Goal: Information Seeking & Learning: Learn about a topic

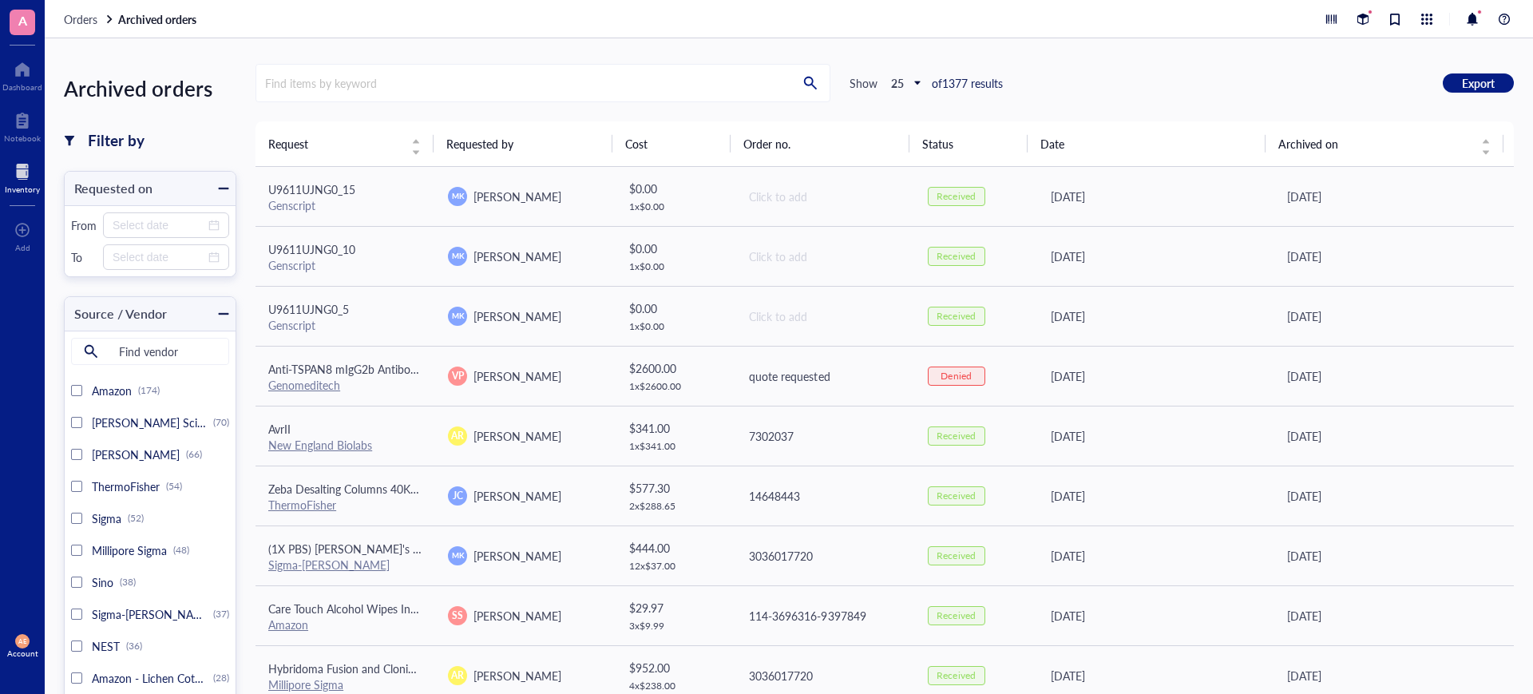
scroll to position [100, 0]
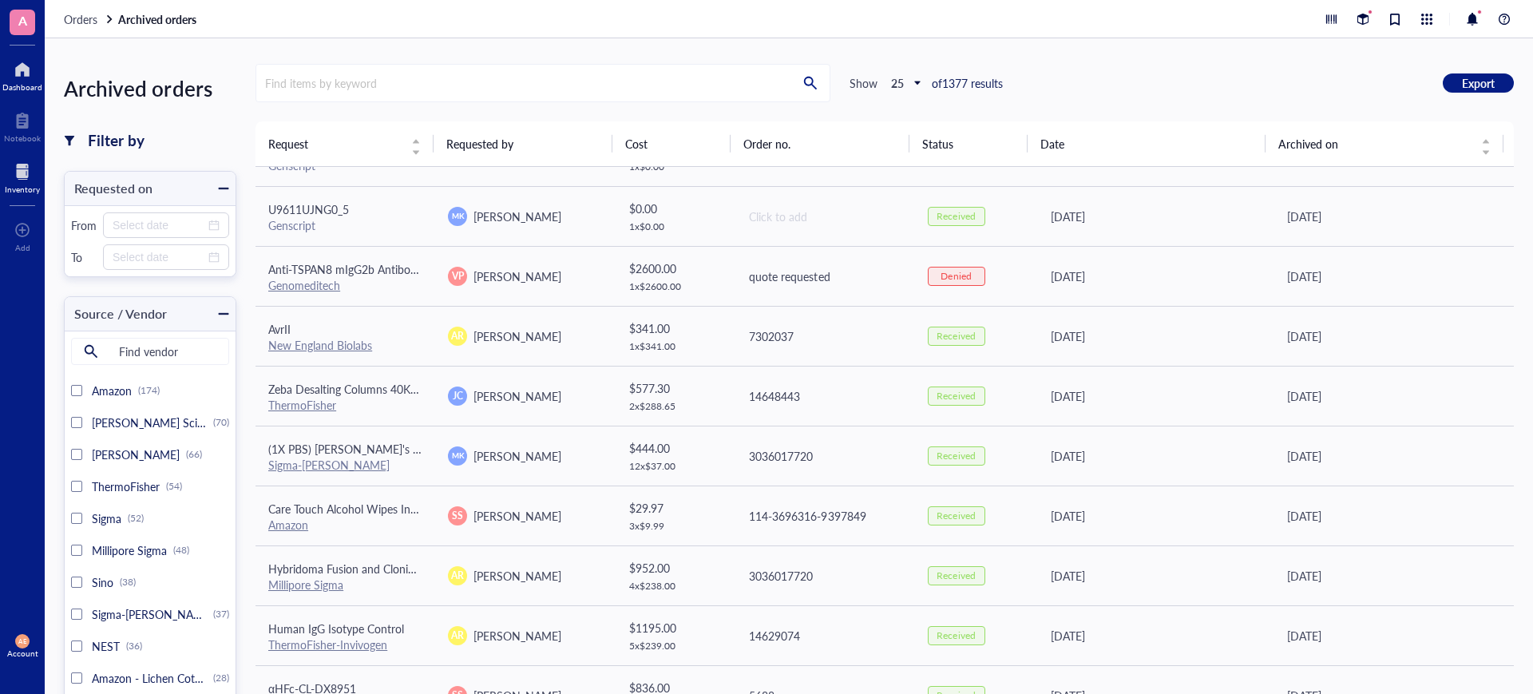
click at [20, 66] on div at bounding box center [22, 70] width 40 height 26
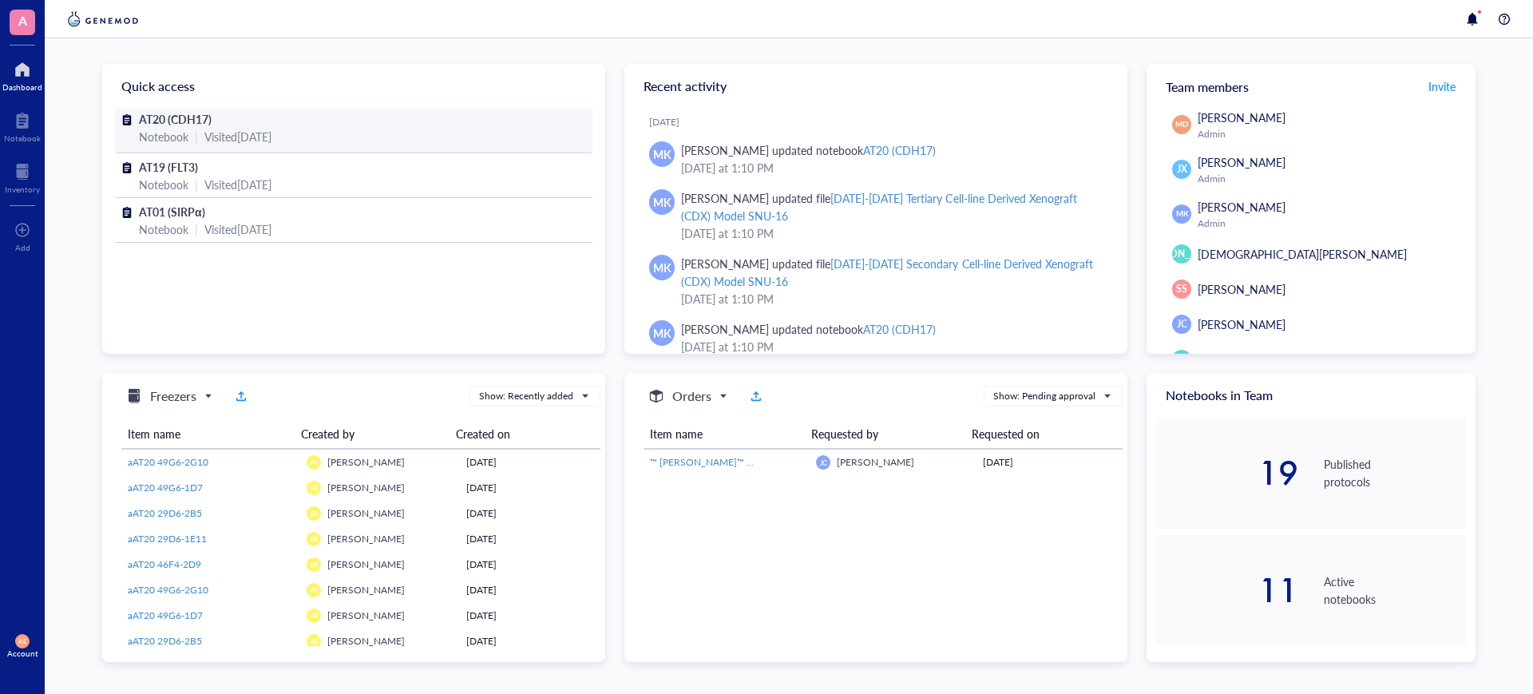
click at [187, 128] on div "Notebook" at bounding box center [164, 137] width 50 height 18
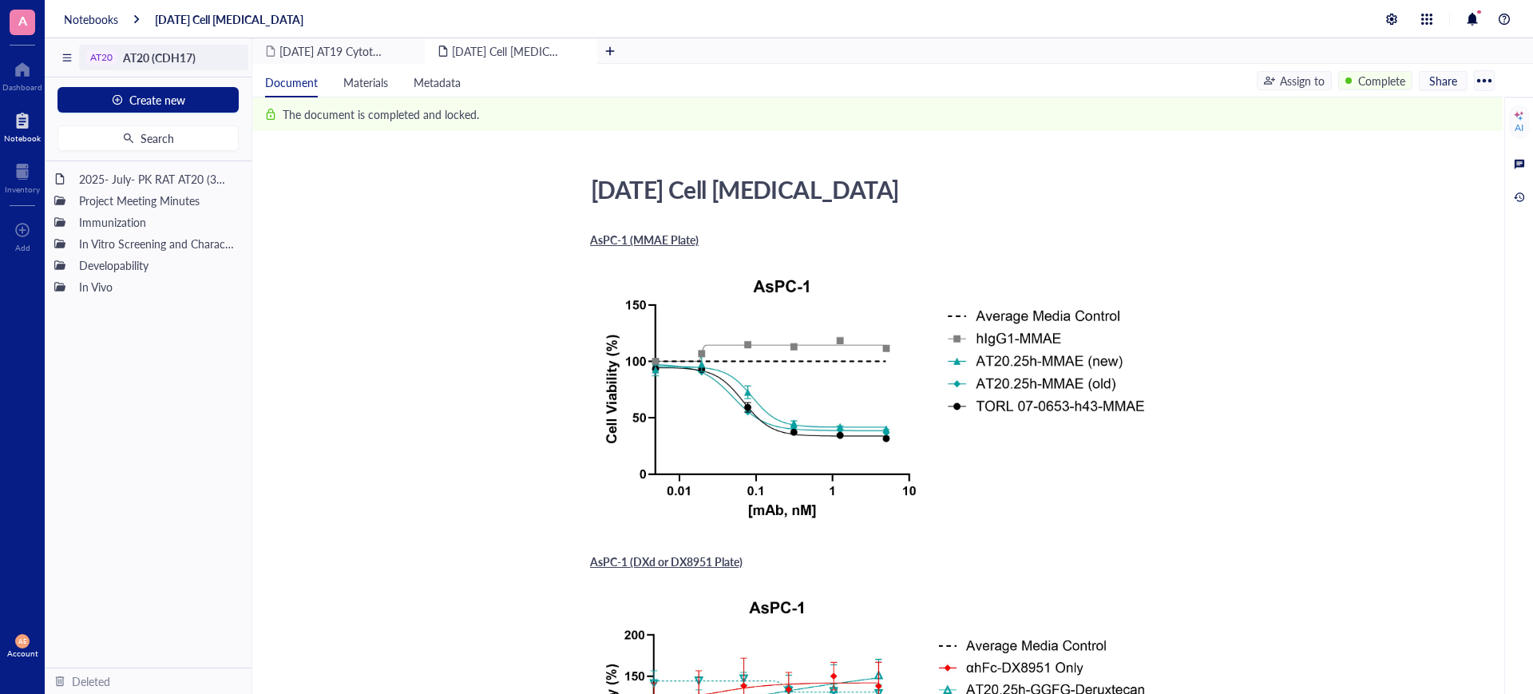
click at [152, 64] on span "AT20 (CDH17)" at bounding box center [159, 58] width 73 height 16
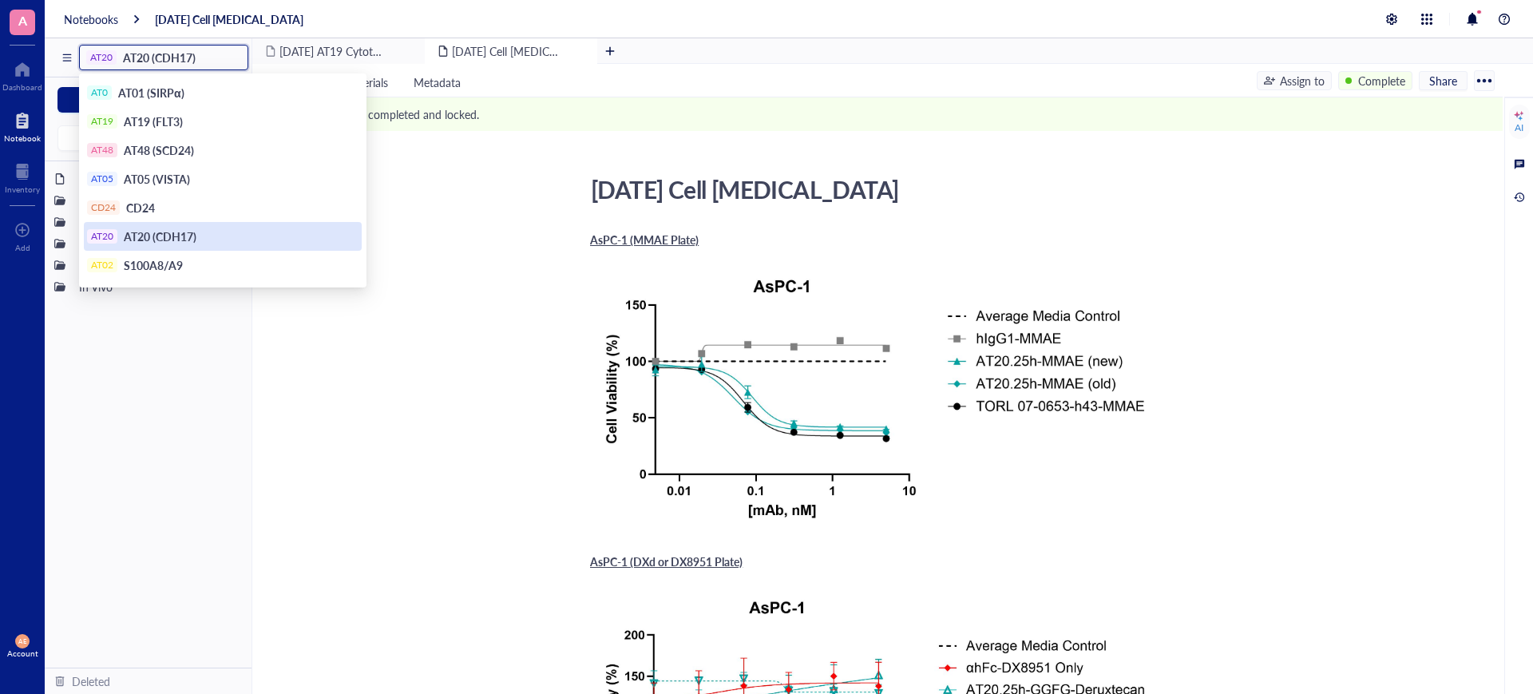
click at [172, 237] on span "AT20 (CDH17)" at bounding box center [160, 236] width 73 height 16
click at [106, 55] on div "AT20" at bounding box center [101, 57] width 22 height 11
click at [145, 234] on span "AT20 (CDH17)" at bounding box center [160, 236] width 73 height 16
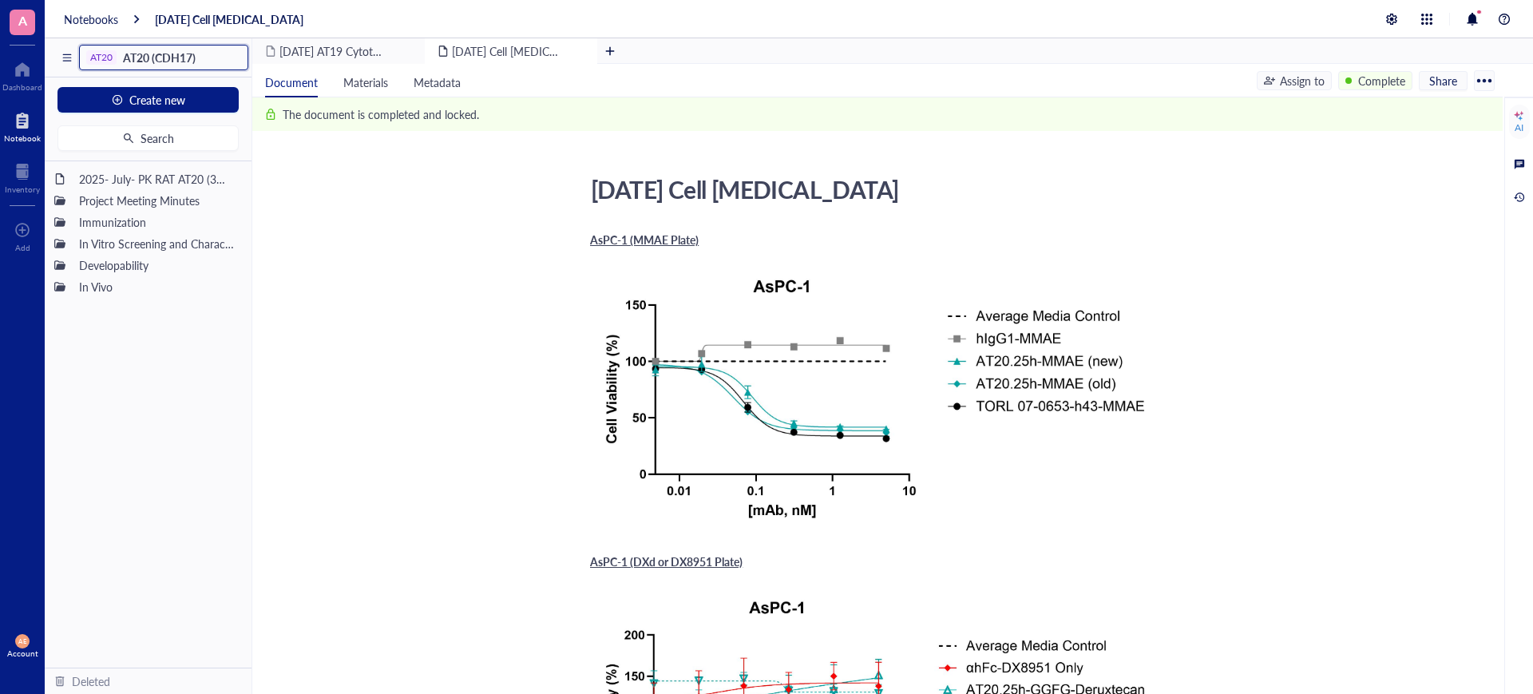
drag, startPoint x: 113, startPoint y: 13, endPoint x: 89, endPoint y: 26, distance: 26.8
click at [113, 14] on div "Notebooks" at bounding box center [91, 19] width 54 height 14
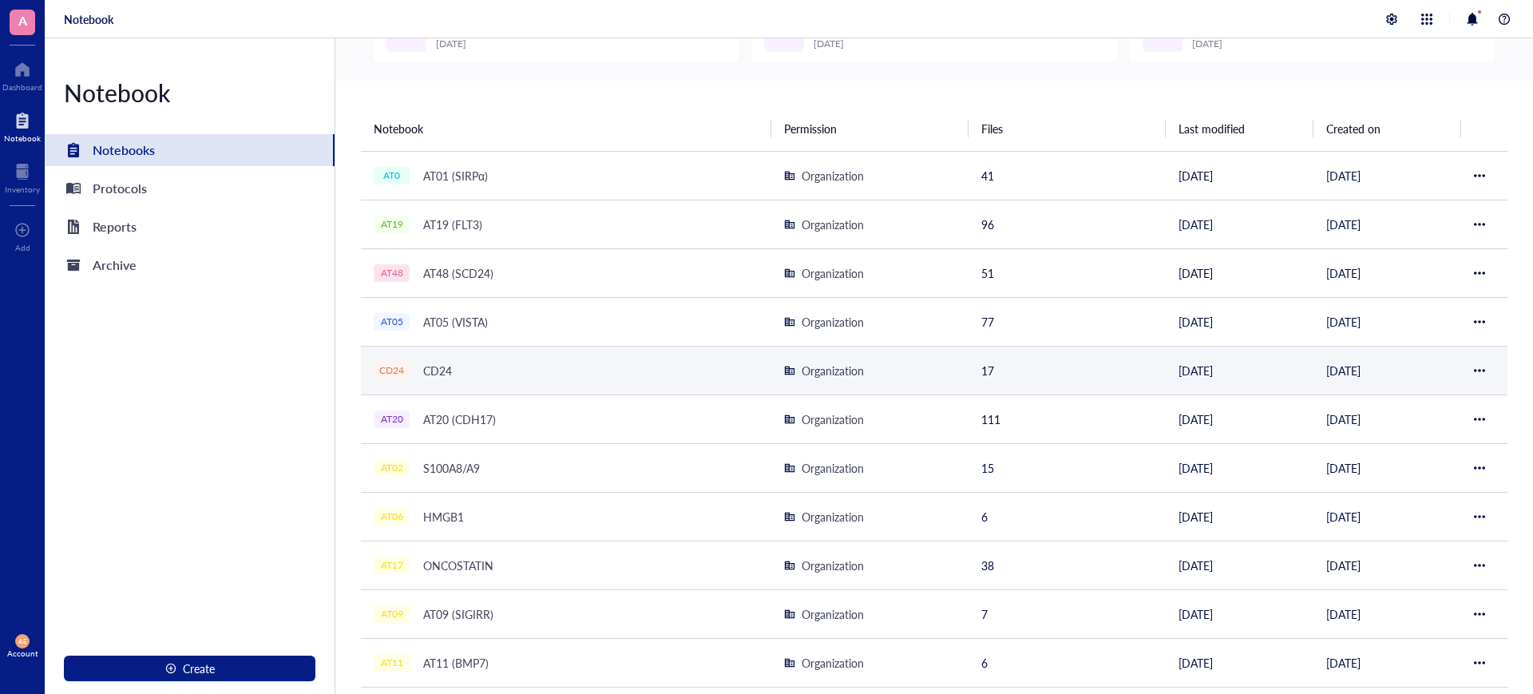
scroll to position [200, 0]
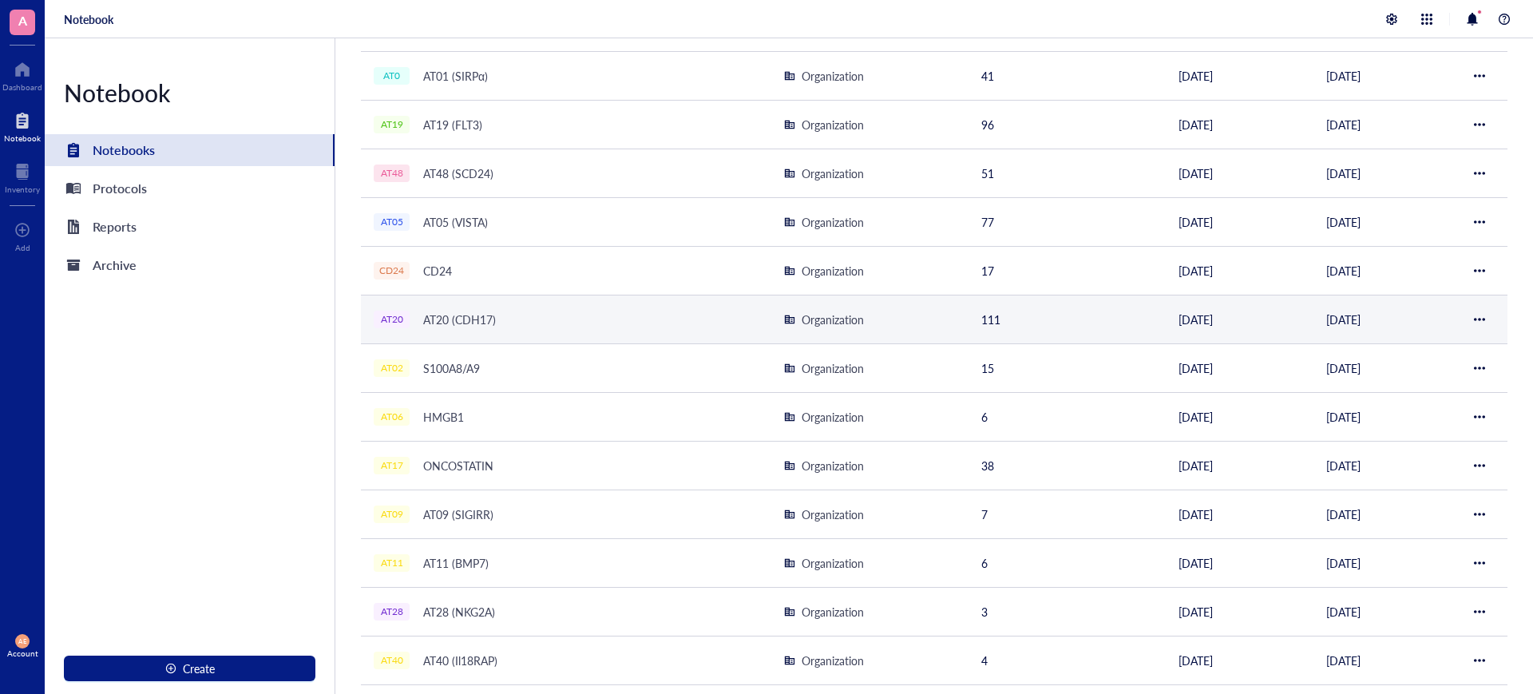
click at [456, 312] on div "AT20 (CDH17)" at bounding box center [459, 319] width 87 height 22
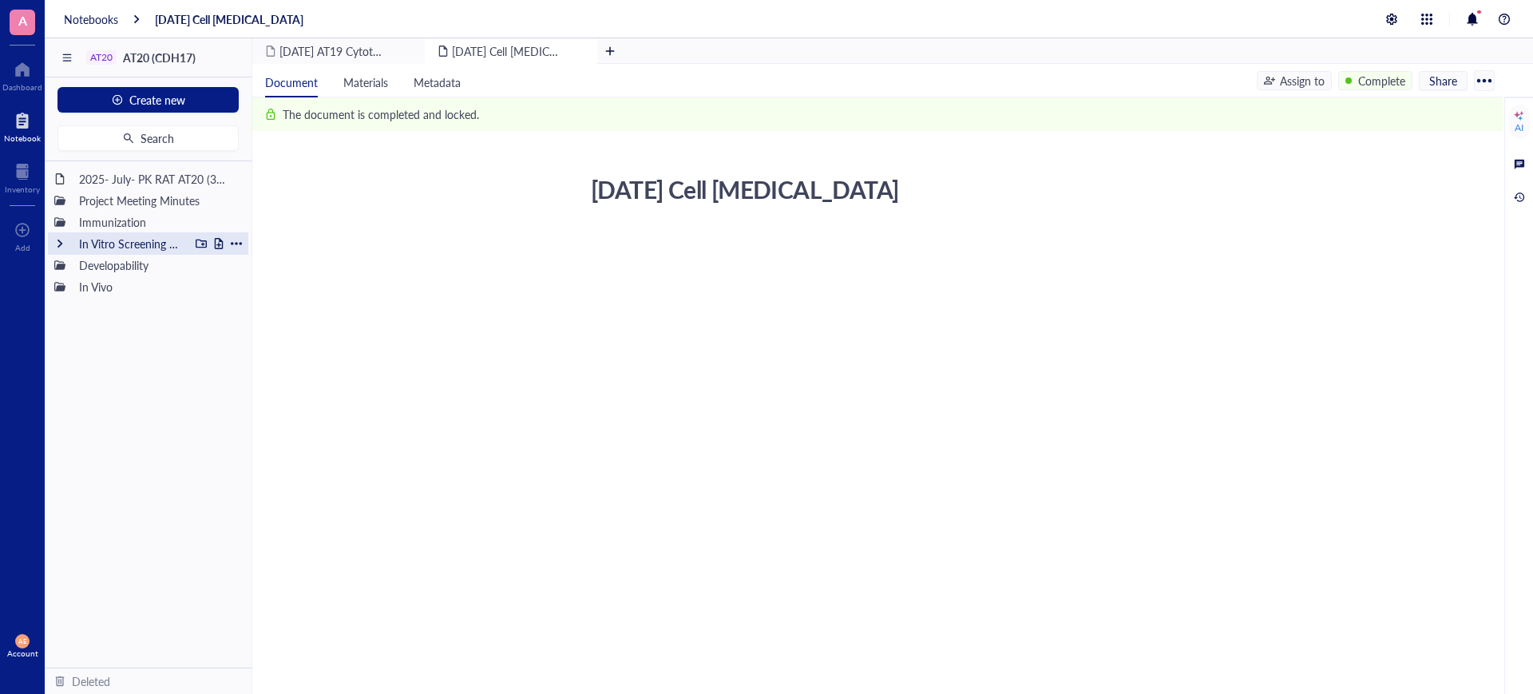
click at [101, 226] on div "Immunization" at bounding box center [157, 222] width 170 height 22
click at [84, 245] on div "In Vitro Screening and Characterization" at bounding box center [130, 243] width 117 height 22
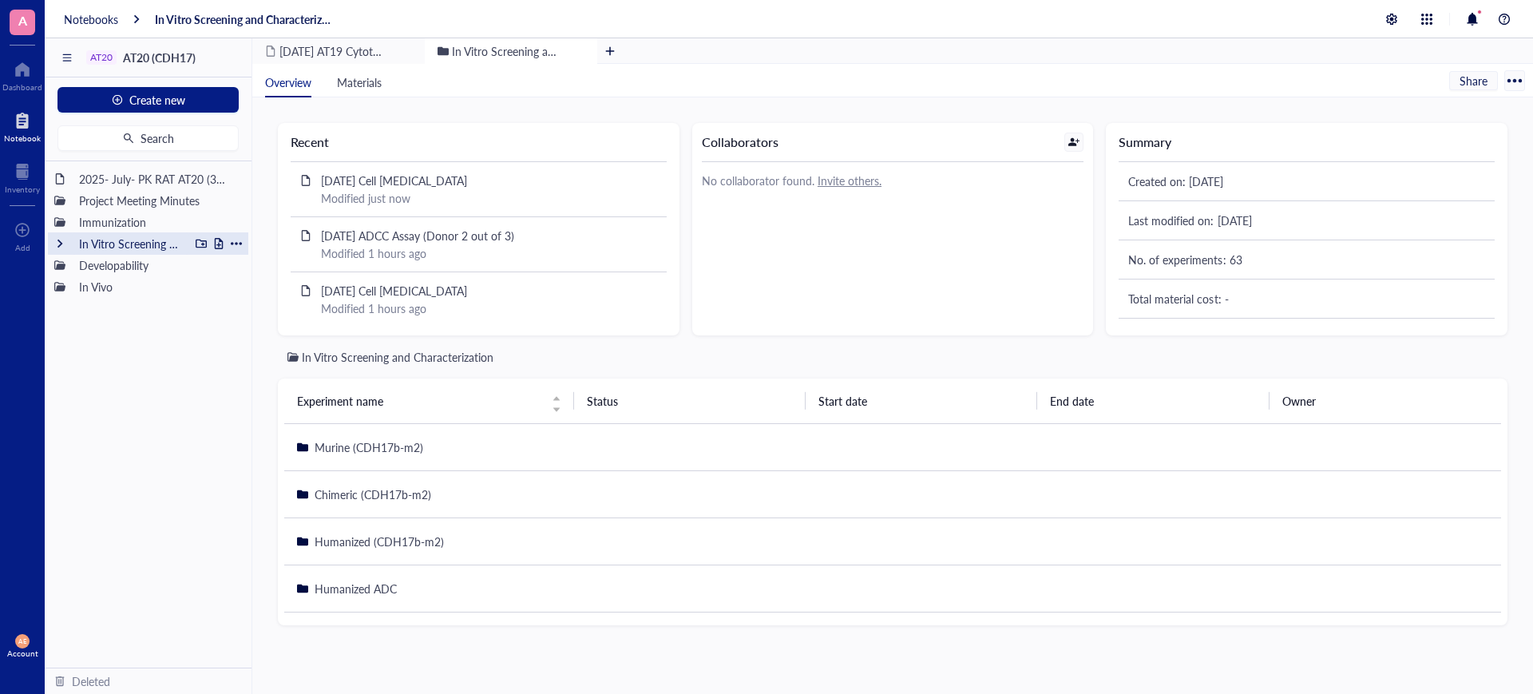
click at [80, 243] on div "In Vitro Screening and Characterization" at bounding box center [130, 243] width 117 height 22
click at [116, 244] on div "In Vitro Screening and Characterization" at bounding box center [130, 243] width 117 height 22
click at [119, 199] on div "Project Meeting Minutes" at bounding box center [130, 200] width 117 height 22
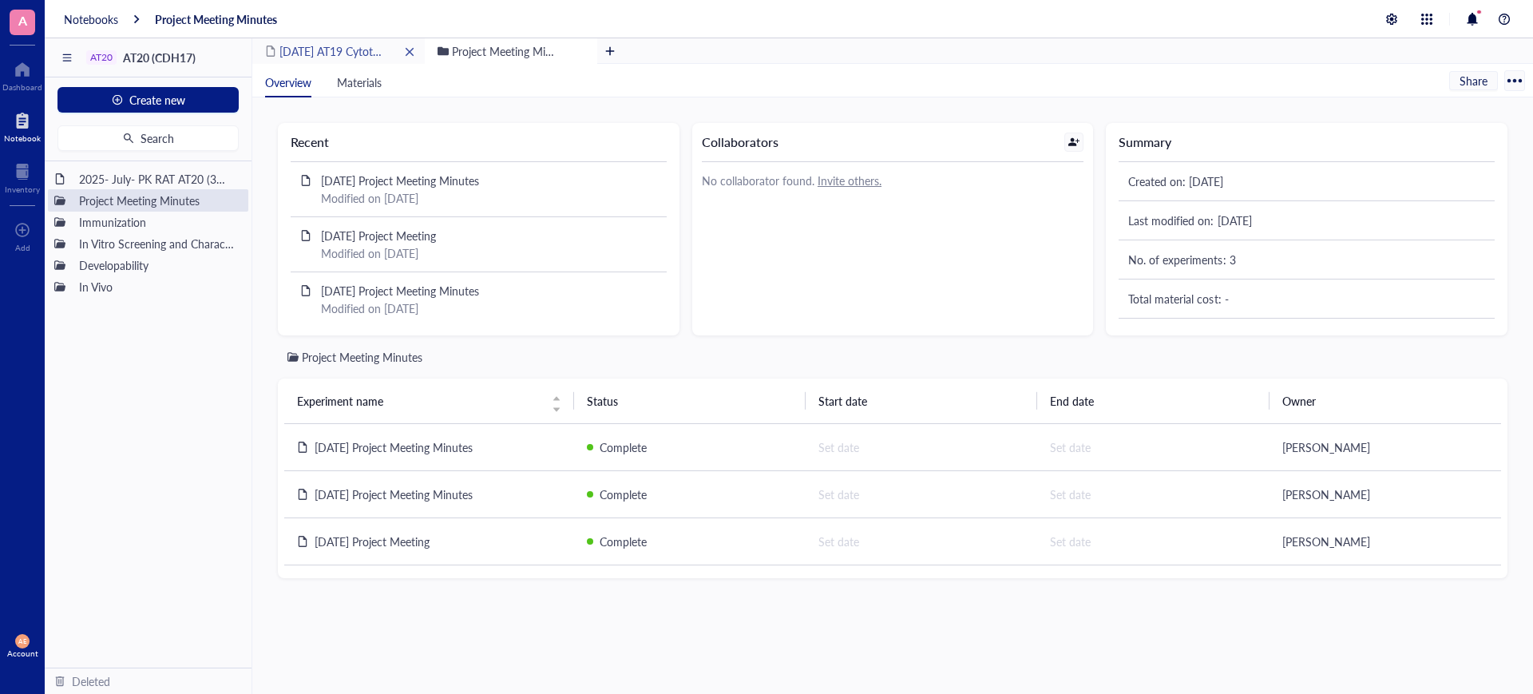
click at [319, 40] on div "2025-3-3 AT19 Cytotoxicity of phage derived clone 3A3 and be cell clones b1 and…" at bounding box center [338, 51] width 172 height 26
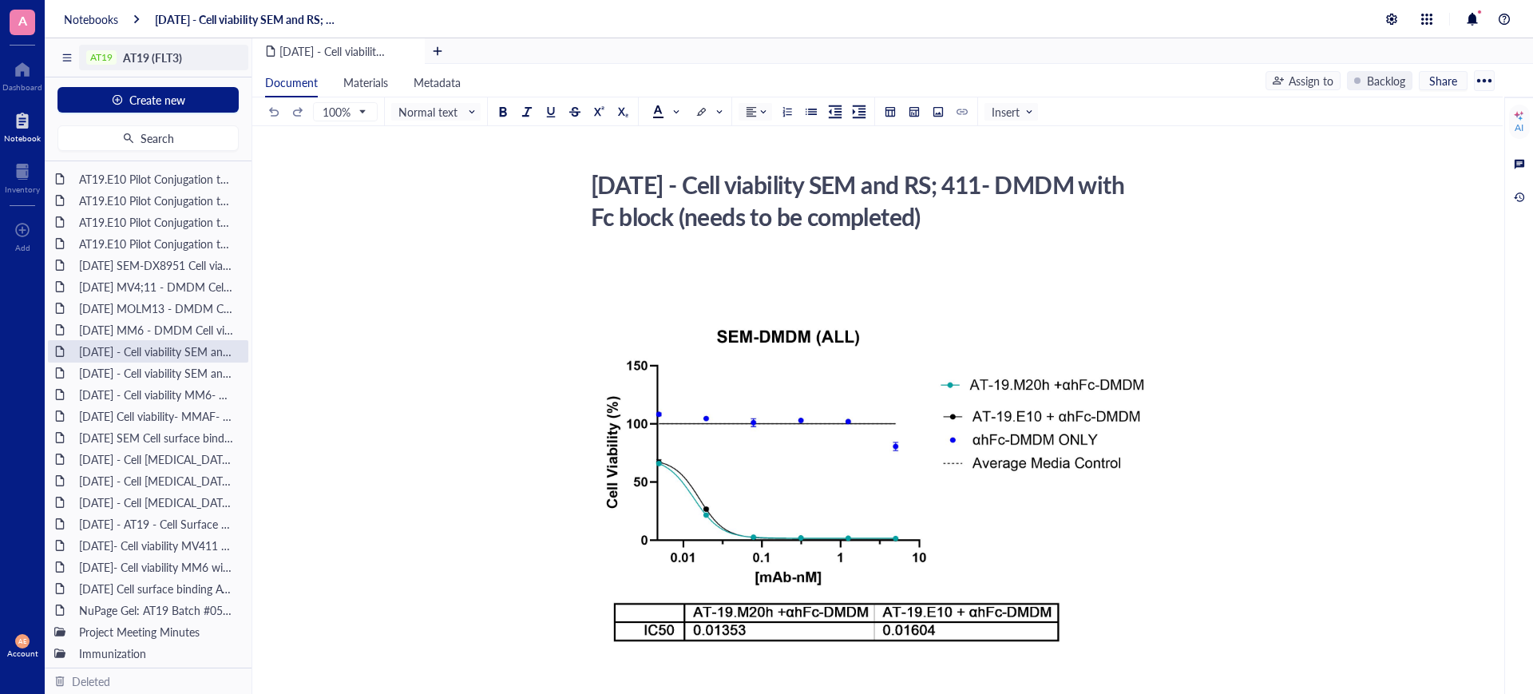
click at [117, 60] on div "AT19" at bounding box center [101, 57] width 30 height 14
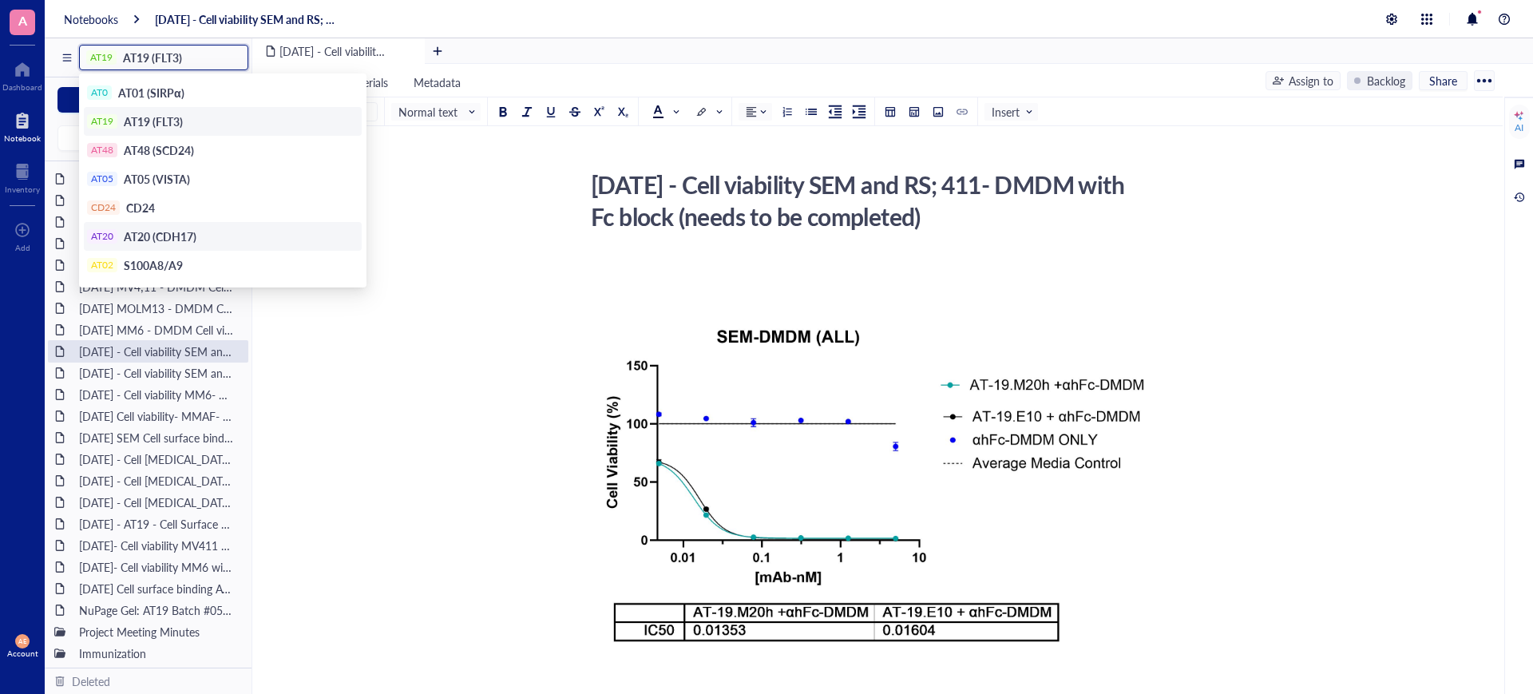
click at [148, 233] on span "AT20 (CDH17)" at bounding box center [160, 236] width 73 height 16
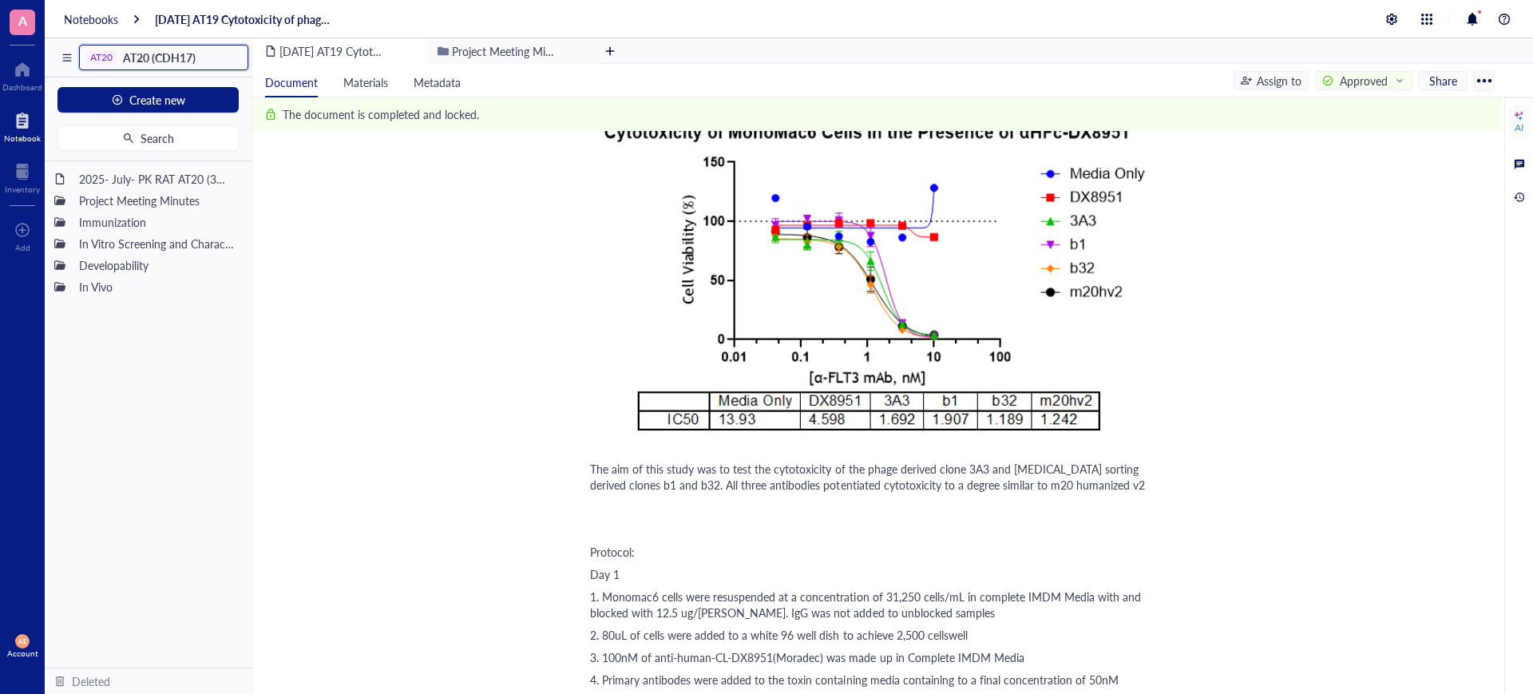
scroll to position [200, 0]
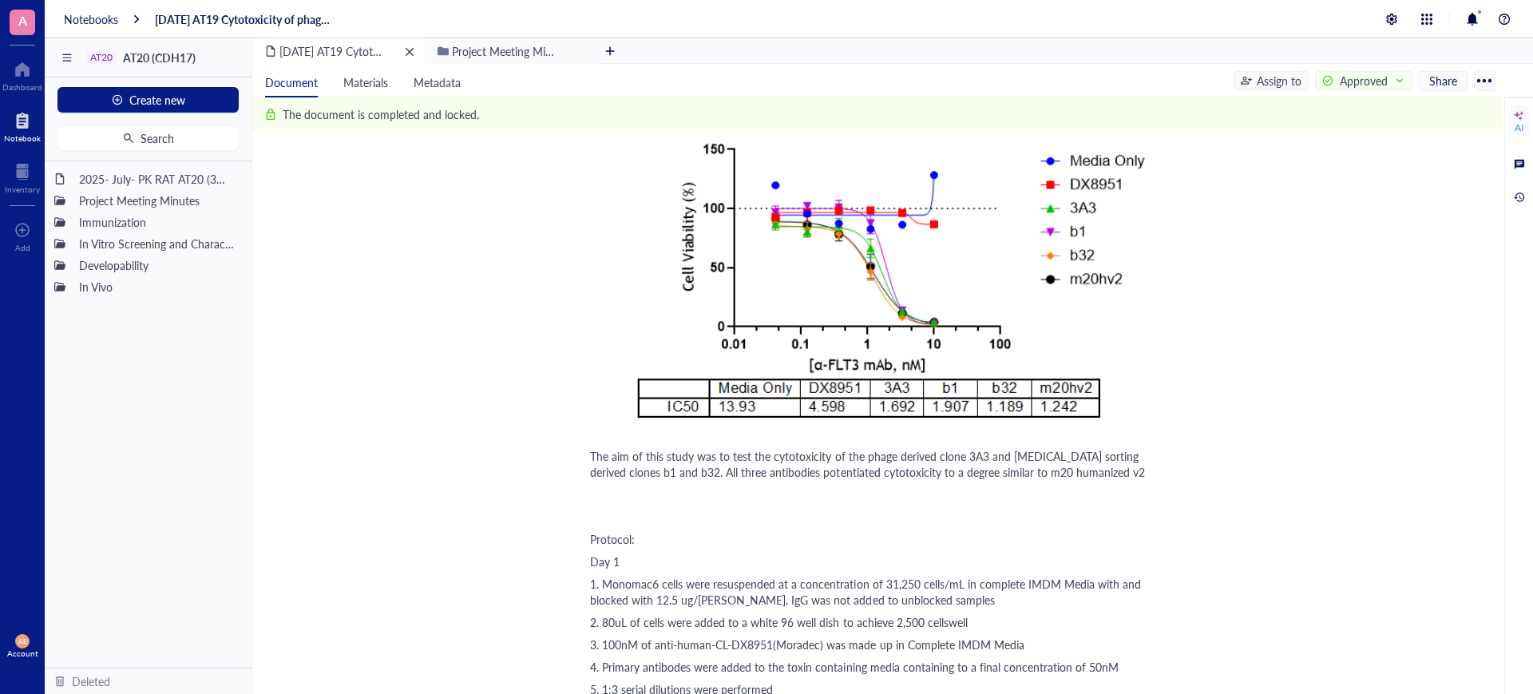
click at [338, 52] on span "2025-3-3 AT19 Cytotoxicity of phage derived clone 3A3 and be cell clones b1 and…" at bounding box center [486, 51] width 414 height 16
click at [313, 49] on span "2025-3-3 AT19 Cytotoxicity of phage derived clone 3A3 and be cell clones b1 and…" at bounding box center [486, 51] width 414 height 16
click at [172, 18] on div "2025-3-3 AT19 Cytotoxicity of phage derived clone 3A3 and be cell clones b1 and…" at bounding box center [245, 19] width 180 height 14
click at [22, 72] on div at bounding box center [22, 70] width 40 height 26
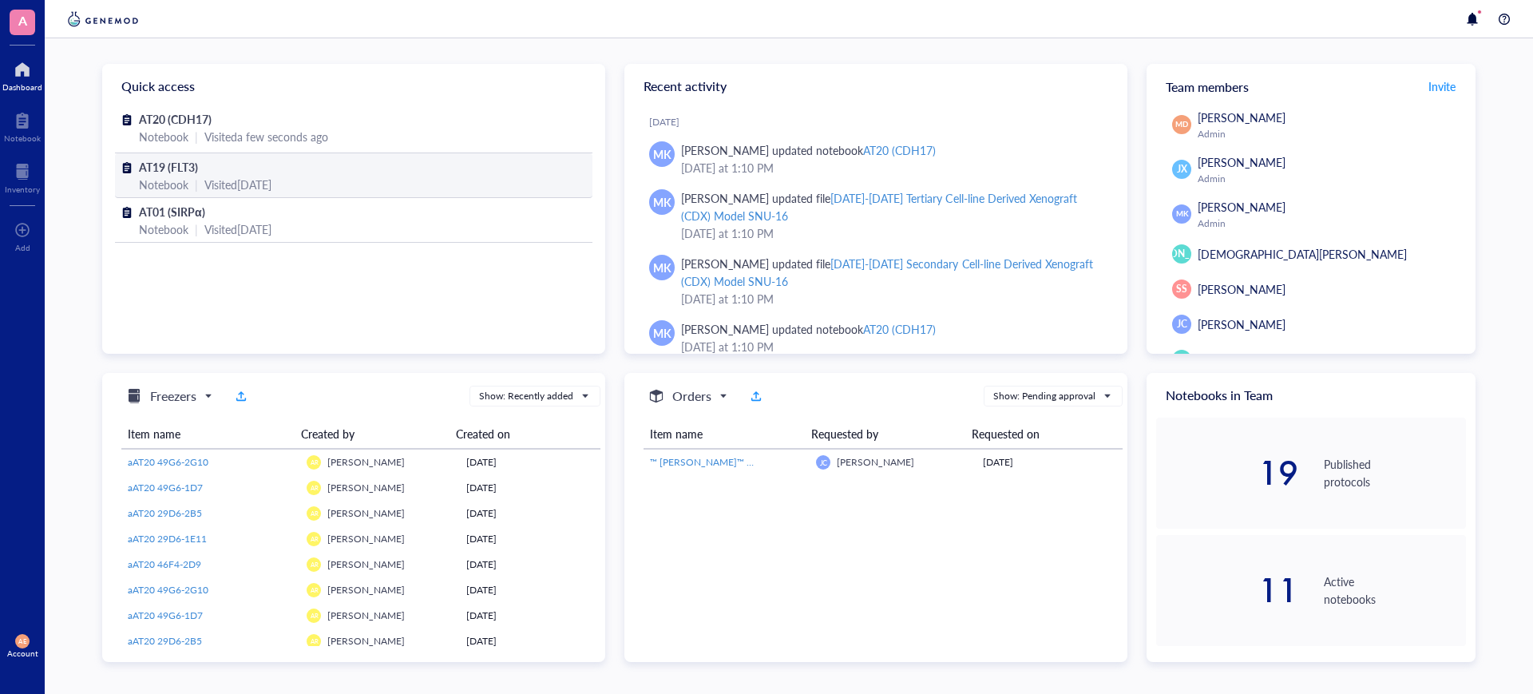
click at [166, 167] on span "AT19 (FLT3)" at bounding box center [168, 167] width 59 height 16
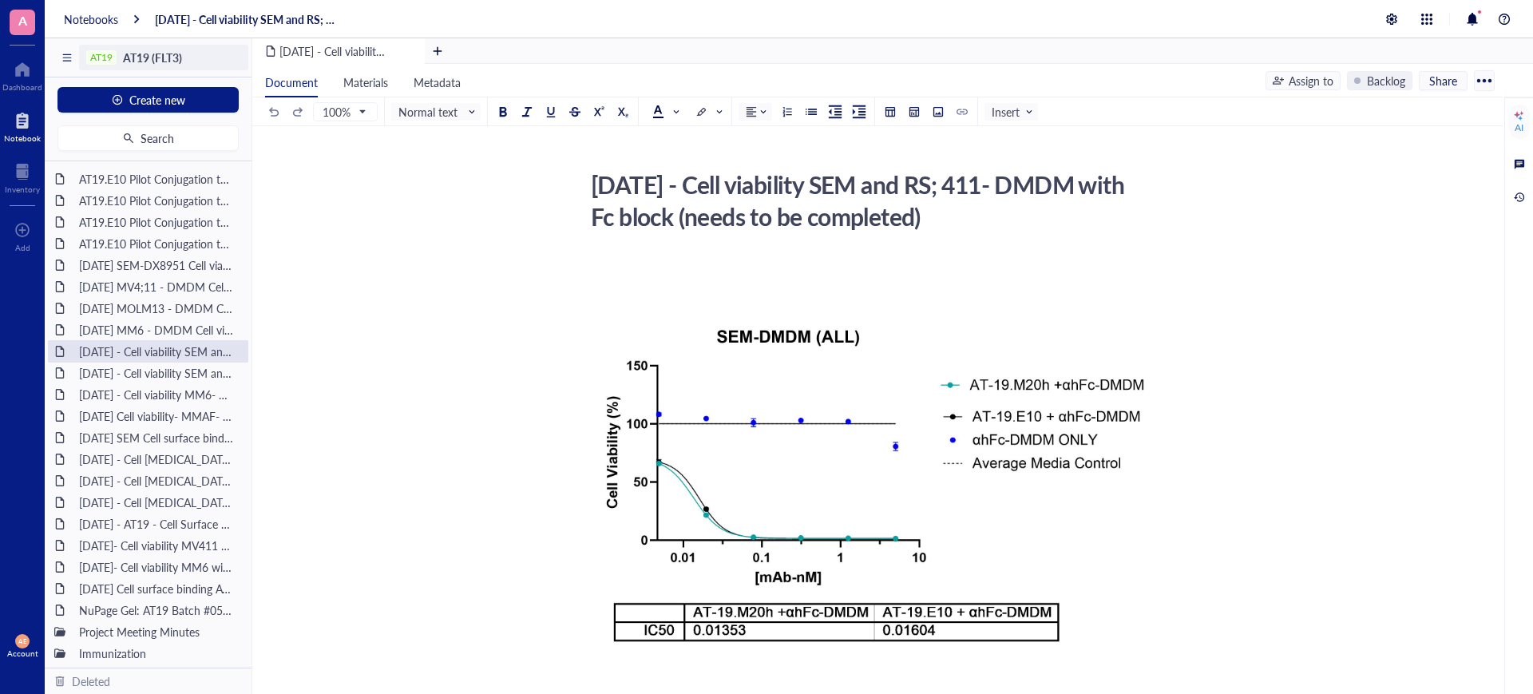
click at [150, 57] on span "AT19 (FLT3)" at bounding box center [152, 58] width 59 height 16
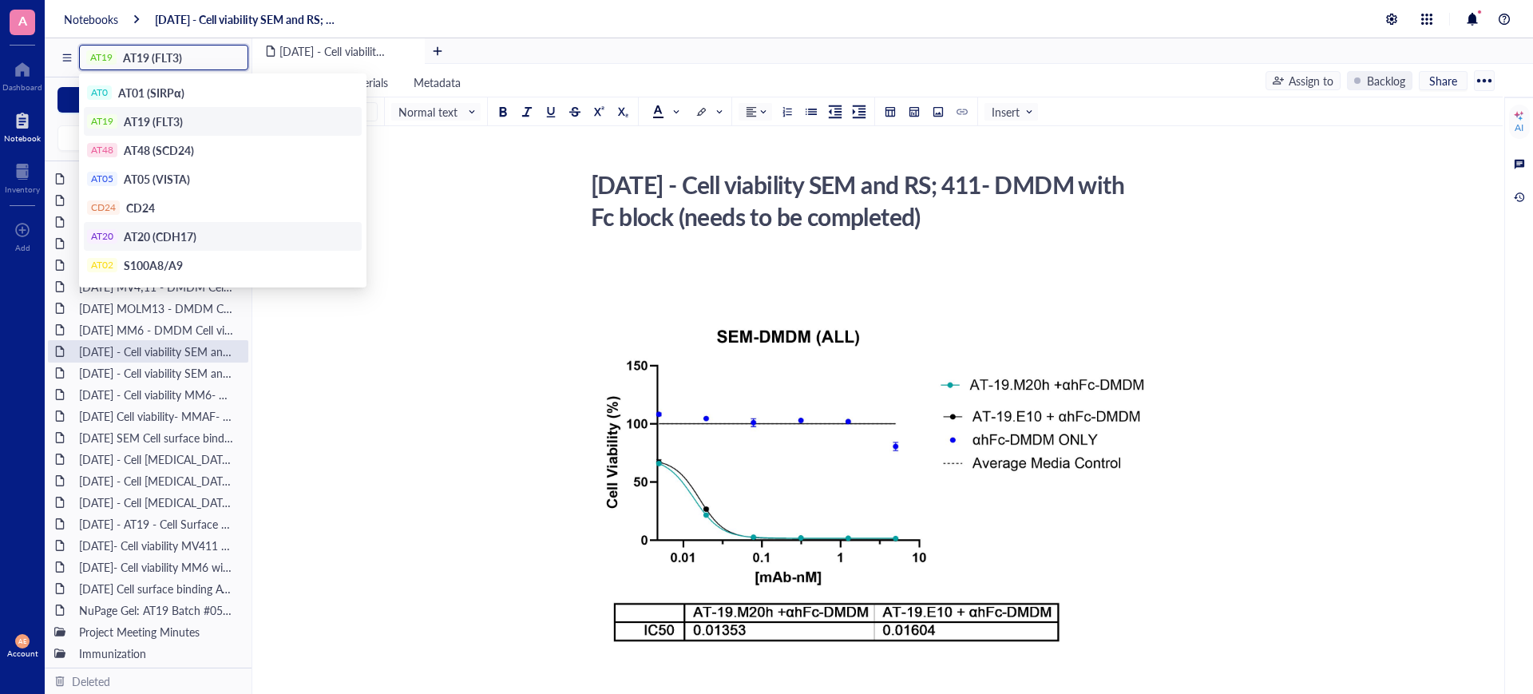
click at [160, 233] on span "AT20 (CDH17)" at bounding box center [160, 236] width 73 height 16
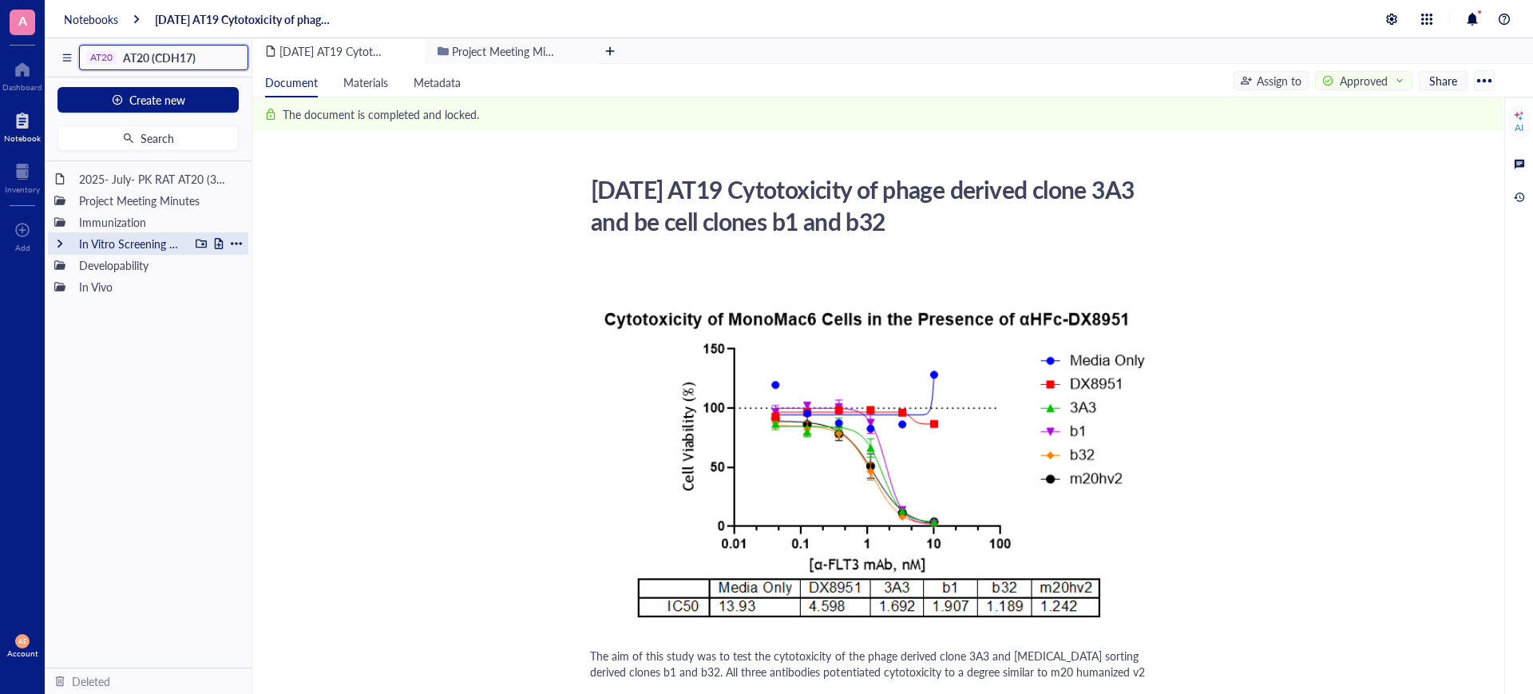
click at [72, 240] on div "In Vitro Screening and Characterization" at bounding box center [130, 243] width 117 height 22
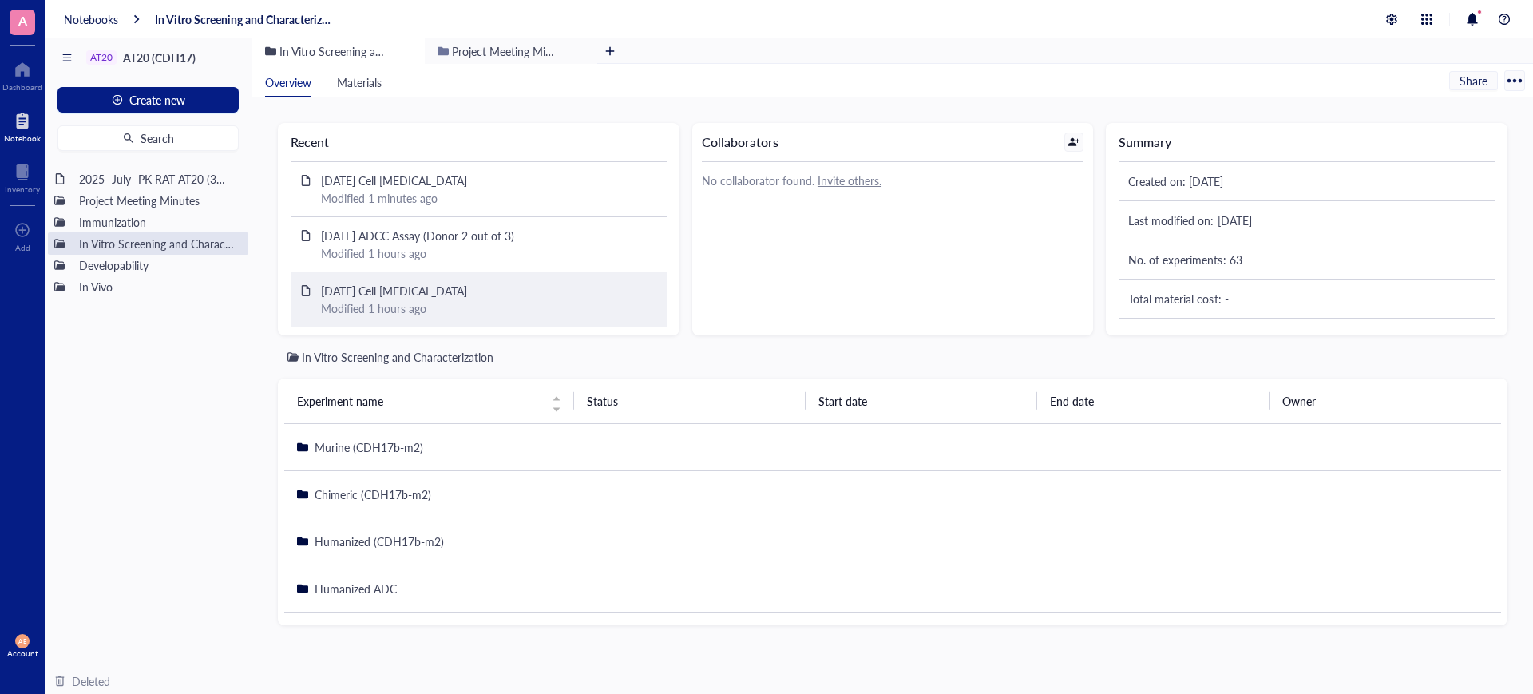
click at [366, 294] on span "2025-JUL-15 Cell Viability Assay" at bounding box center [394, 291] width 146 height 16
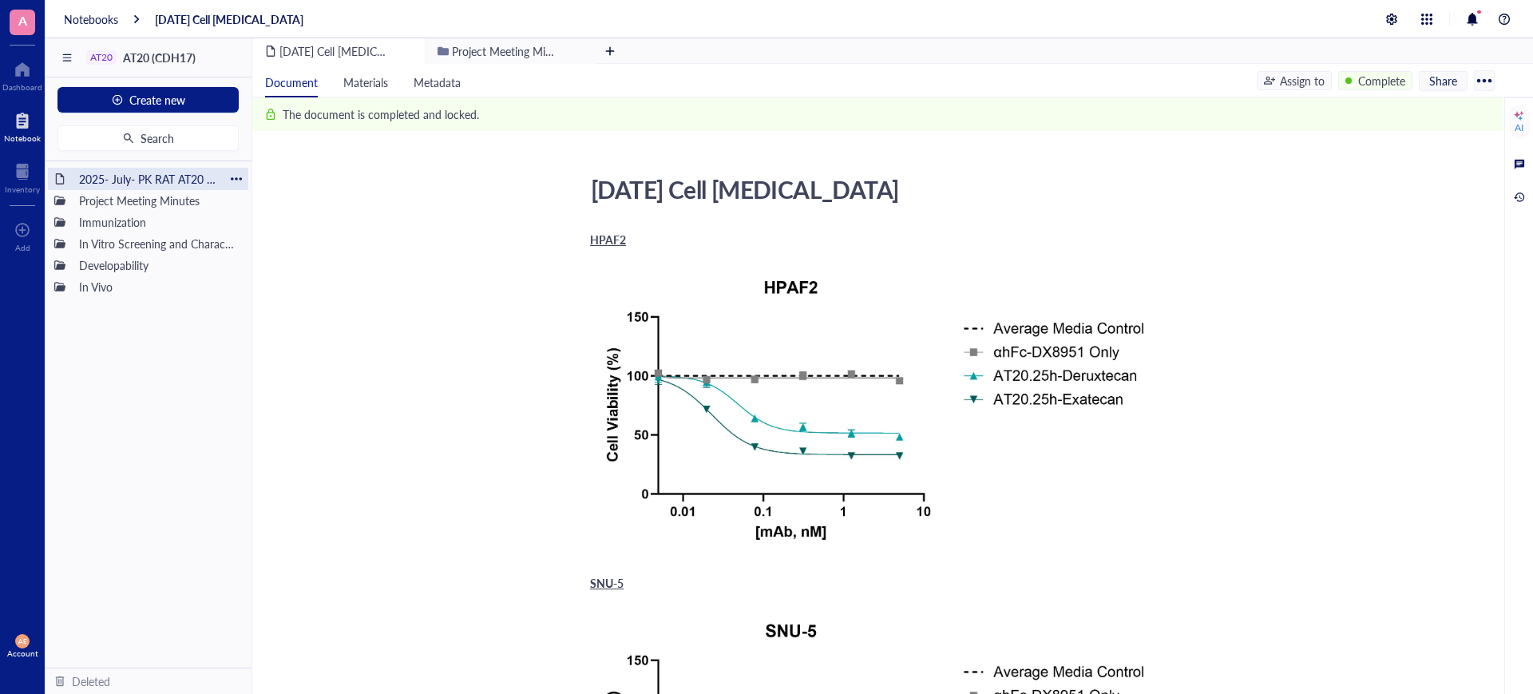
click at [129, 172] on div "2025- July- PK RAT AT20 (3mg/kg; 6mg/kg & 9mg/kg)" at bounding box center [148, 179] width 152 height 22
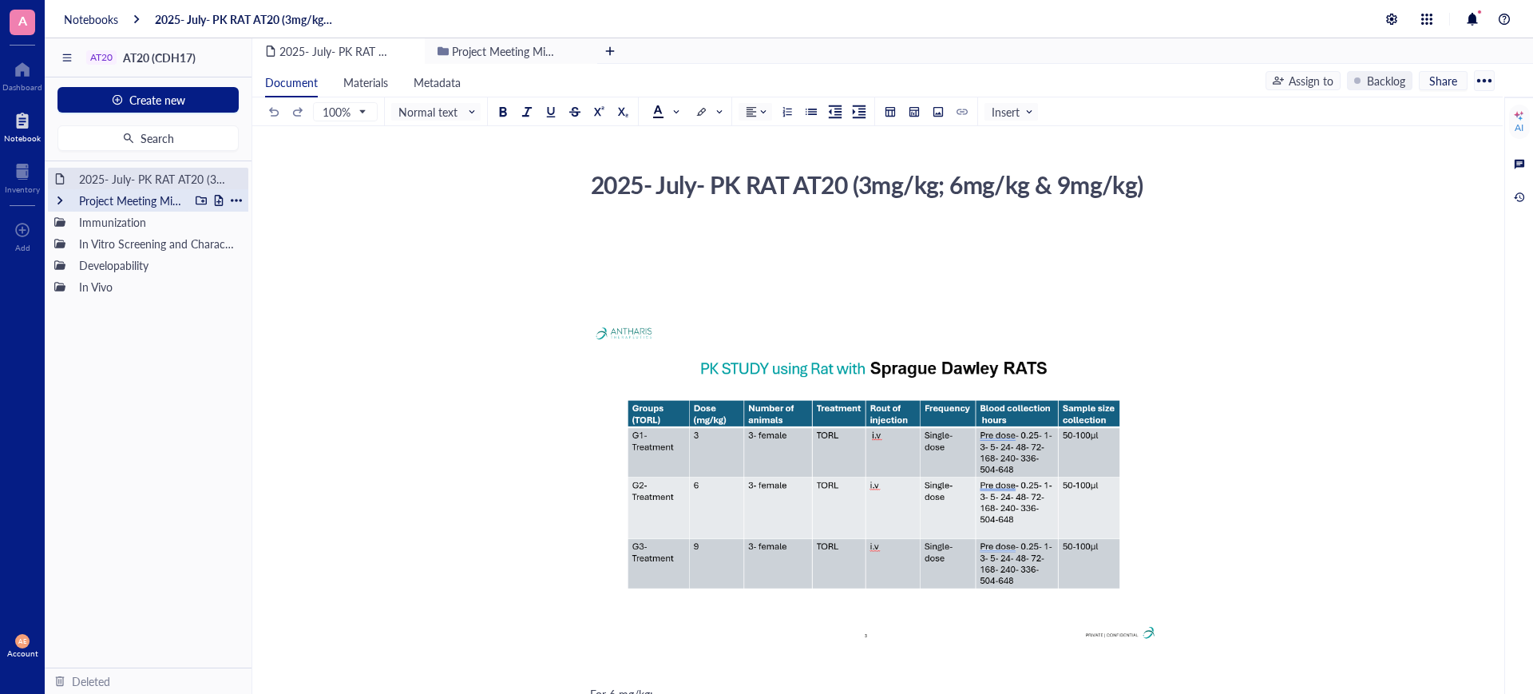
click at [98, 200] on div "Project Meeting Minutes" at bounding box center [130, 200] width 117 height 22
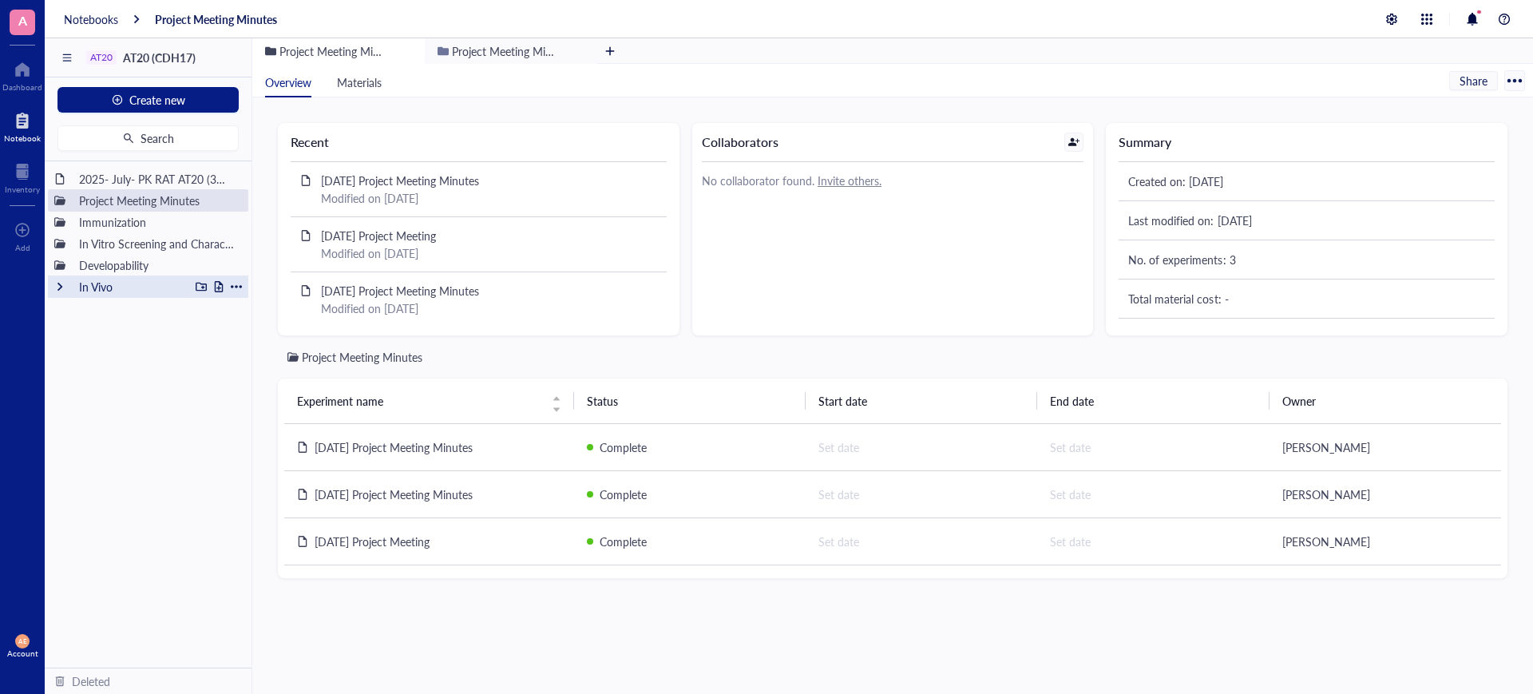
click at [80, 288] on div "In Vivo" at bounding box center [130, 286] width 117 height 22
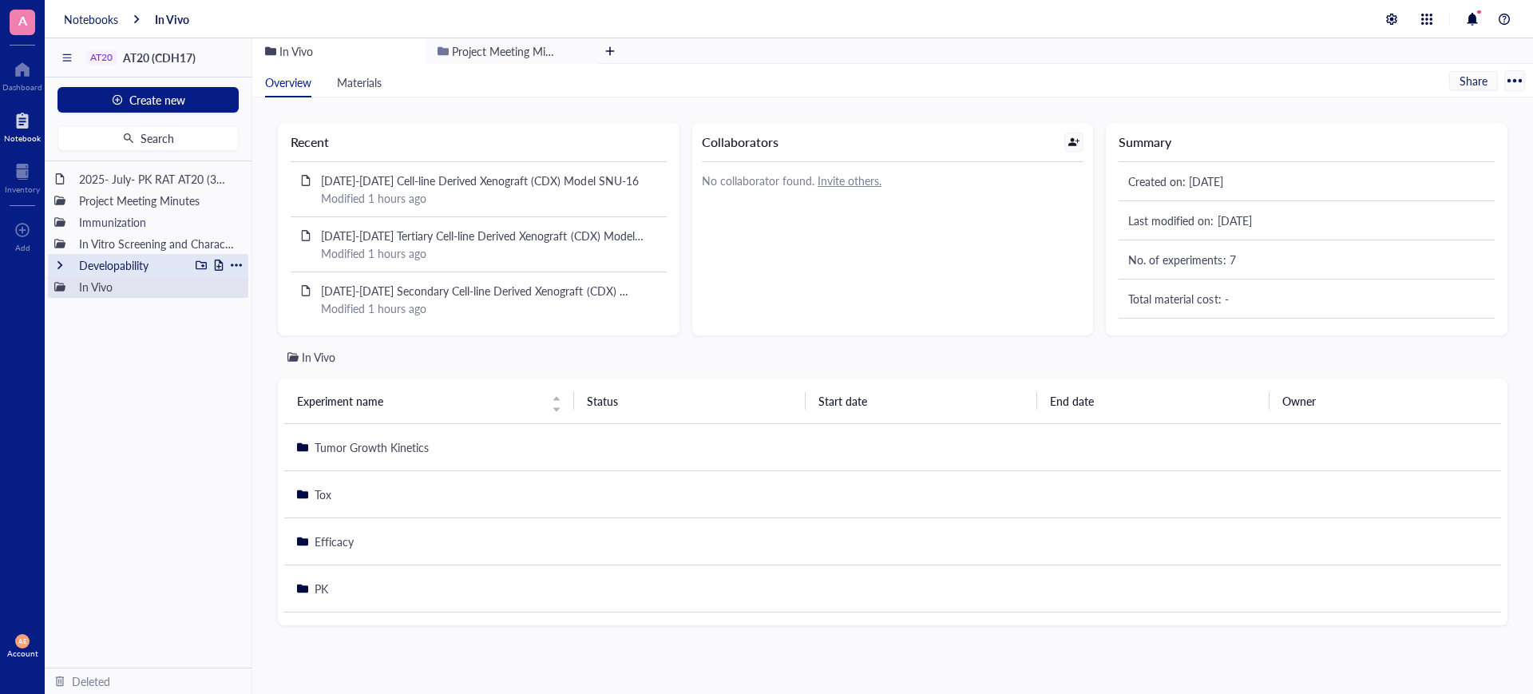
click at [90, 259] on div "Developability" at bounding box center [130, 265] width 117 height 22
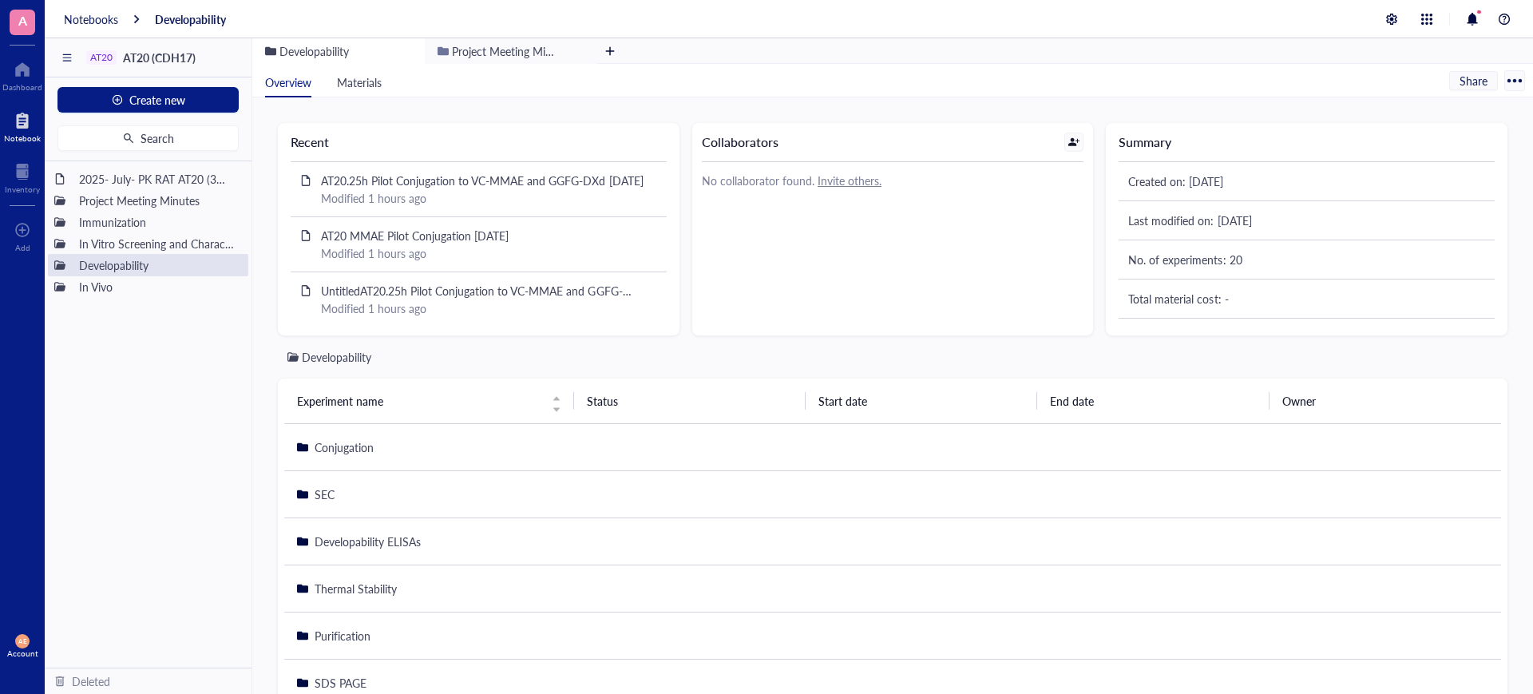
scroll to position [51, 0]
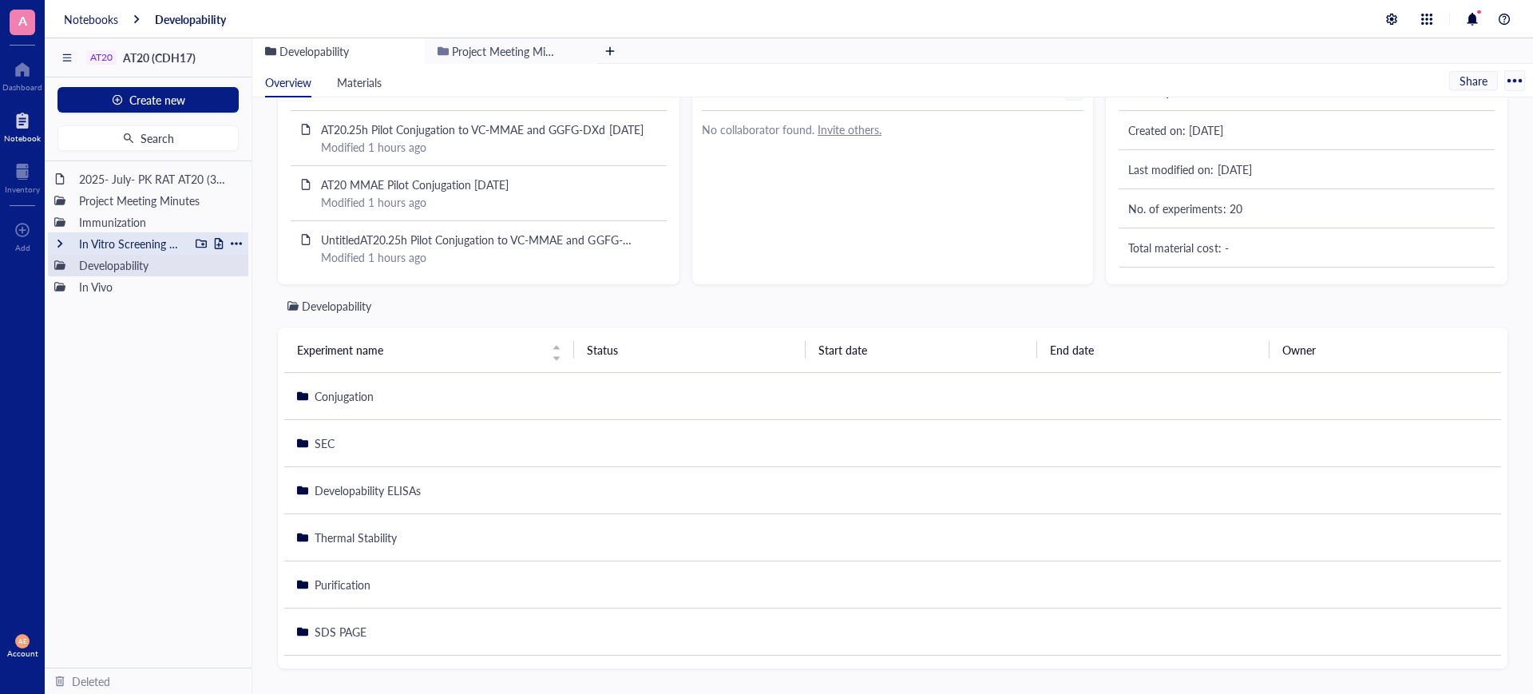
click at [89, 234] on div "In Vitro Screening and Characterization" at bounding box center [130, 243] width 117 height 22
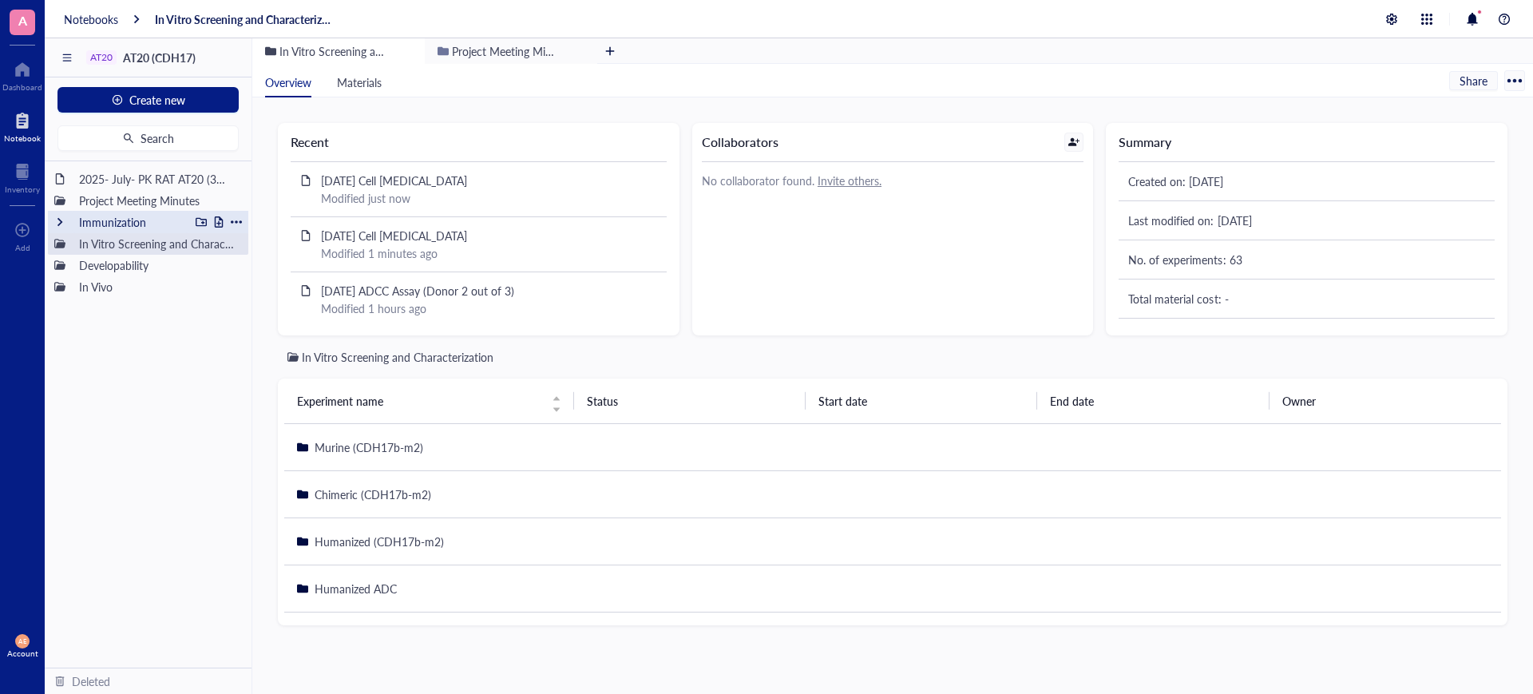
click at [87, 220] on div "Immunization" at bounding box center [130, 222] width 117 height 22
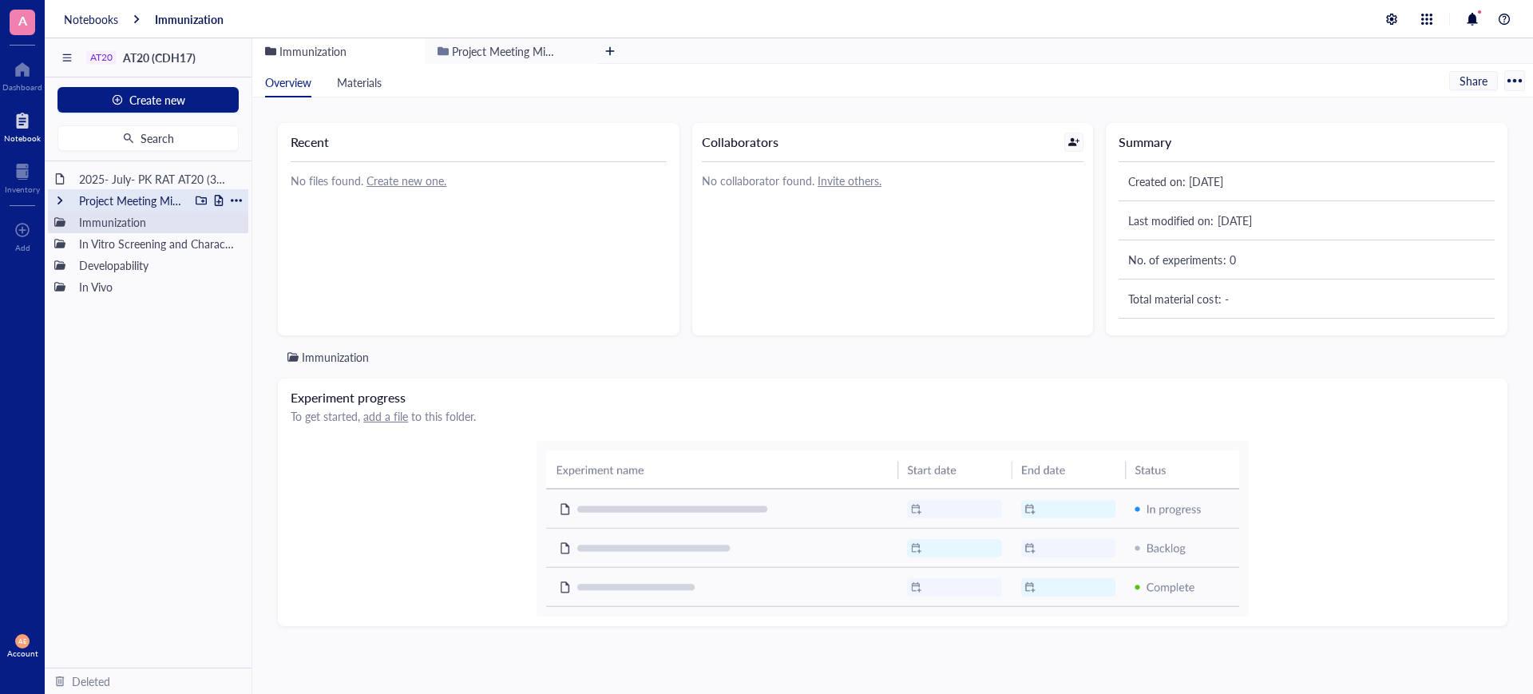
click at [124, 206] on div "Project Meeting Minutes" at bounding box center [130, 200] width 117 height 22
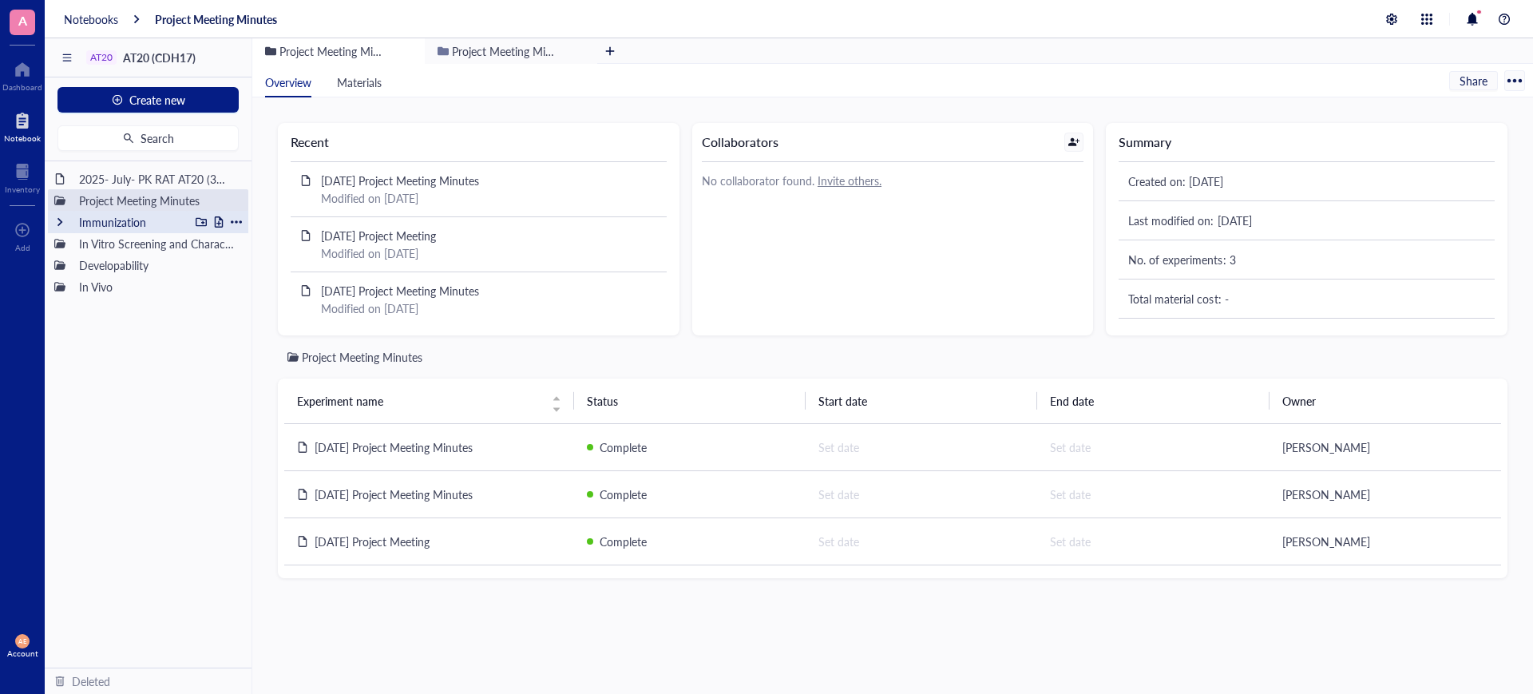
click at [85, 225] on div "Immunization" at bounding box center [130, 222] width 117 height 22
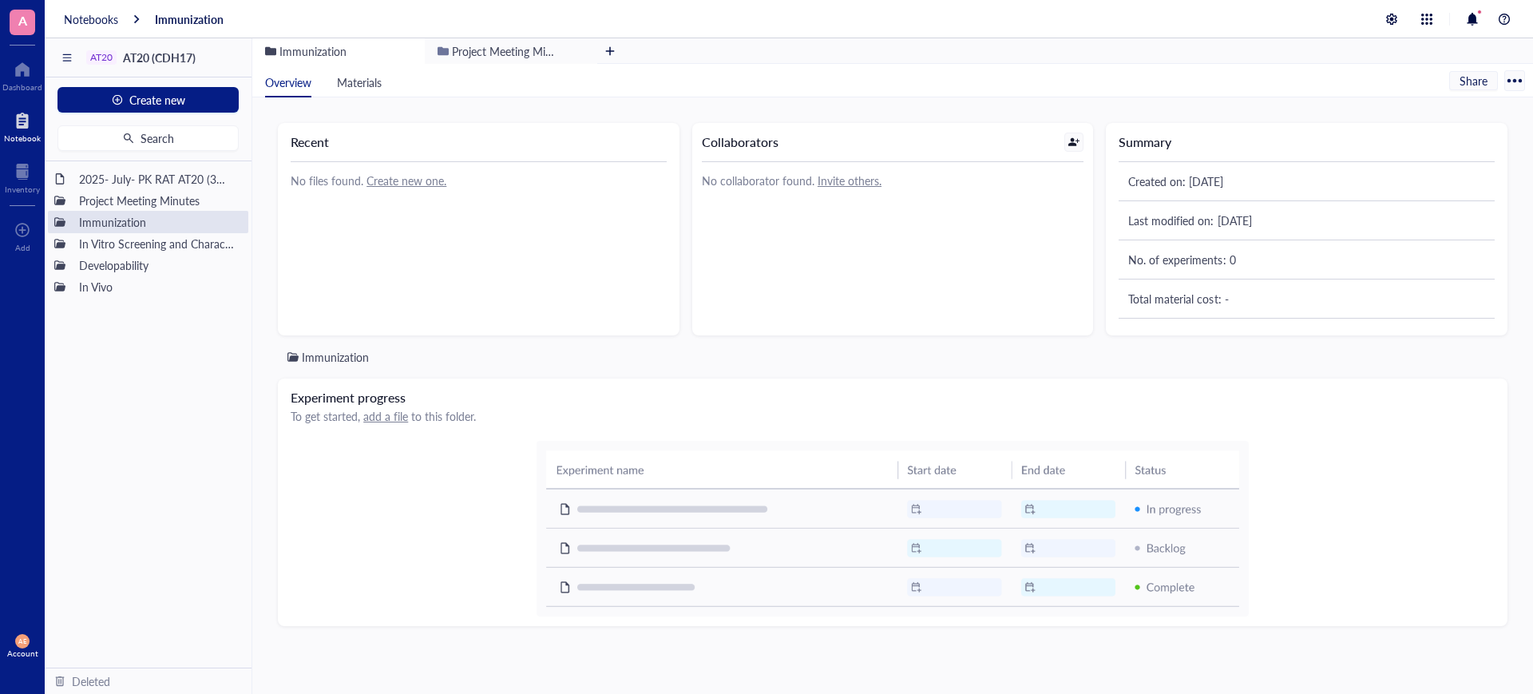
click at [155, 378] on div "2025- July- PK RAT AT20 (3mg/kg; 6mg/kg & 9mg/kg) Project Meeting Minutes Immun…" at bounding box center [148, 414] width 207 height 506
click at [363, 79] on span "Materials" at bounding box center [359, 82] width 45 height 16
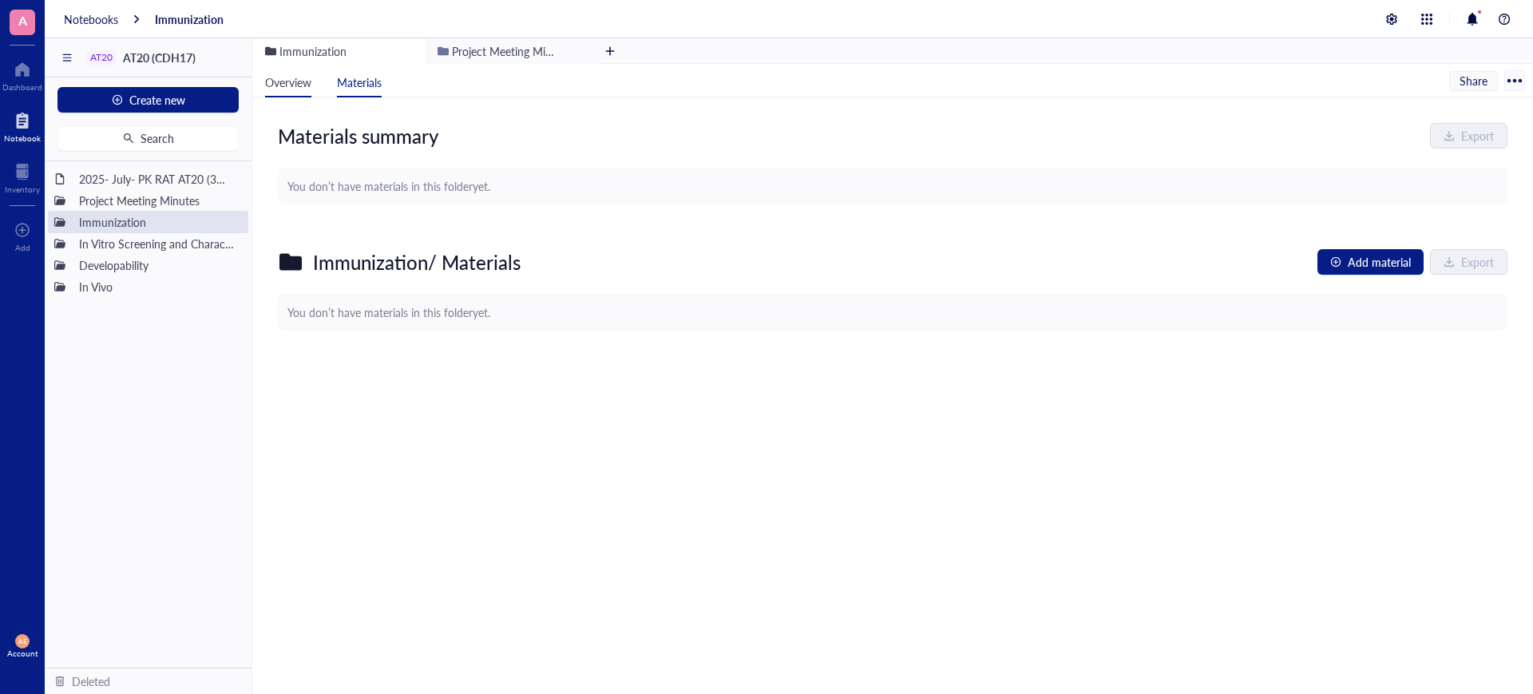
click at [303, 81] on span "Overview" at bounding box center [288, 82] width 46 height 16
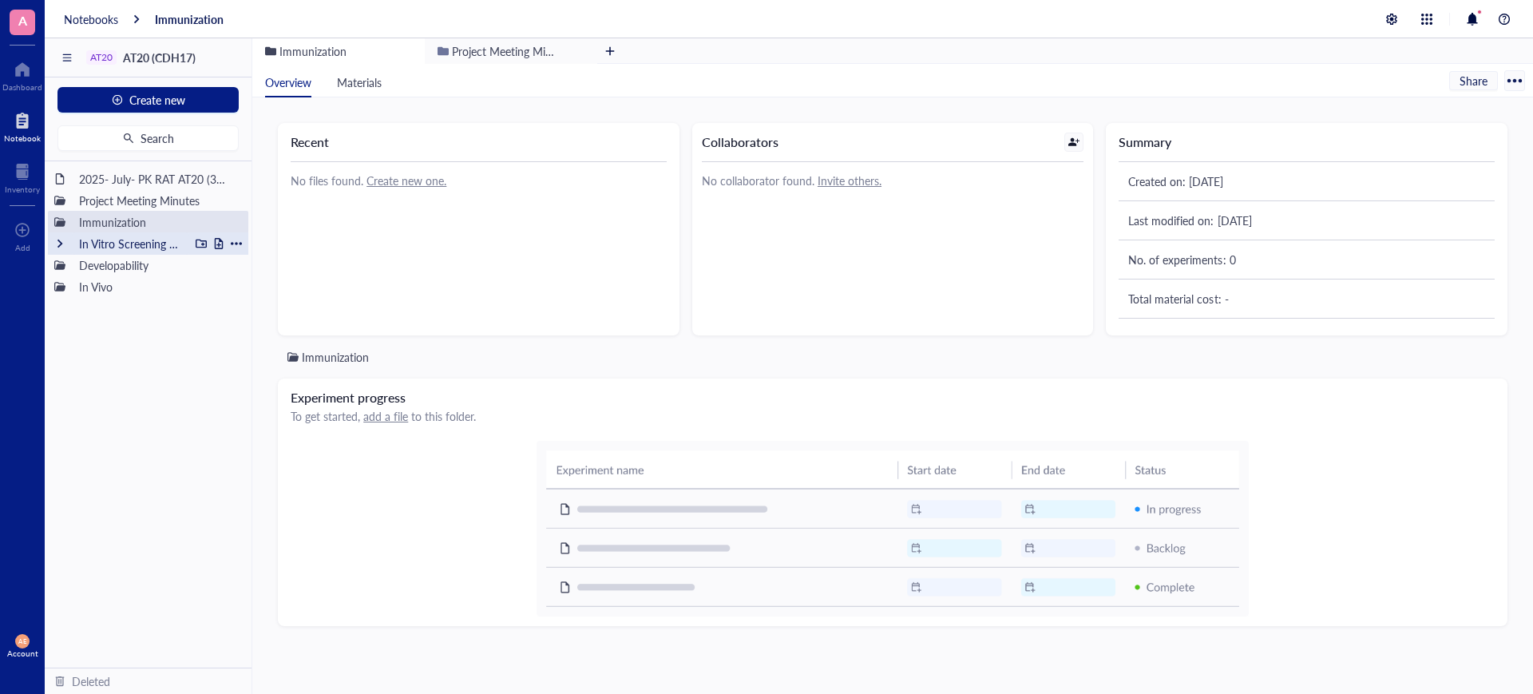
click at [125, 248] on div "In Vitro Screening and Characterization" at bounding box center [130, 243] width 117 height 22
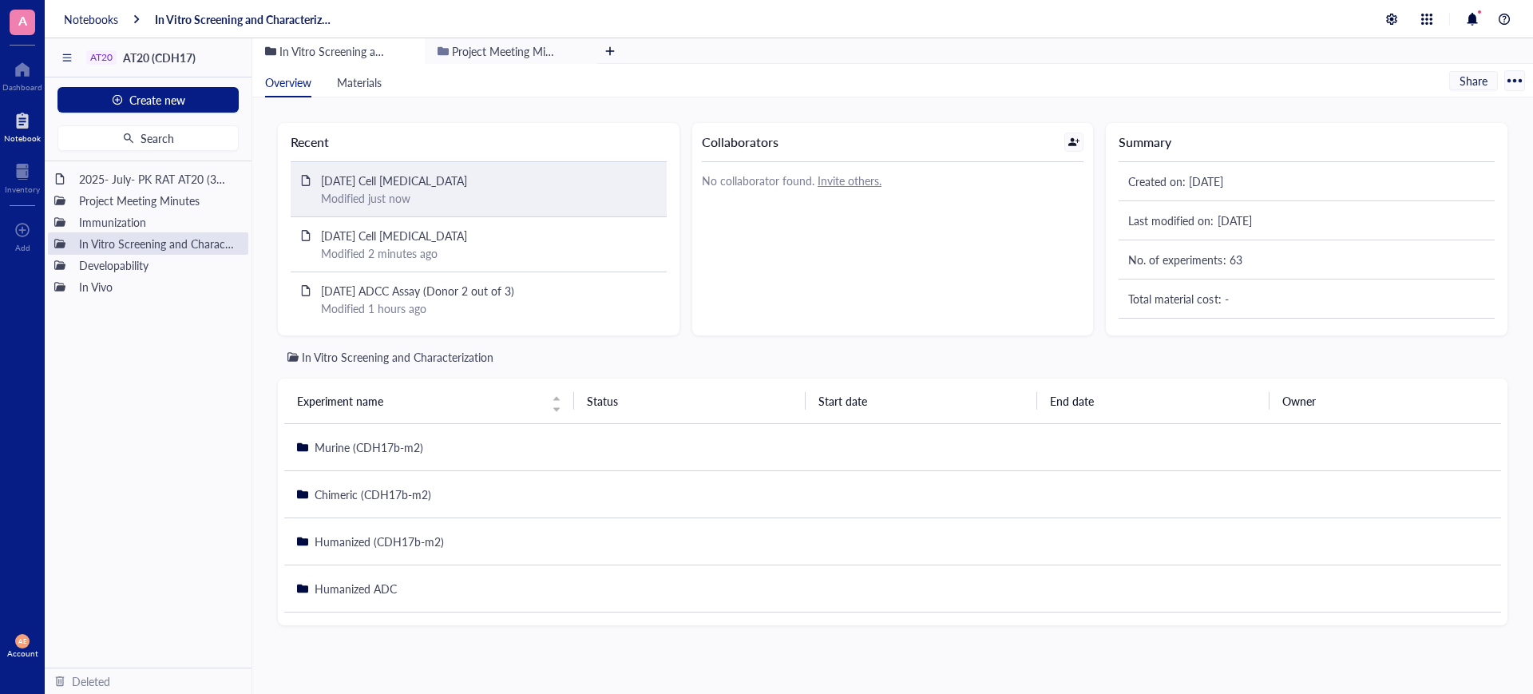
click at [374, 190] on div "Modified just now" at bounding box center [489, 198] width 336 height 18
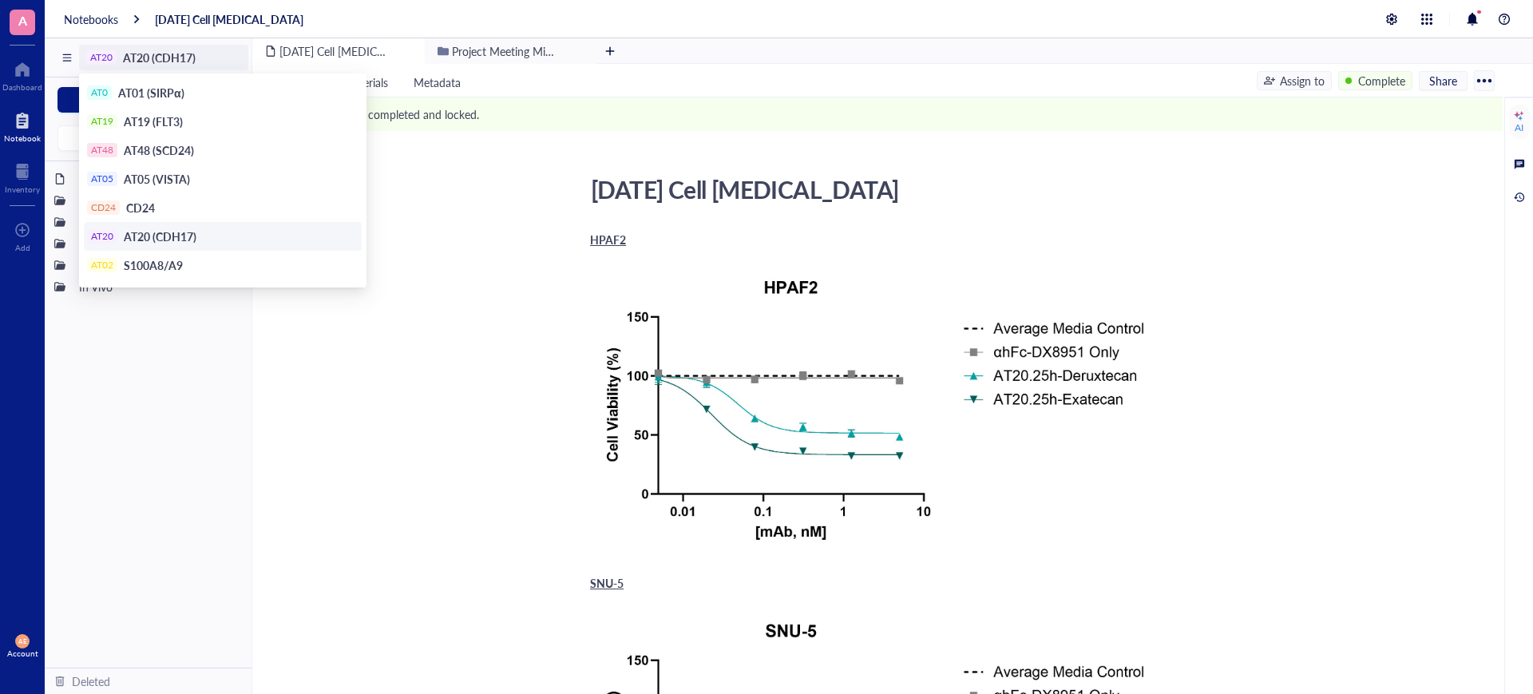
click at [91, 52] on div "AT20" at bounding box center [101, 57] width 22 height 11
click at [155, 232] on span "AT20 (CDH17)" at bounding box center [160, 236] width 73 height 16
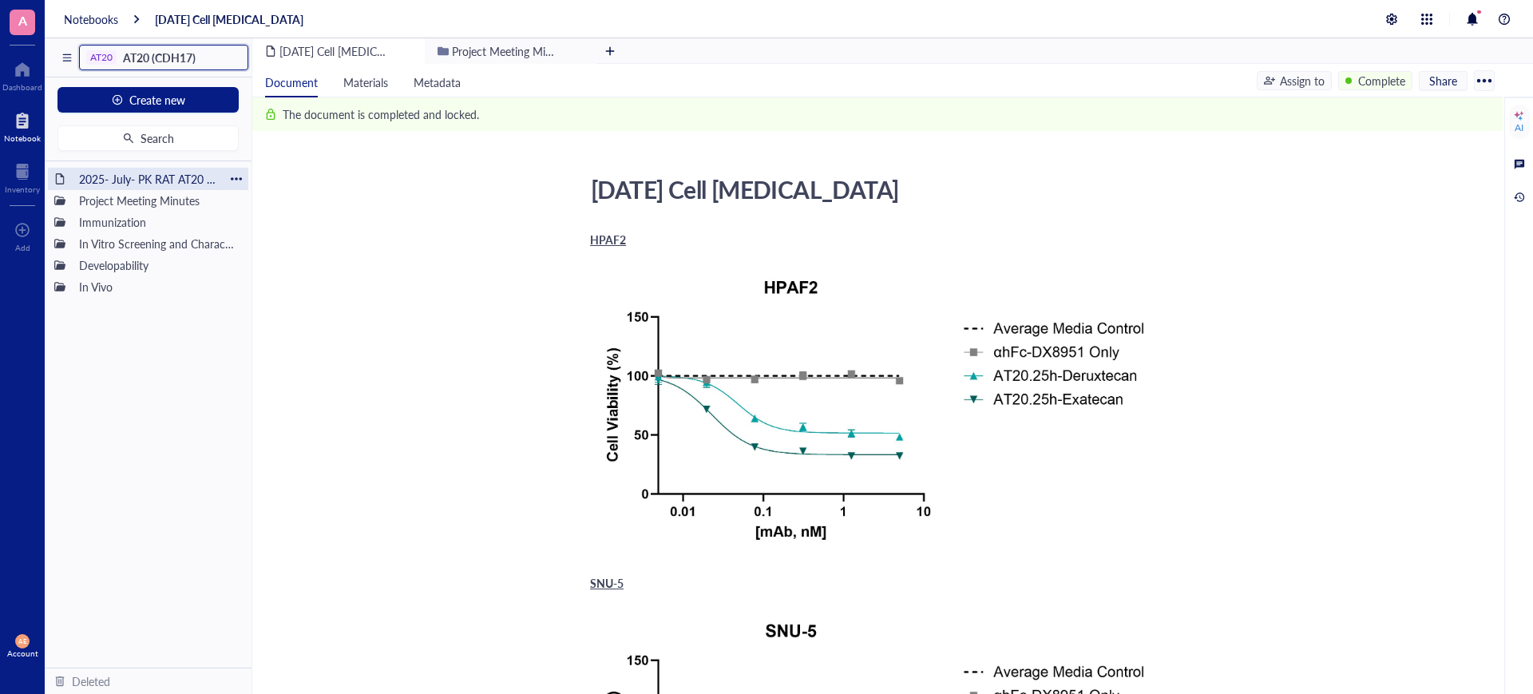
click at [106, 180] on div "2025- July- PK RAT AT20 (3mg/kg; 6mg/kg & 9mg/kg)" at bounding box center [148, 179] width 152 height 22
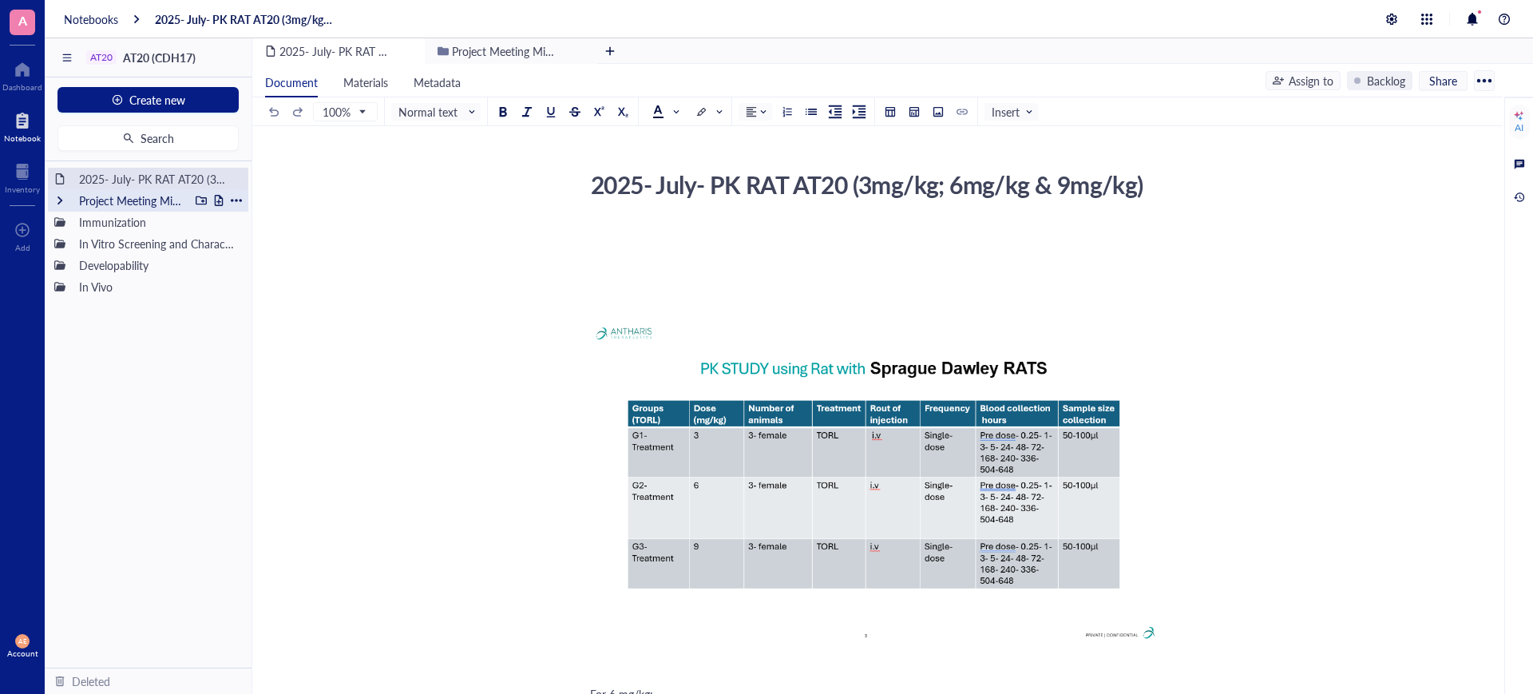
click at [124, 192] on div "Project Meeting Minutes" at bounding box center [130, 200] width 117 height 22
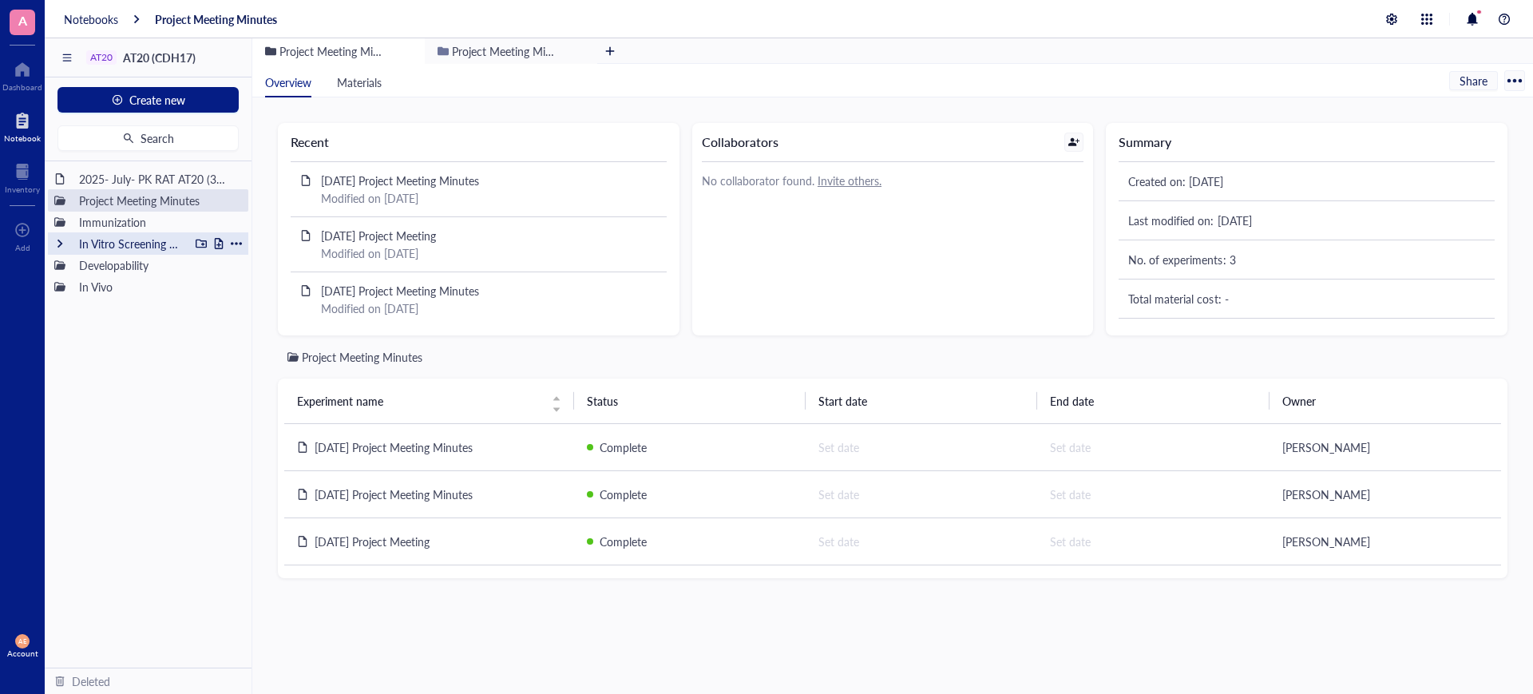
click at [60, 240] on div at bounding box center [59, 243] width 11 height 11
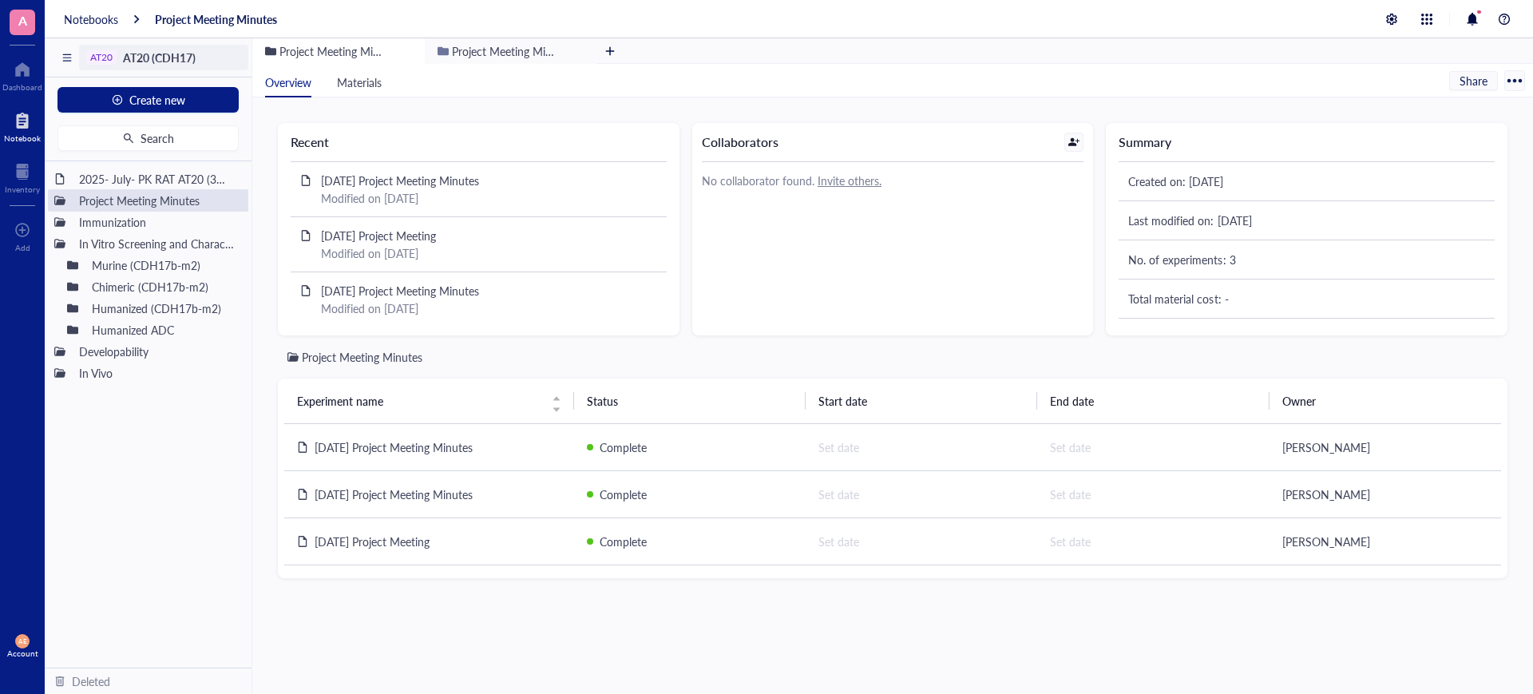
click at [149, 50] on span "AT20 (CDH17)" at bounding box center [159, 58] width 73 height 16
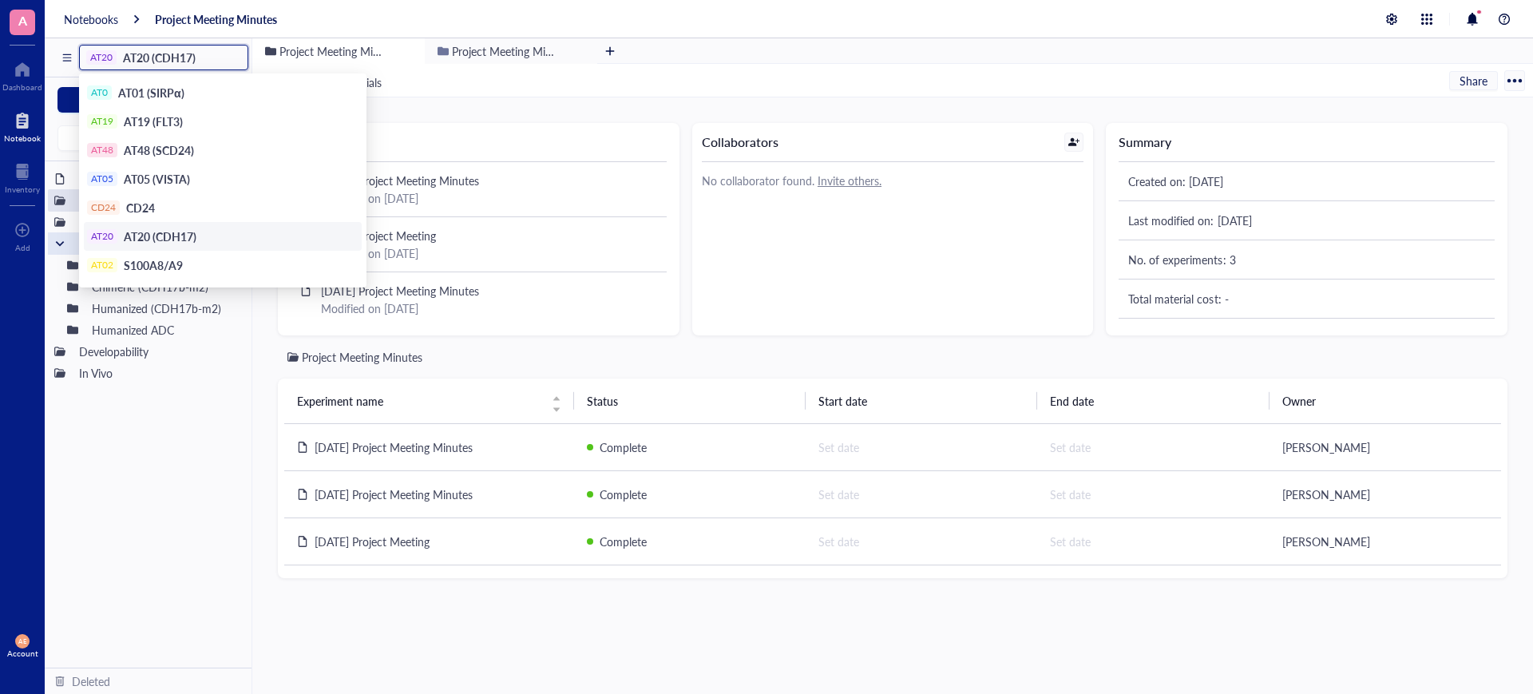
click at [156, 231] on span "AT20 (CDH17)" at bounding box center [160, 236] width 73 height 16
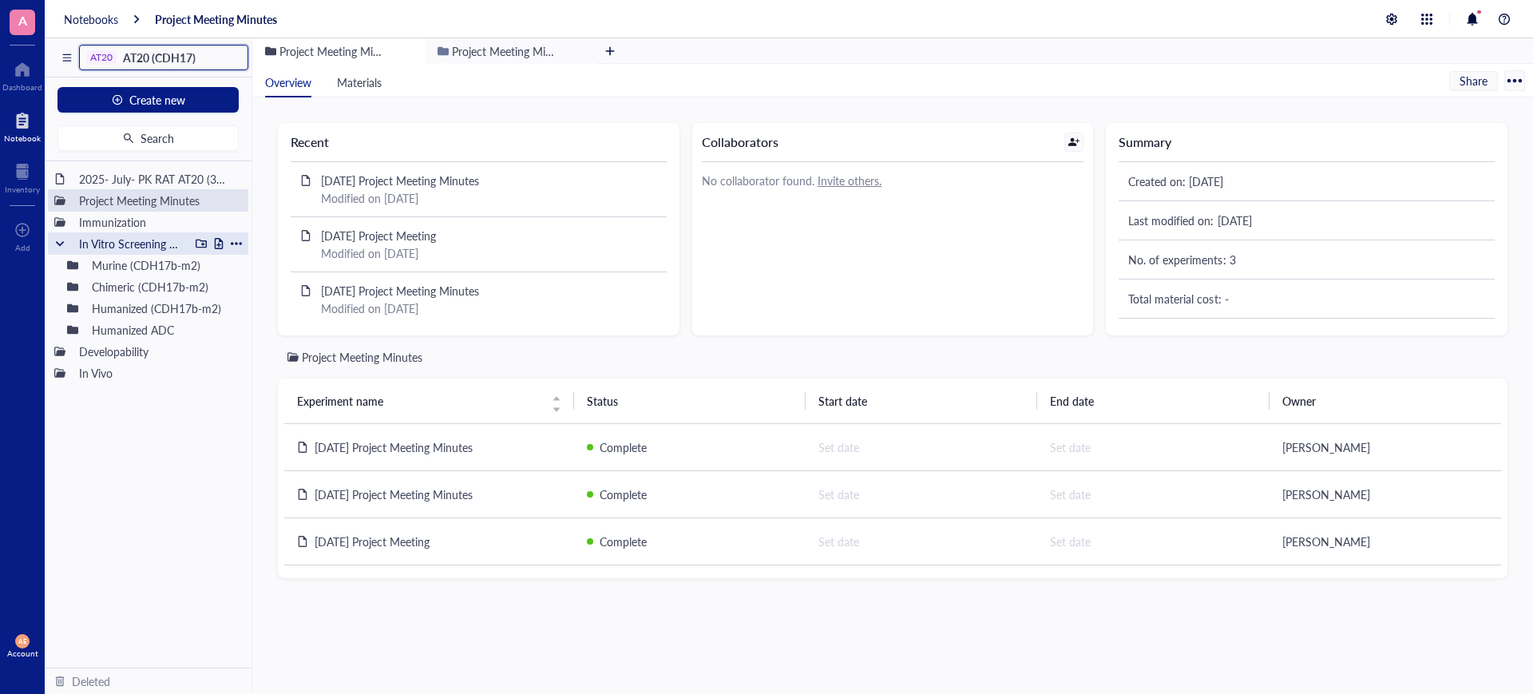
click at [63, 241] on div at bounding box center [59, 243] width 11 height 11
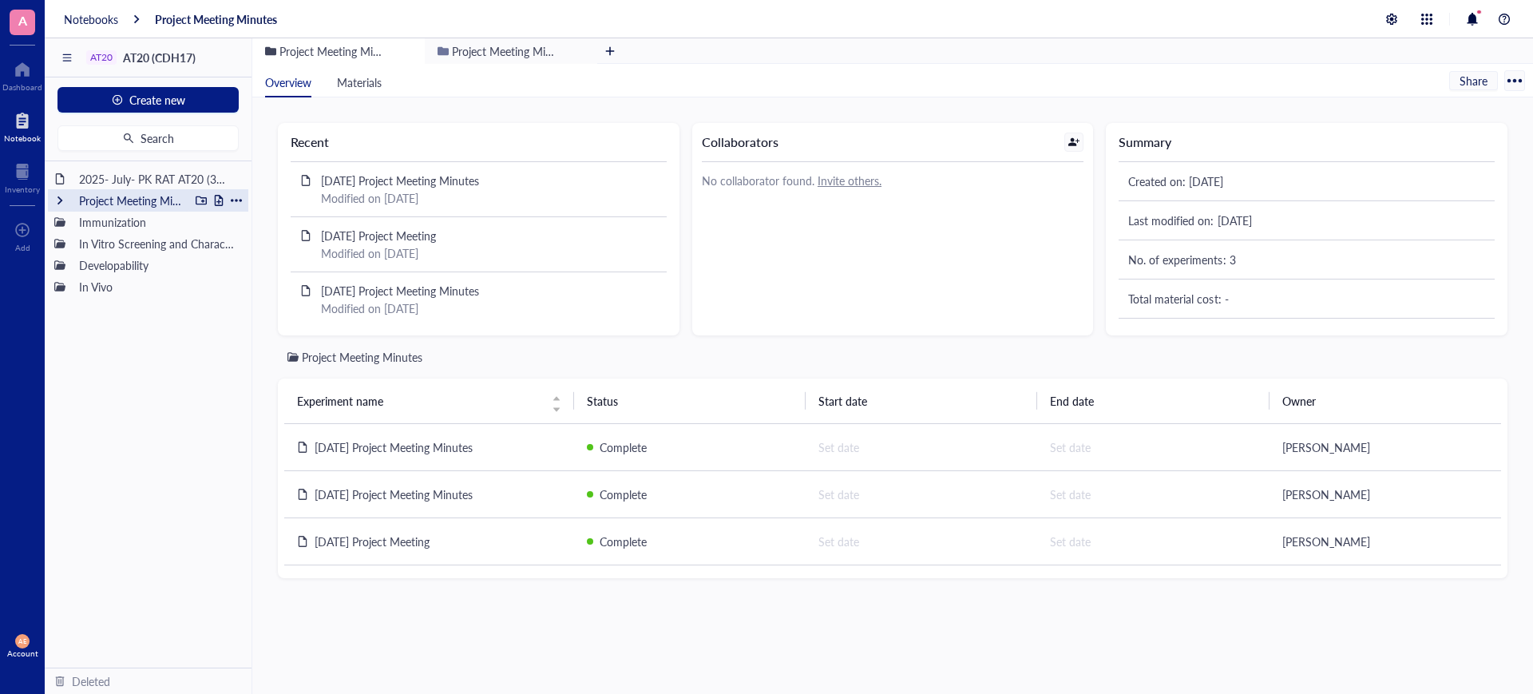
click at [102, 203] on div "Project Meeting Minutes" at bounding box center [130, 200] width 117 height 22
click at [64, 200] on div at bounding box center [59, 200] width 11 height 11
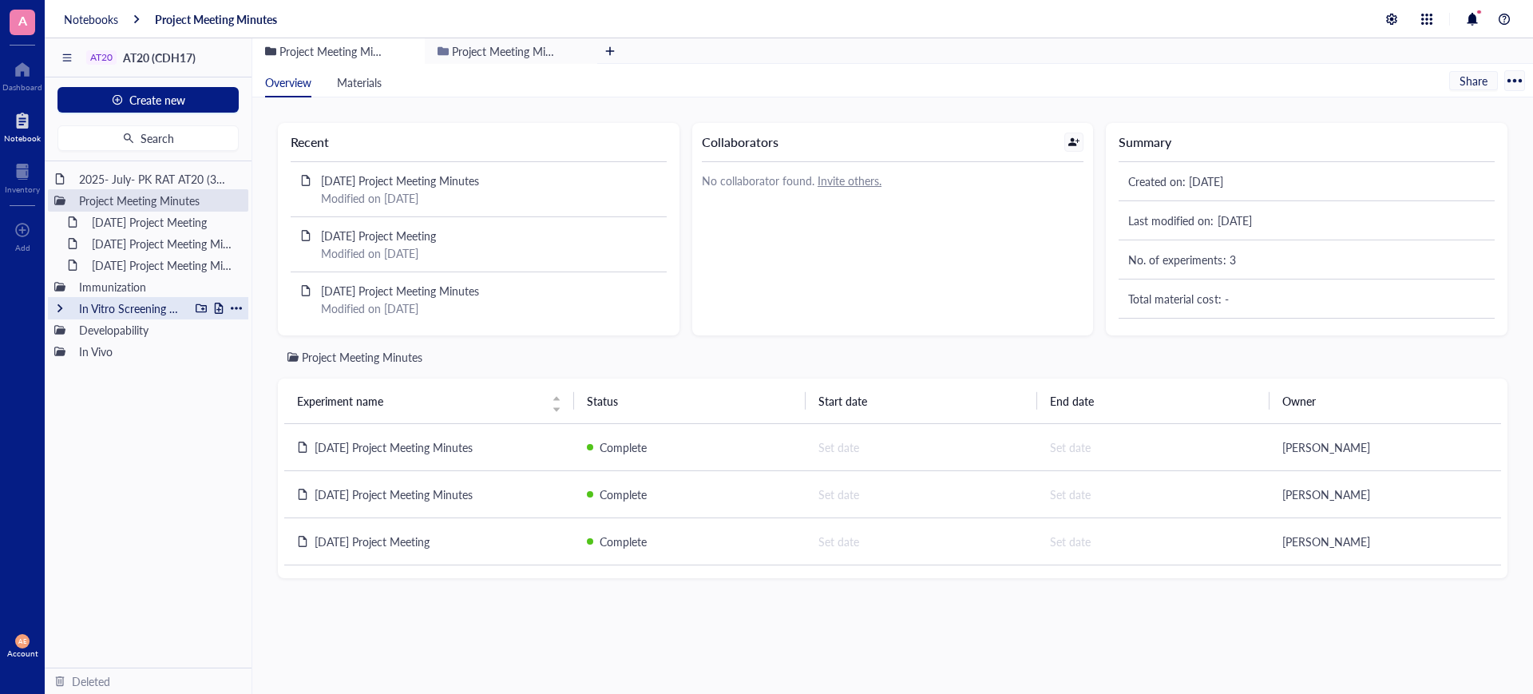
click at [57, 304] on div at bounding box center [59, 308] width 11 height 11
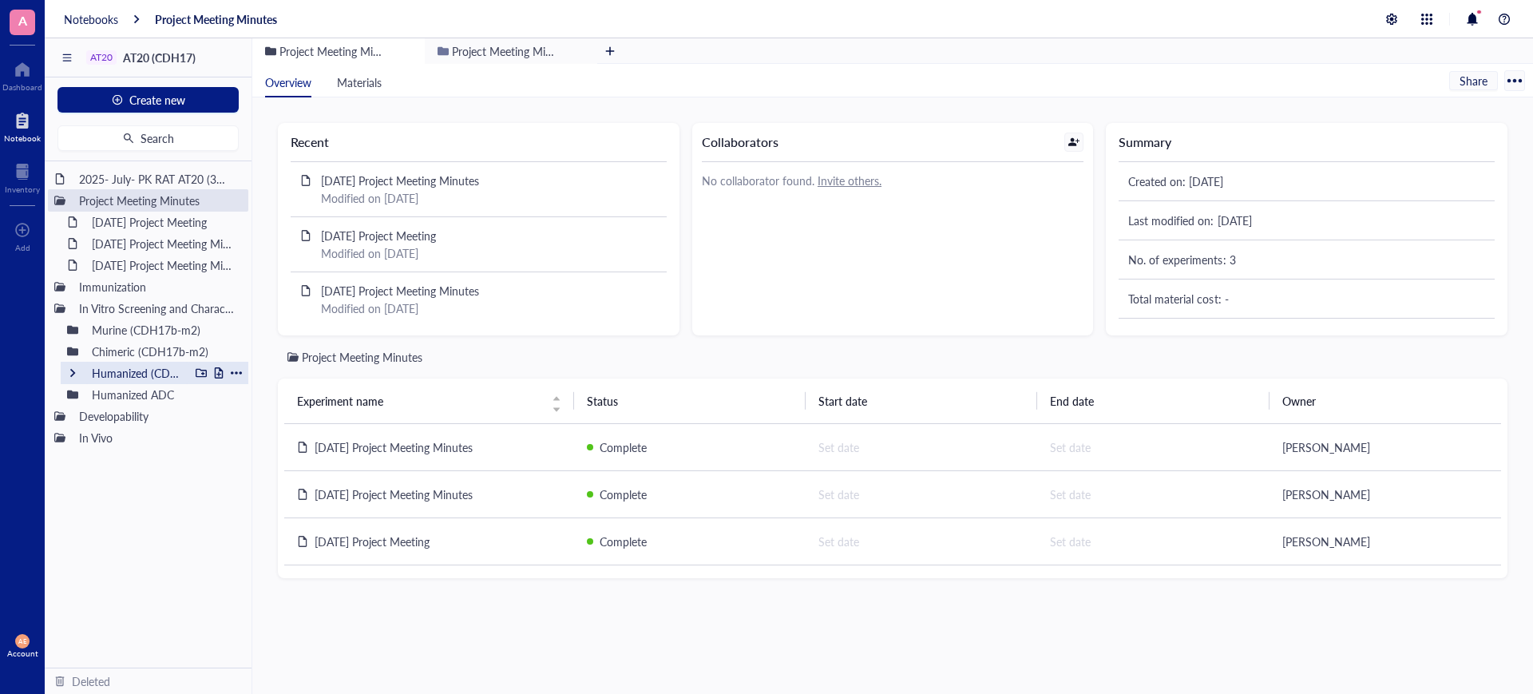
click at [105, 370] on div "Humanized (CDH17b-m2)" at bounding box center [137, 373] width 105 height 22
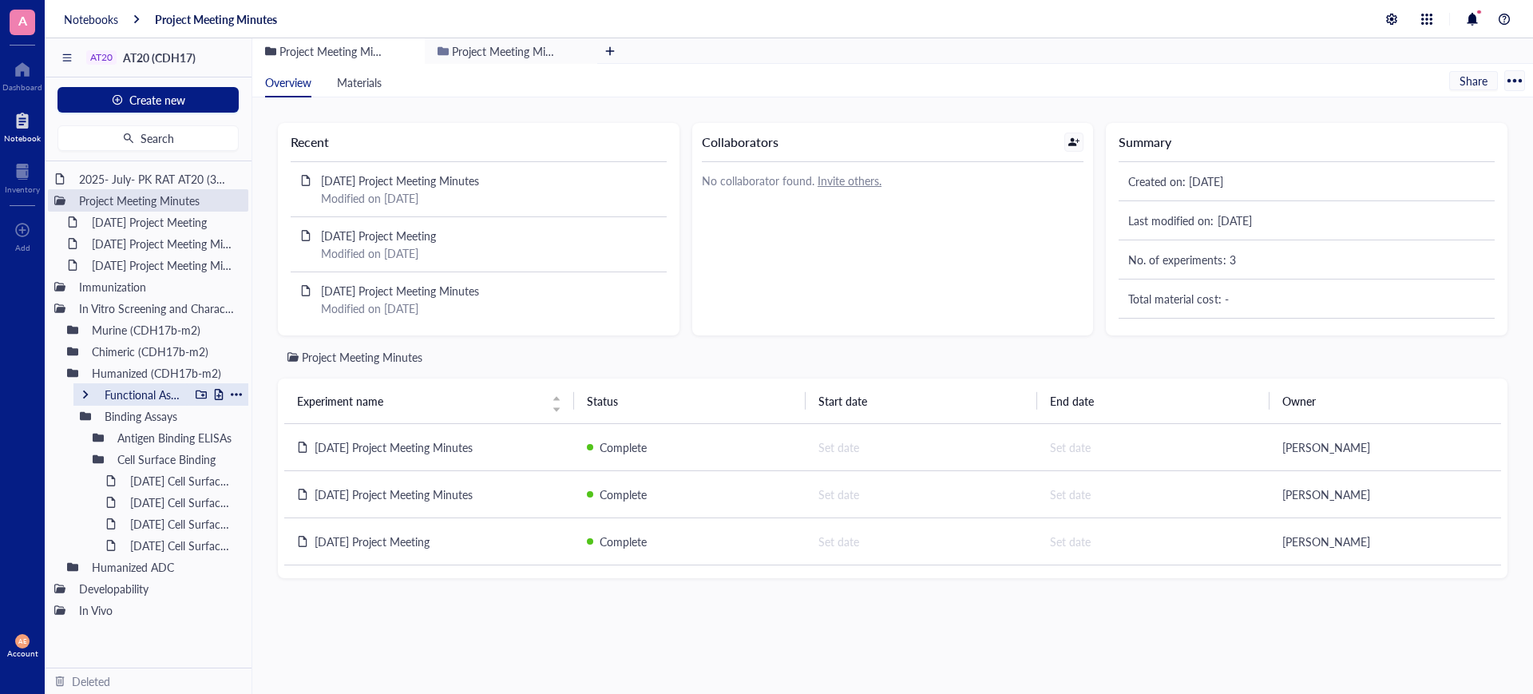
click at [129, 382] on div "2025- July- PK RAT AT20 (3mg/kg; 6mg/kg & 9mg/kg) Project Meeting Minutes 2025-…" at bounding box center [148, 414] width 207 height 506
click at [90, 390] on div at bounding box center [85, 394] width 11 height 11
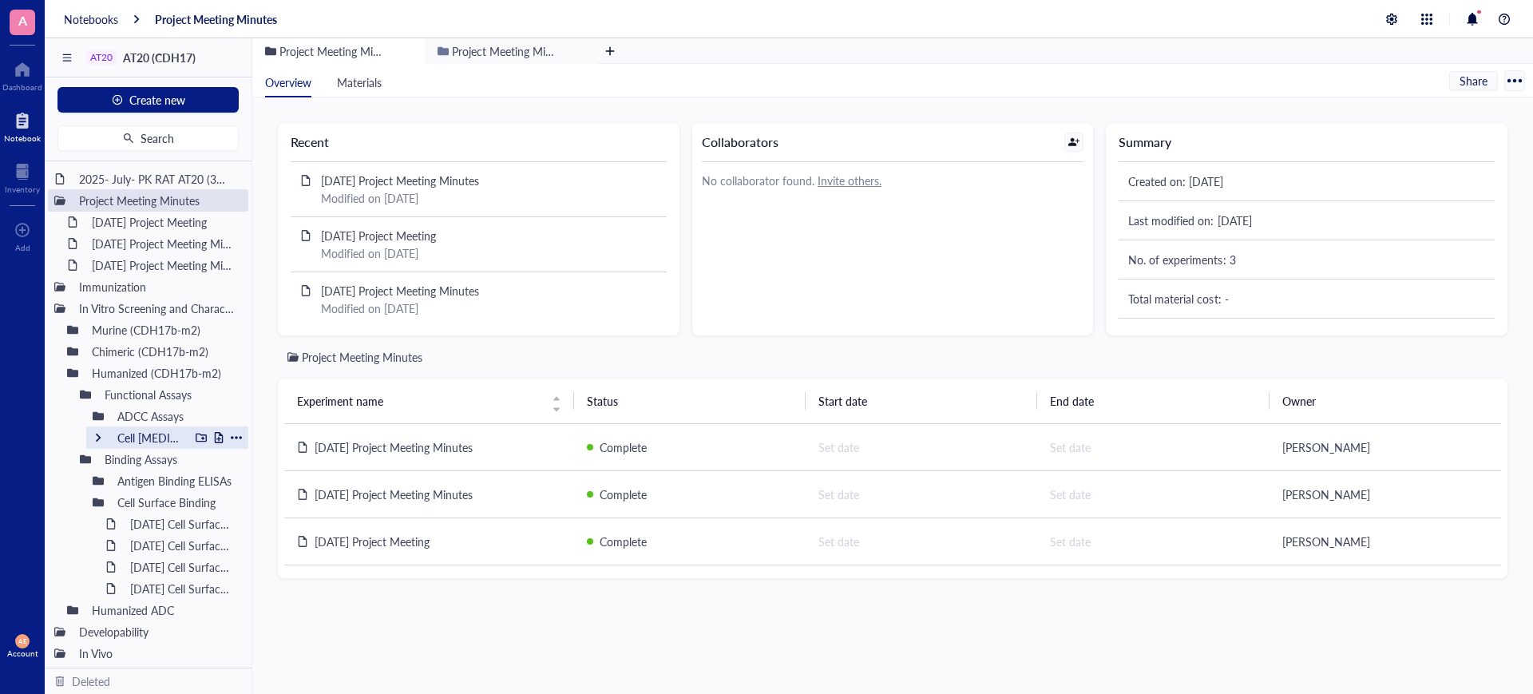
click at [104, 439] on div "Cell [MEDICAL_DATA]" at bounding box center [167, 437] width 162 height 22
click at [98, 439] on div at bounding box center [98, 437] width 11 height 11
click at [97, 430] on div "Cell [MEDICAL_DATA]" at bounding box center [167, 437] width 162 height 22
click at [102, 438] on div at bounding box center [98, 437] width 11 height 11
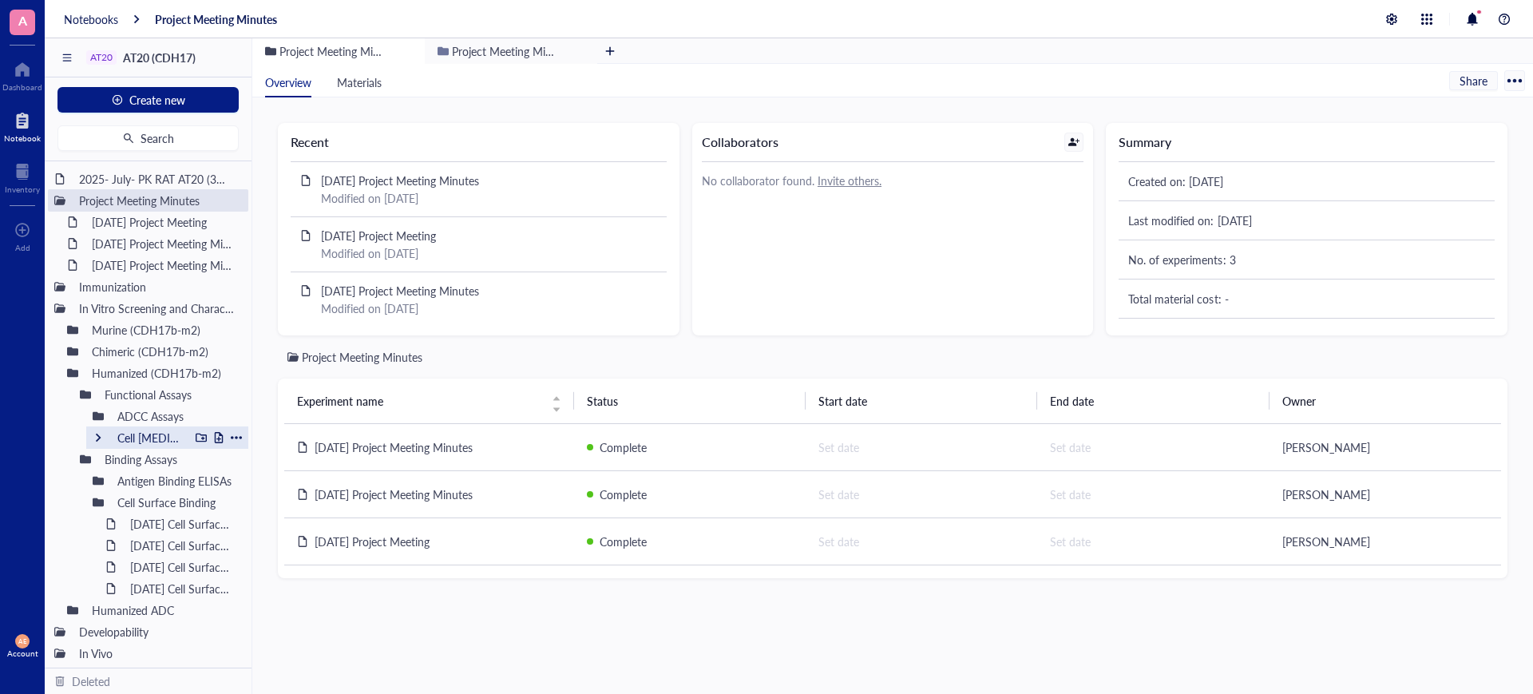
click at [99, 434] on div at bounding box center [98, 437] width 11 height 11
click at [97, 438] on div at bounding box center [98, 437] width 11 height 11
click at [98, 435] on div at bounding box center [98, 437] width 11 height 11
click at [97, 439] on div at bounding box center [98, 437] width 11 height 11
click at [145, 438] on div "Cell [MEDICAL_DATA]" at bounding box center [149, 437] width 79 height 22
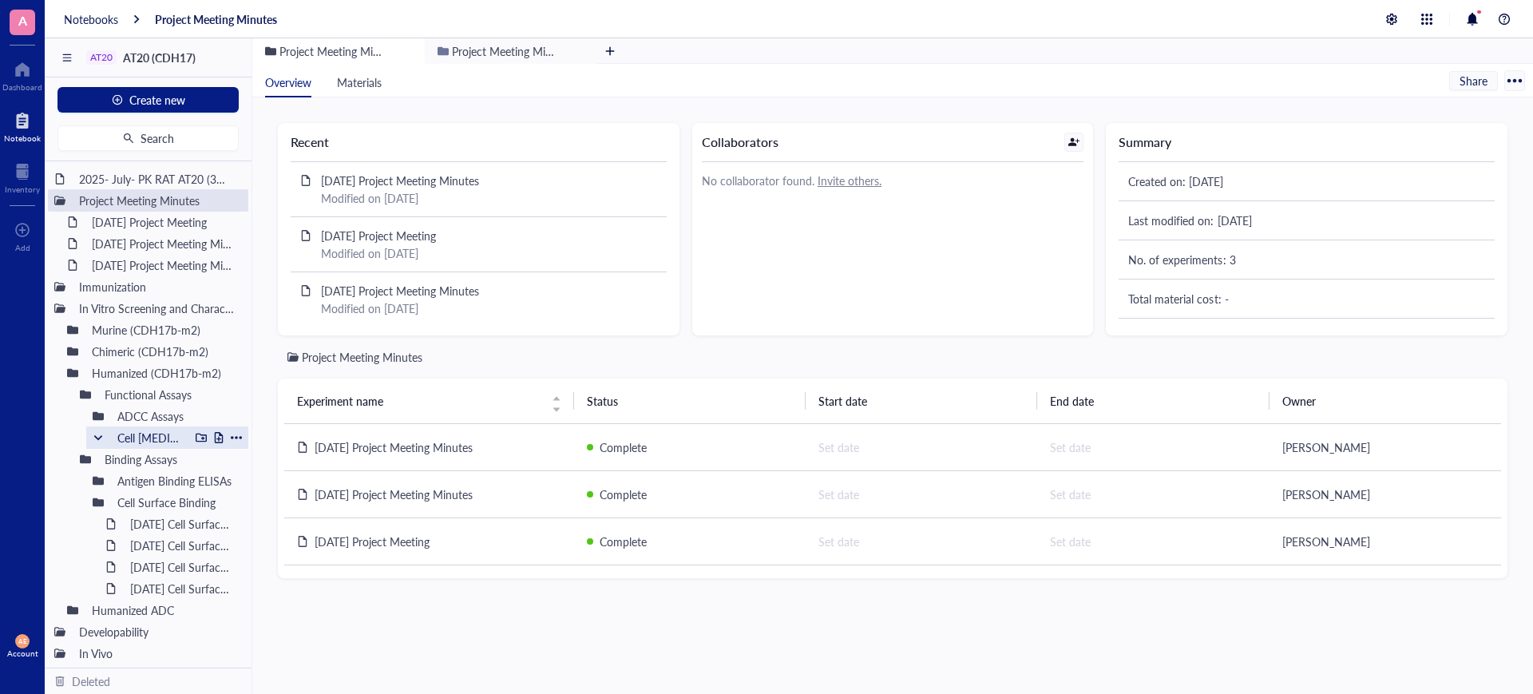
click at [145, 438] on div "Cell [MEDICAL_DATA]" at bounding box center [149, 437] width 79 height 22
click at [146, 437] on div "Cell [MEDICAL_DATA]" at bounding box center [149, 437] width 79 height 22
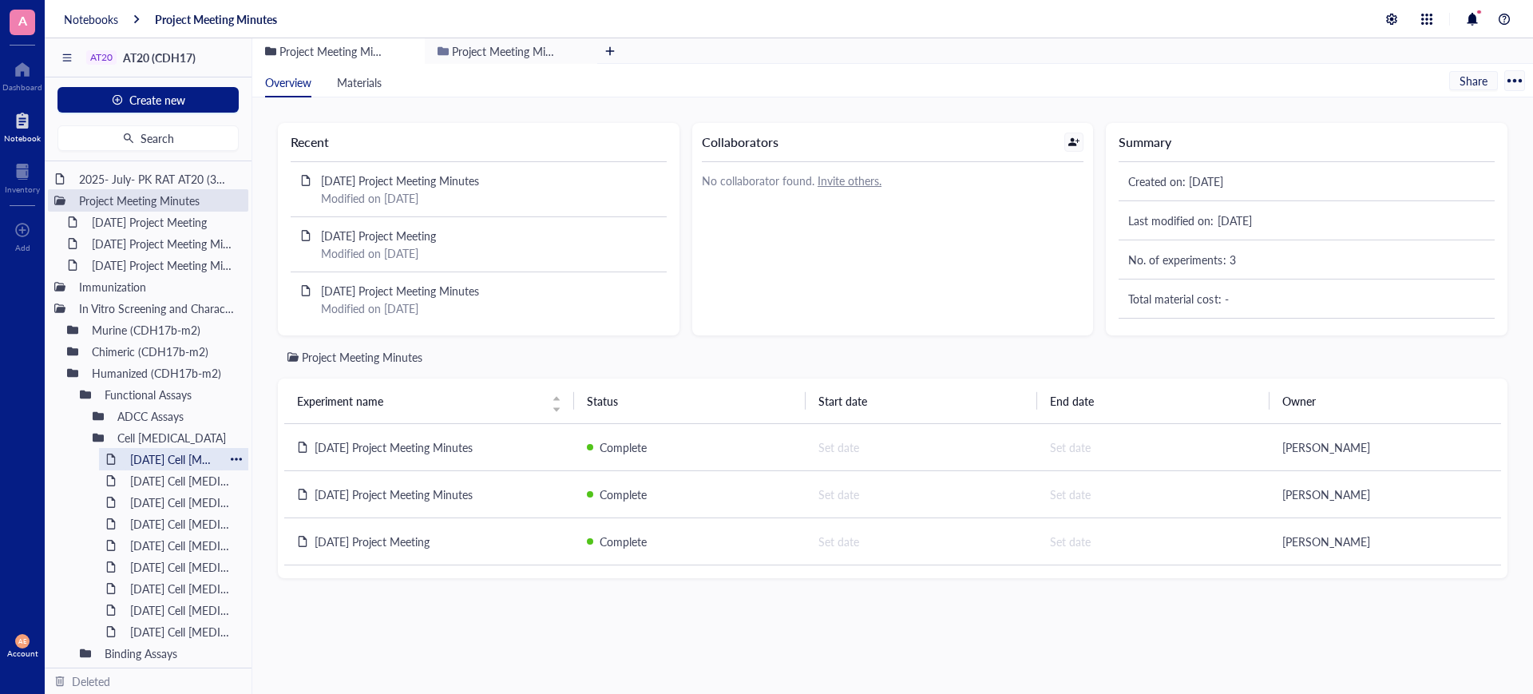
click at [169, 457] on div "[DATE] Cell [MEDICAL_DATA]" at bounding box center [173, 459] width 101 height 22
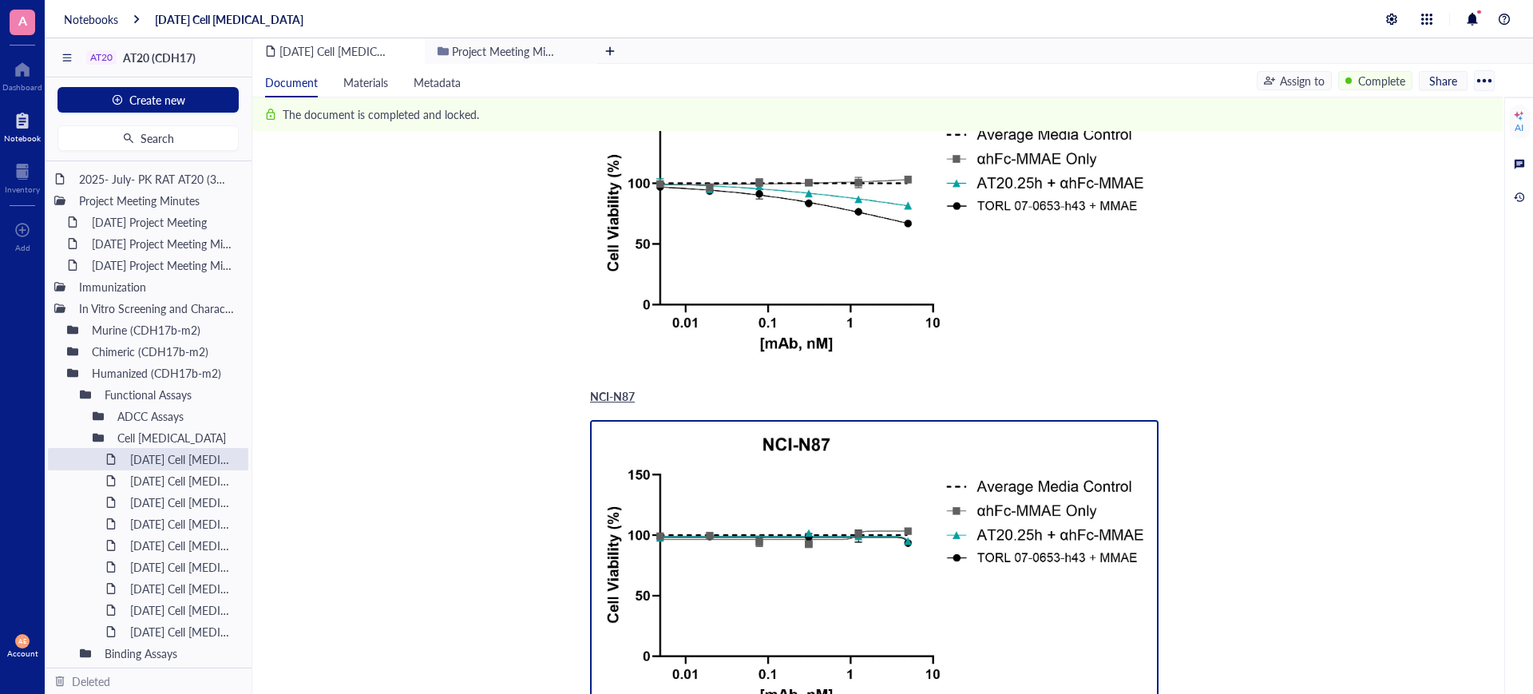
scroll to position [1397, 0]
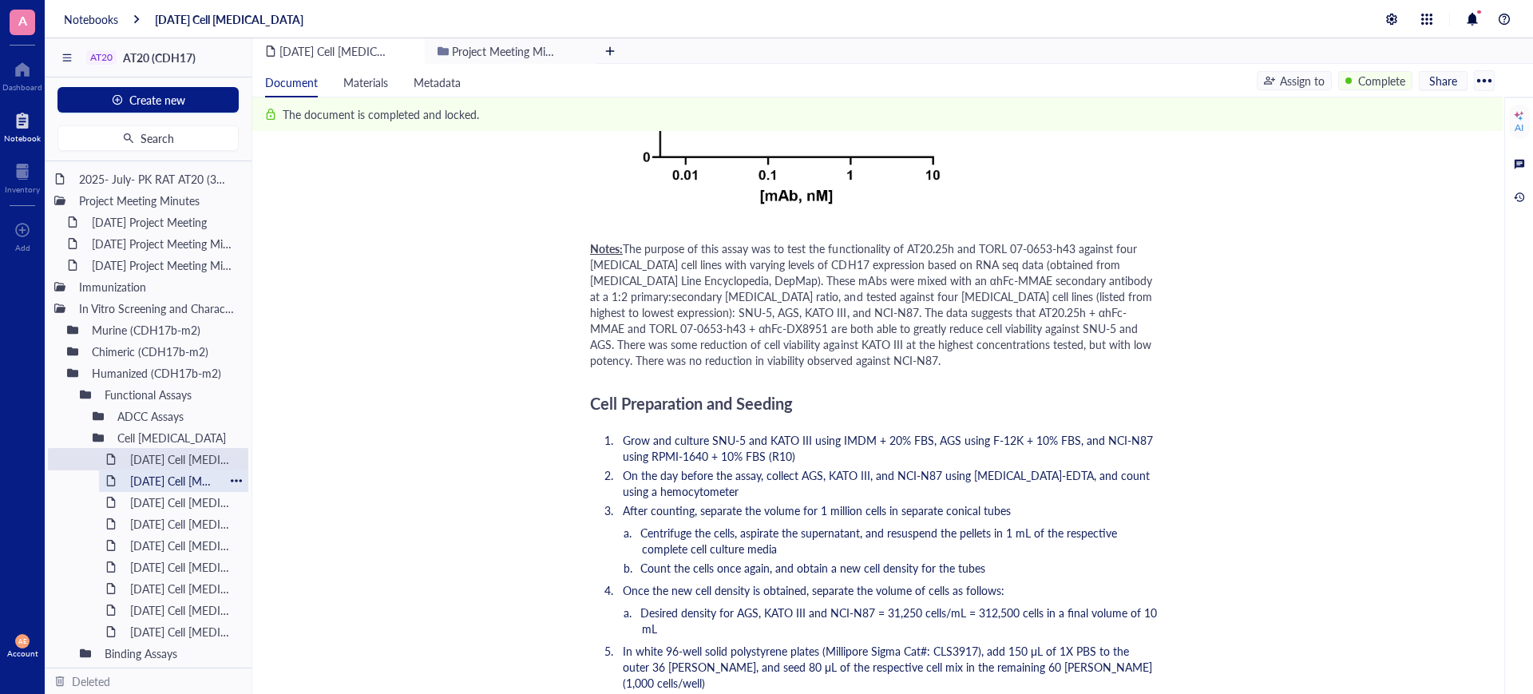
click at [199, 482] on div "[DATE] Cell [MEDICAL_DATA]" at bounding box center [173, 480] width 101 height 22
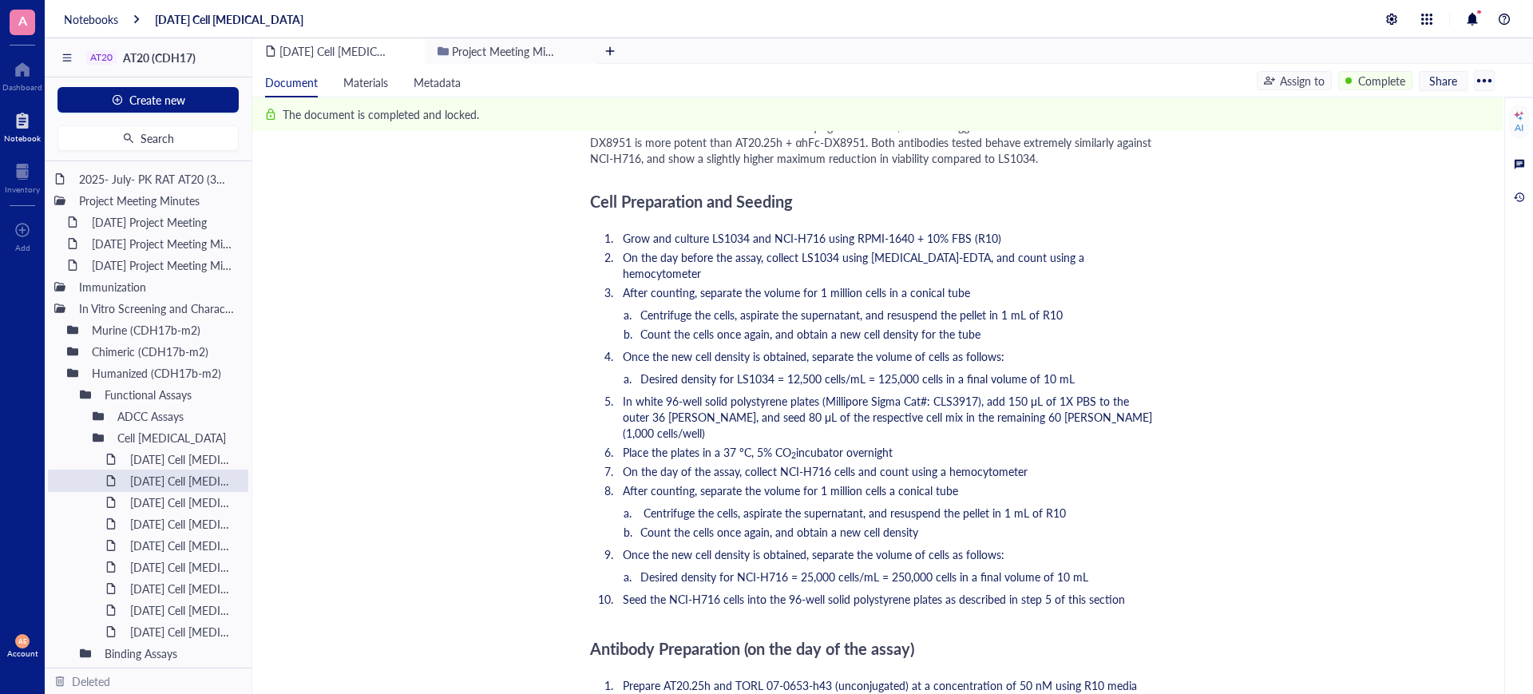
scroll to position [898, 0]
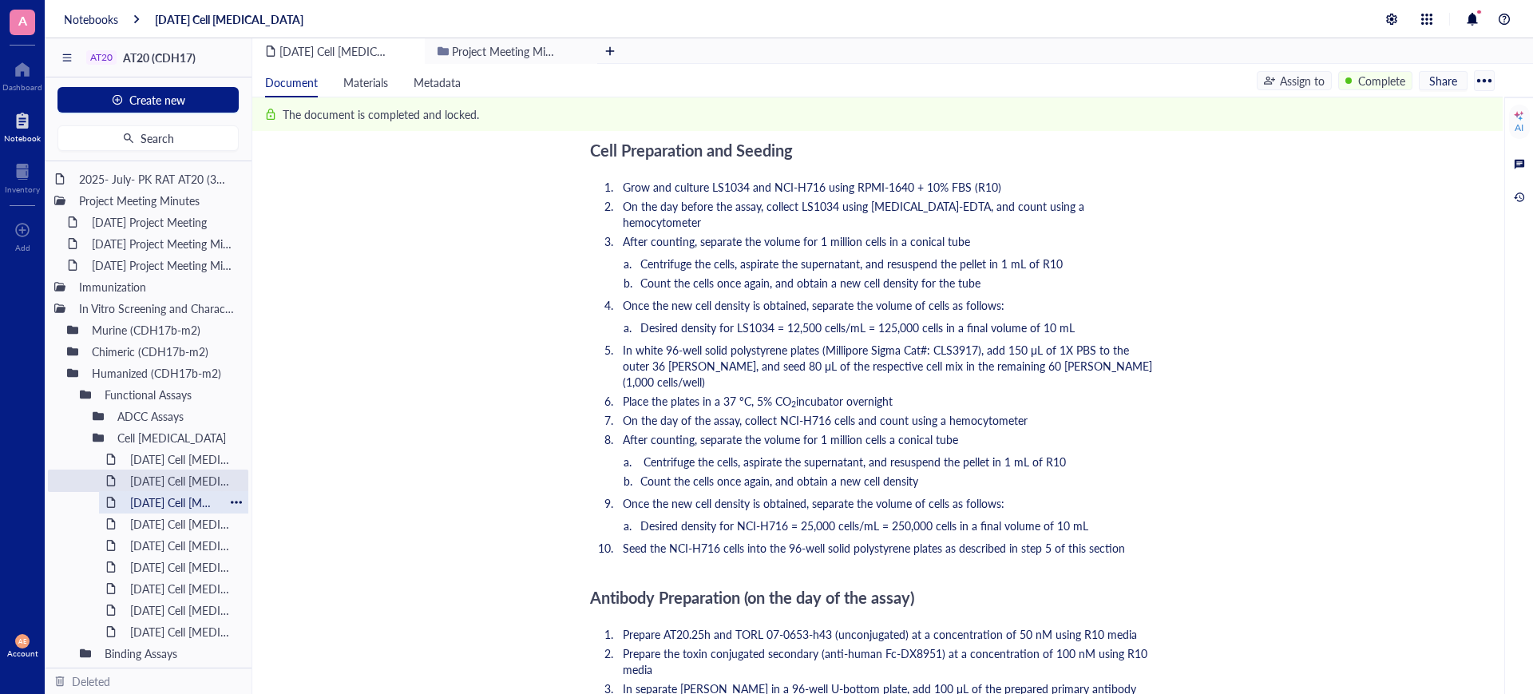
click at [171, 497] on div "[DATE] Cell [MEDICAL_DATA]" at bounding box center [173, 502] width 101 height 22
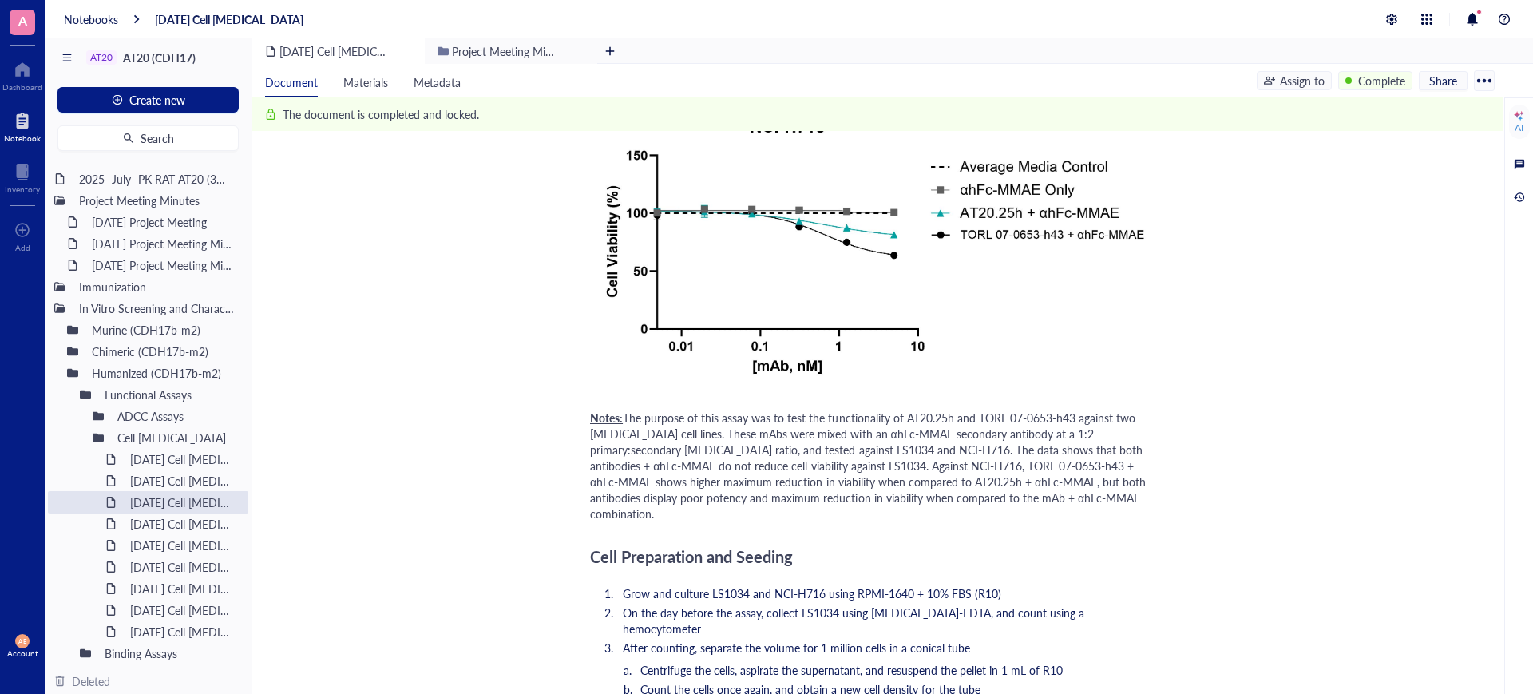
scroll to position [699, 0]
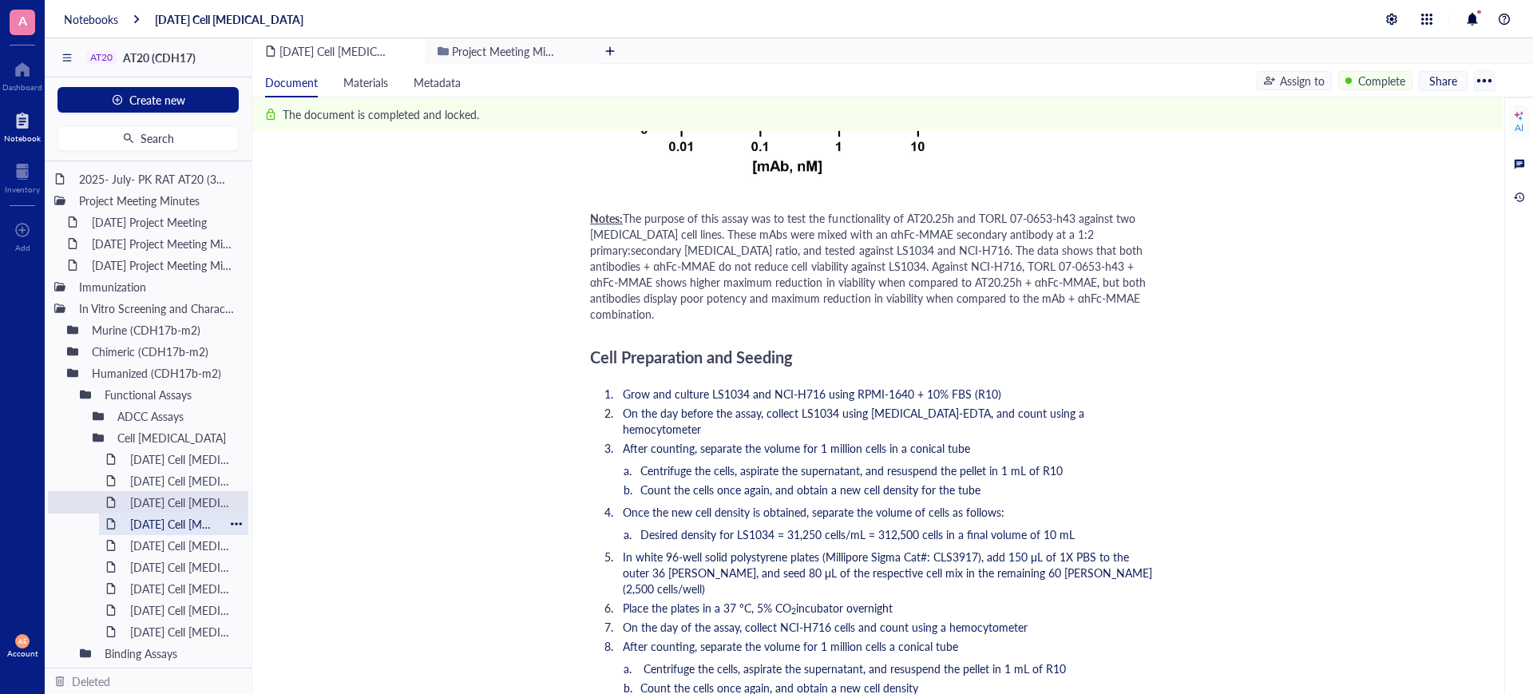
click at [212, 524] on div "[DATE] Cell [MEDICAL_DATA]" at bounding box center [173, 524] width 101 height 22
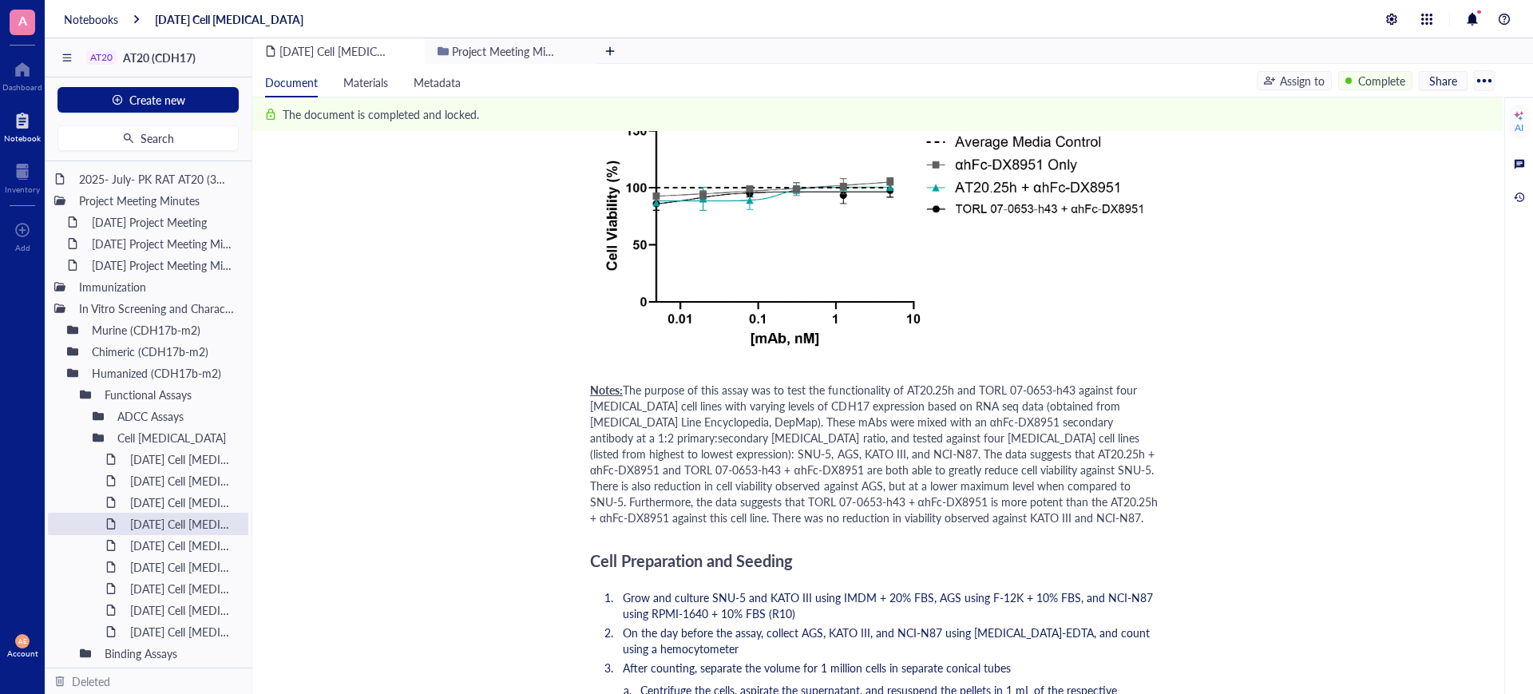
scroll to position [1198, 0]
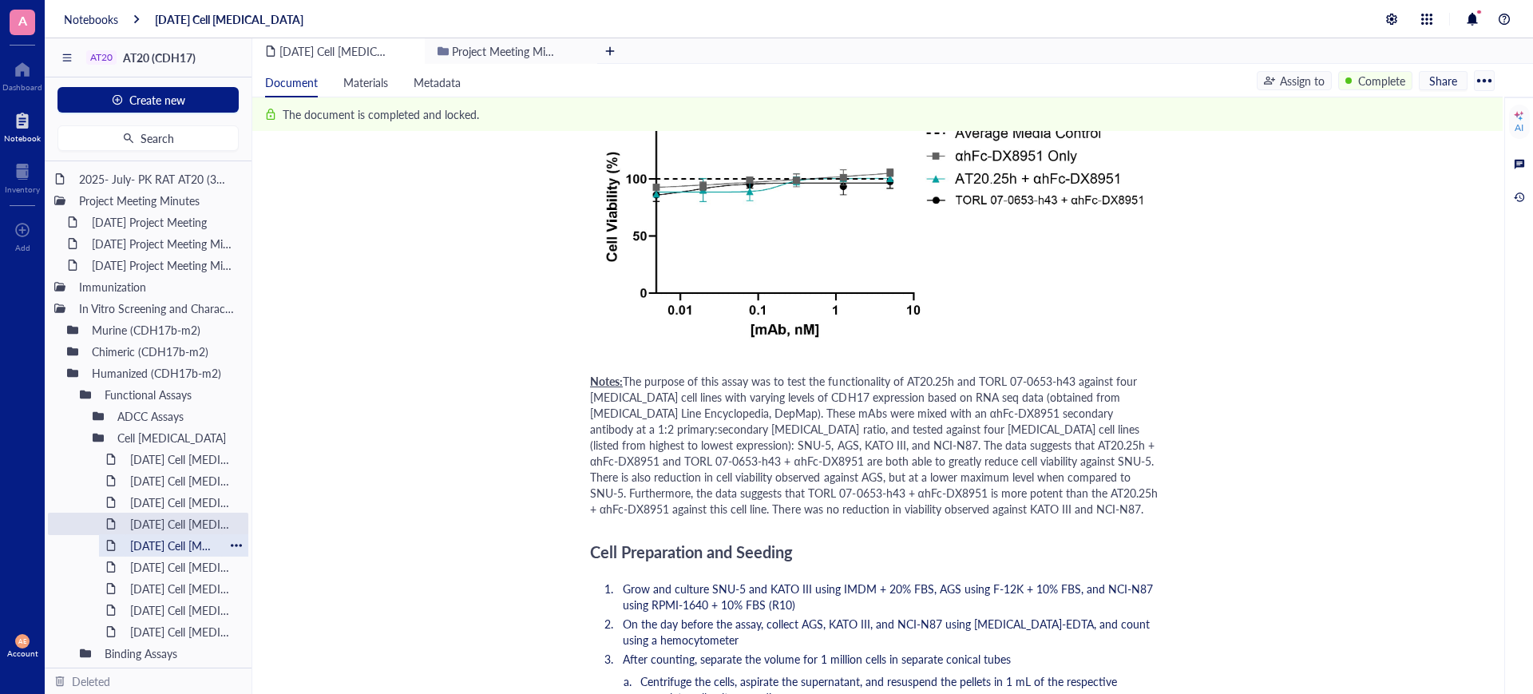
click at [164, 544] on div "[DATE] Cell [MEDICAL_DATA]" at bounding box center [173, 545] width 101 height 22
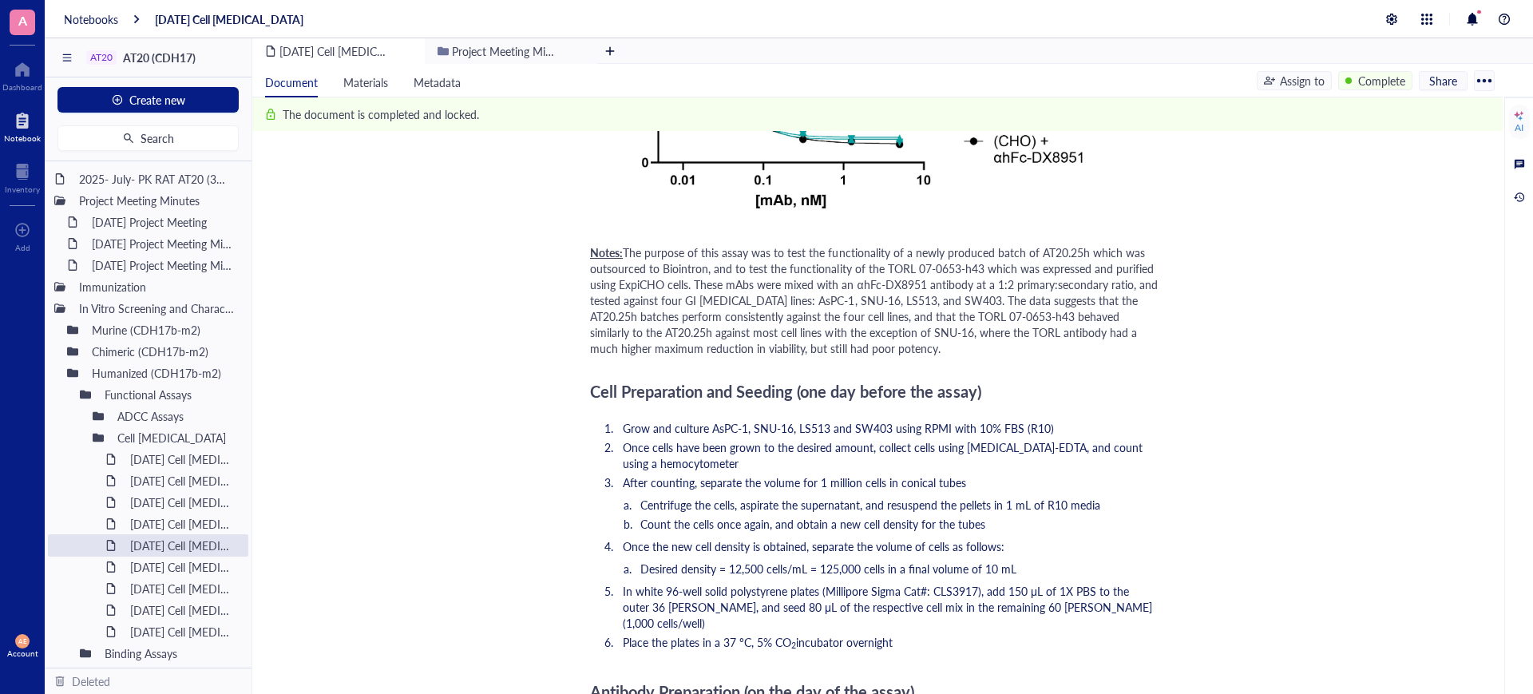
scroll to position [1397, 0]
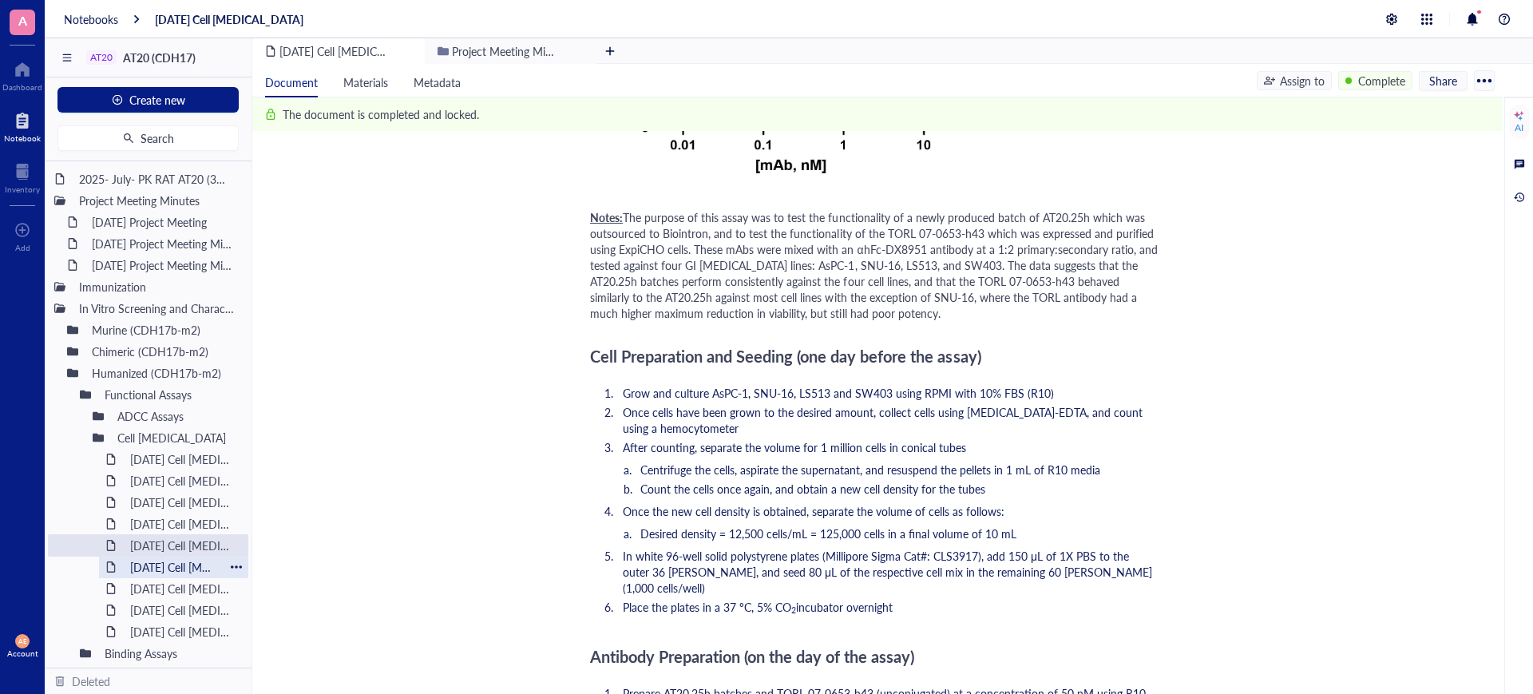
click at [148, 564] on div "[DATE] Cell [MEDICAL_DATA]" at bounding box center [173, 567] width 101 height 22
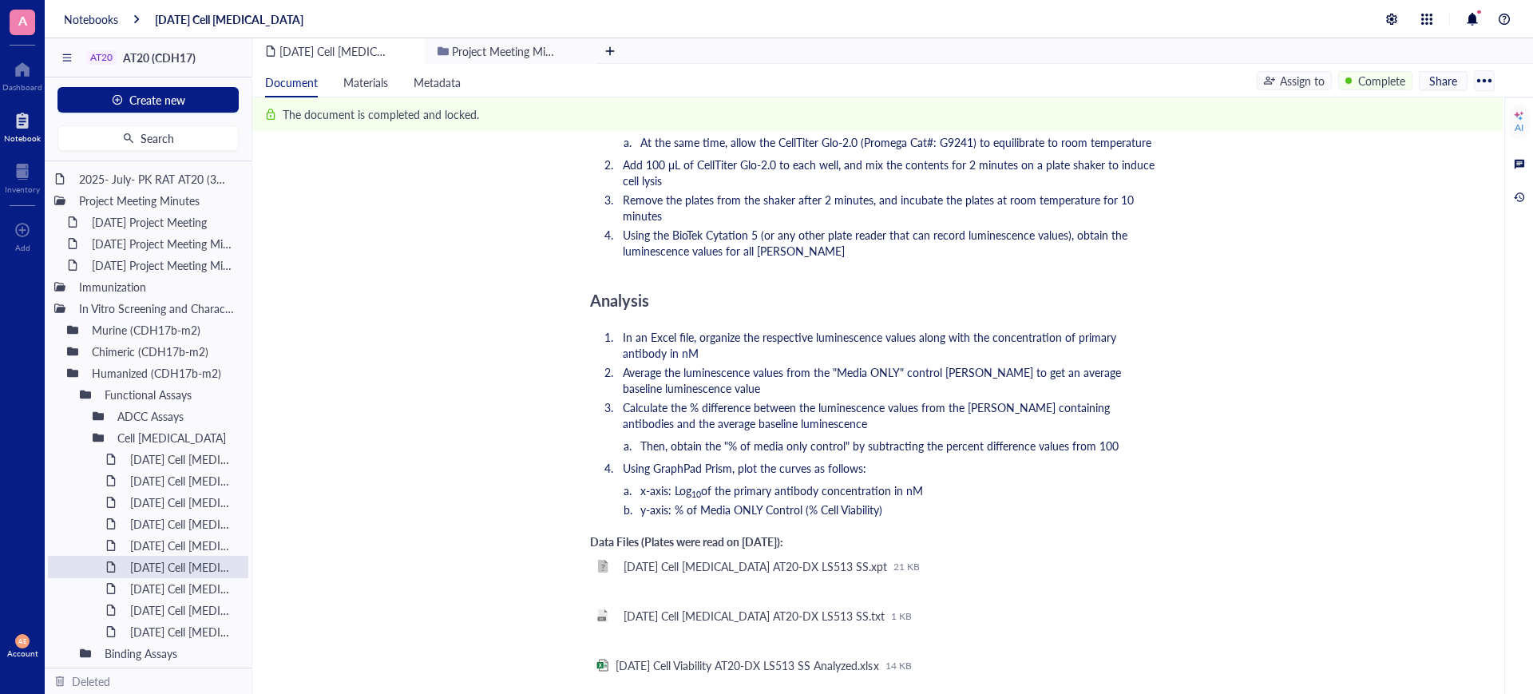
scroll to position [1597, 0]
click at [200, 592] on div "[DATE] Cell [MEDICAL_DATA] (DX8951)" at bounding box center [173, 588] width 101 height 22
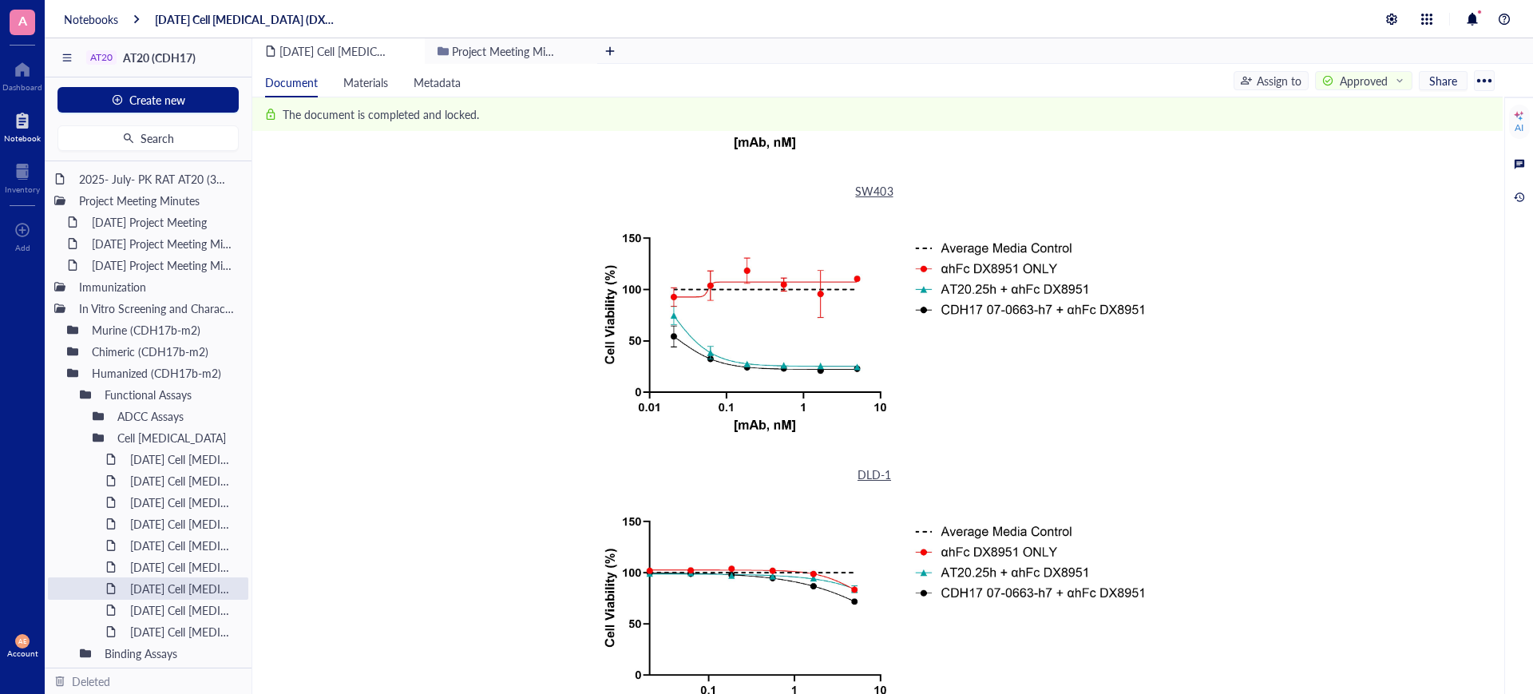
scroll to position [299, 0]
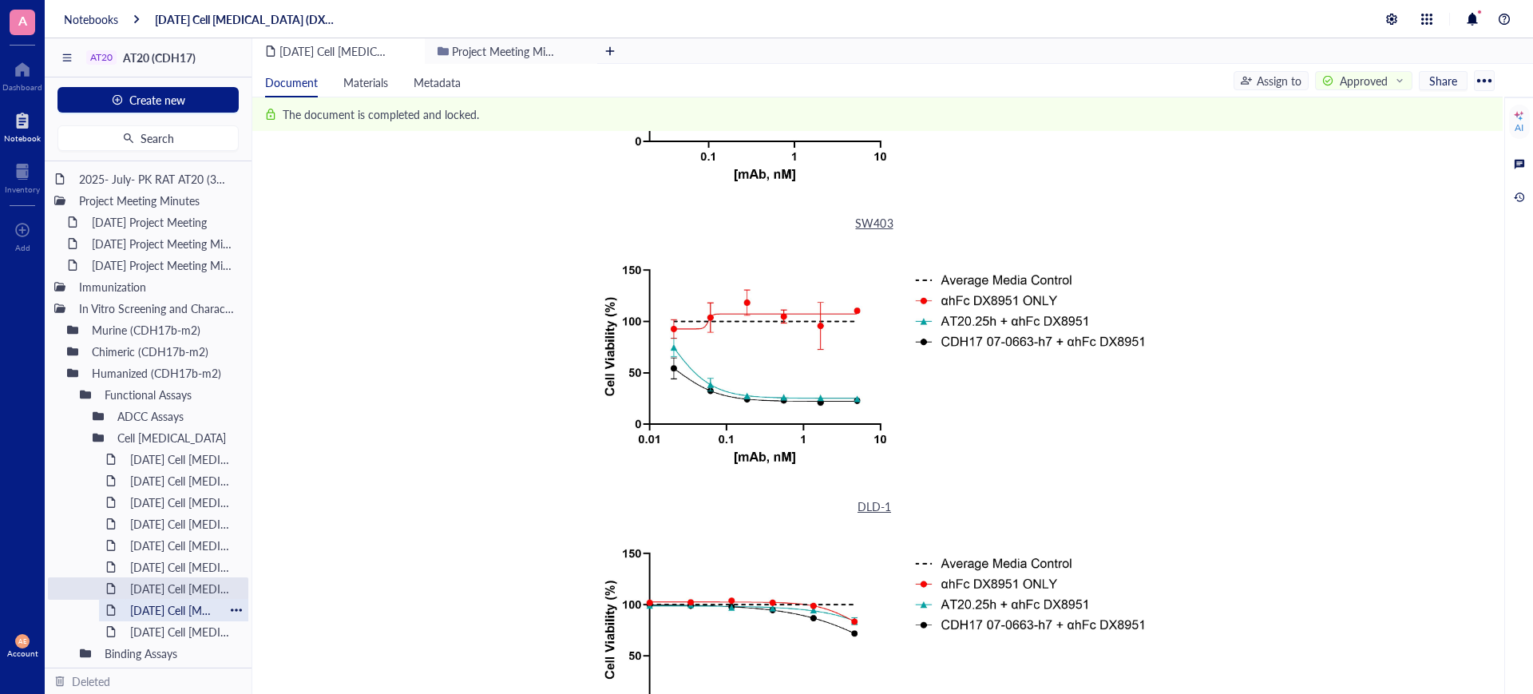
click at [169, 605] on div "[DATE] Cell [MEDICAL_DATA] (MMAE)" at bounding box center [173, 610] width 101 height 22
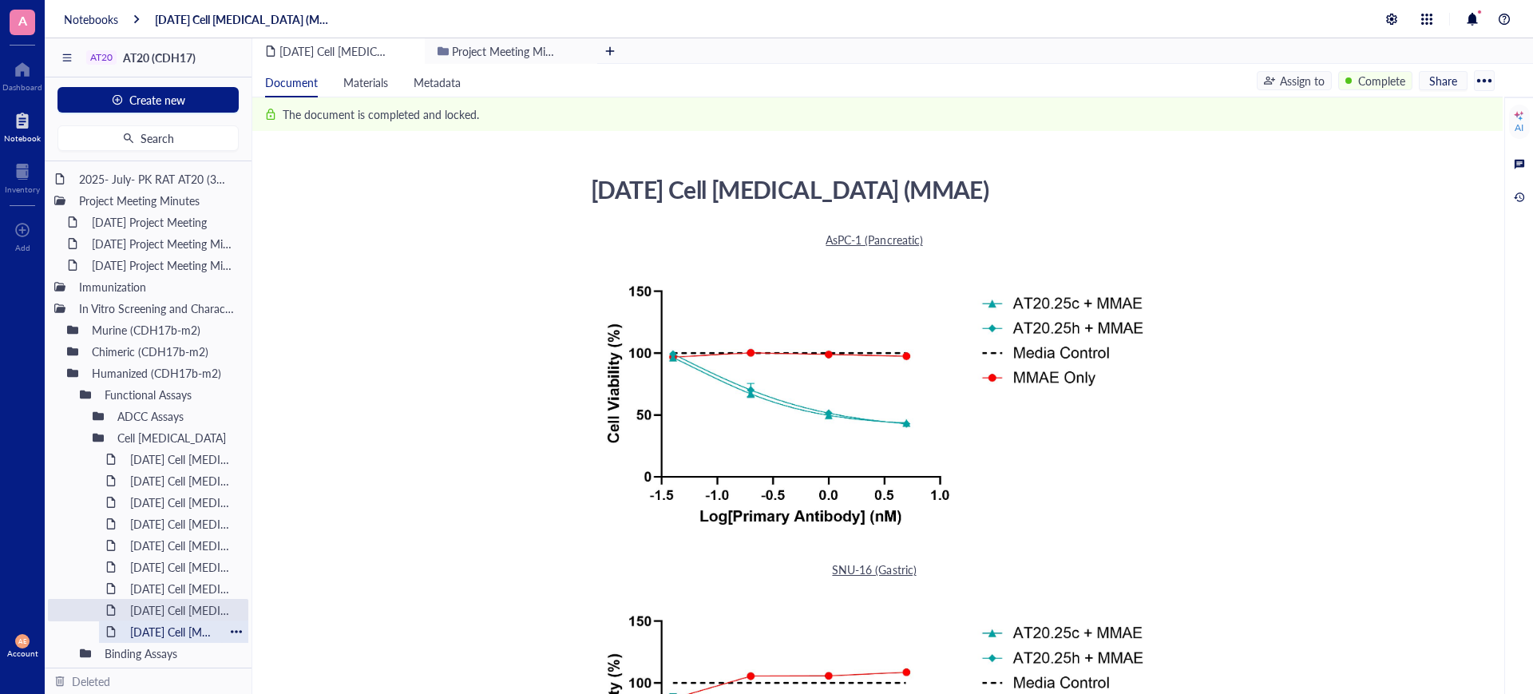
click at [168, 629] on div "[DATE] Cell [MEDICAL_DATA]" at bounding box center [173, 631] width 101 height 22
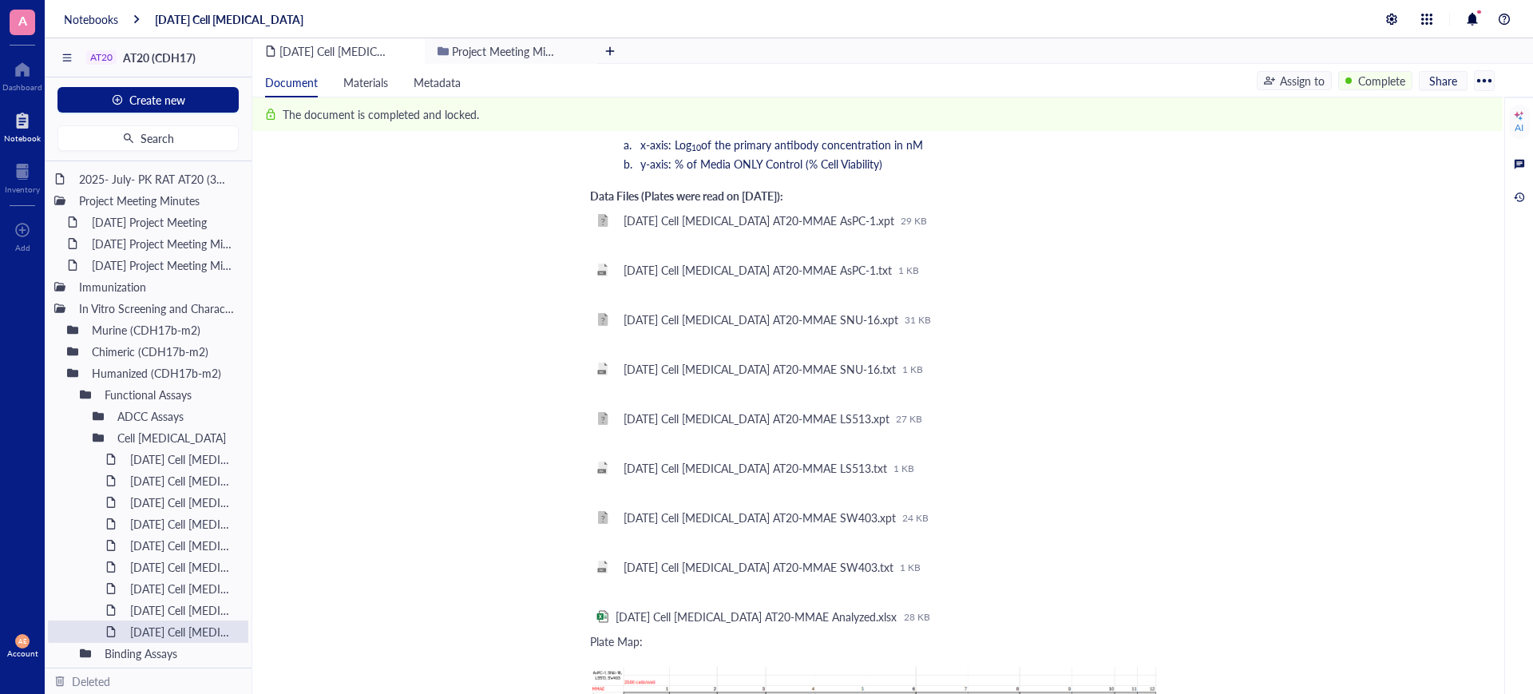
scroll to position [2894, 0]
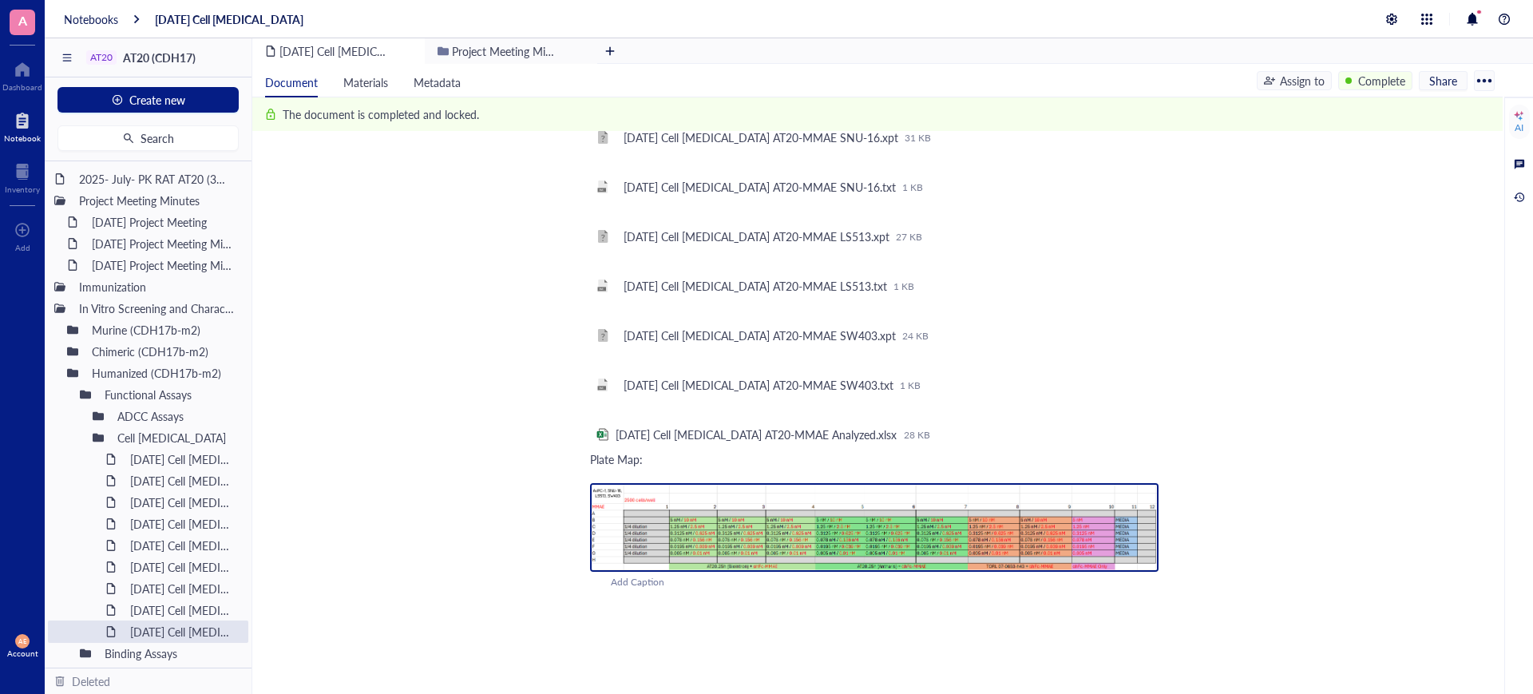
click at [778, 484] on img at bounding box center [874, 527] width 568 height 89
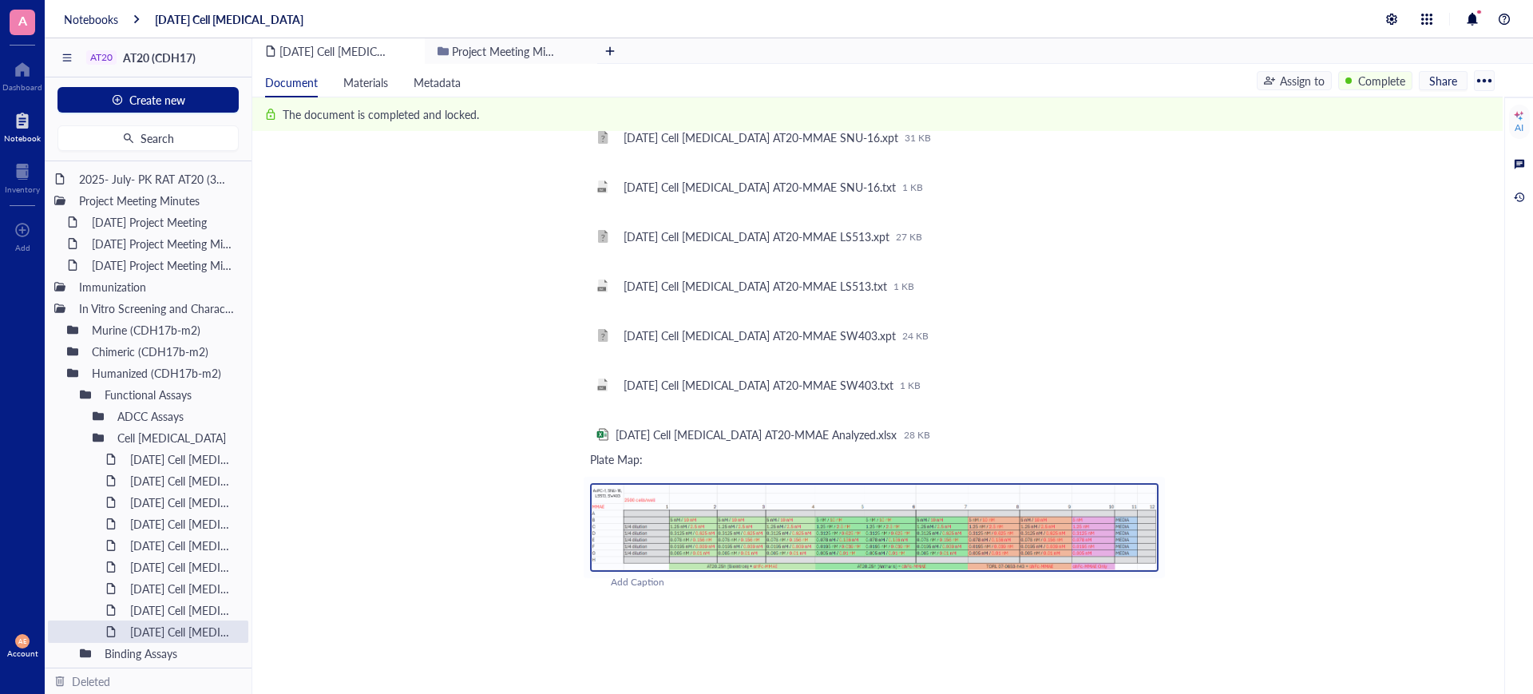
click at [867, 483] on img at bounding box center [874, 527] width 568 height 89
click at [689, 427] on div "[DATE] Cell [MEDICAL_DATA] AT20-MMAE Analyzed.xlsx" at bounding box center [757, 434] width 282 height 14
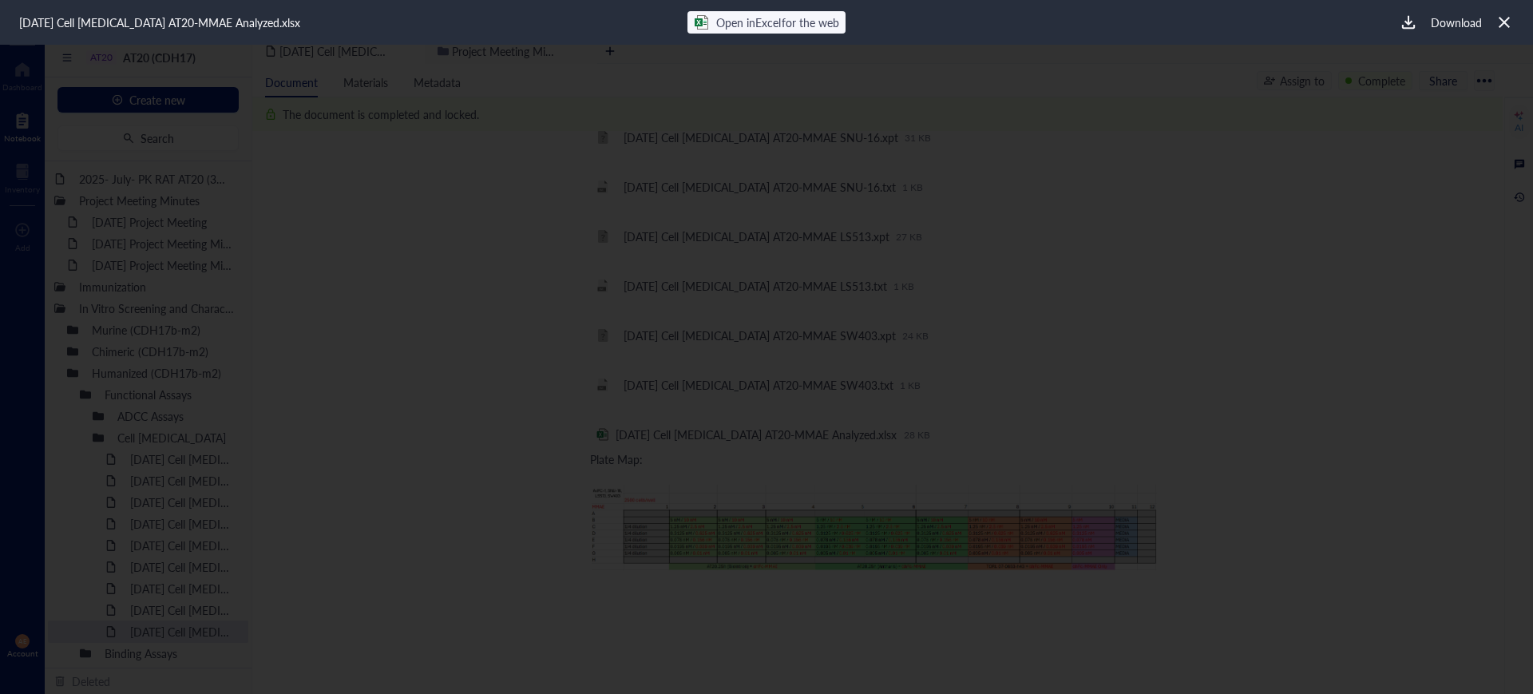
click at [1501, 21] on icon at bounding box center [1504, 22] width 15 height 15
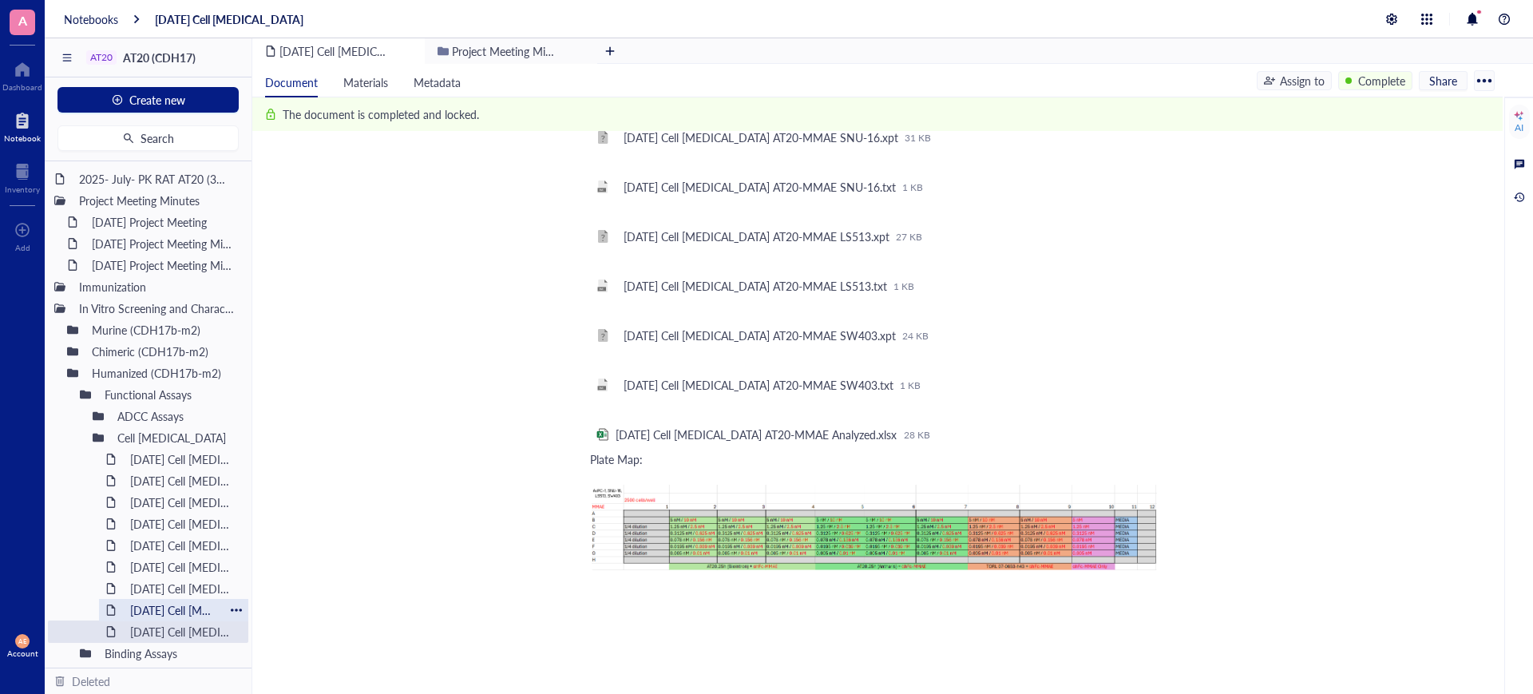
scroll to position [100, 0]
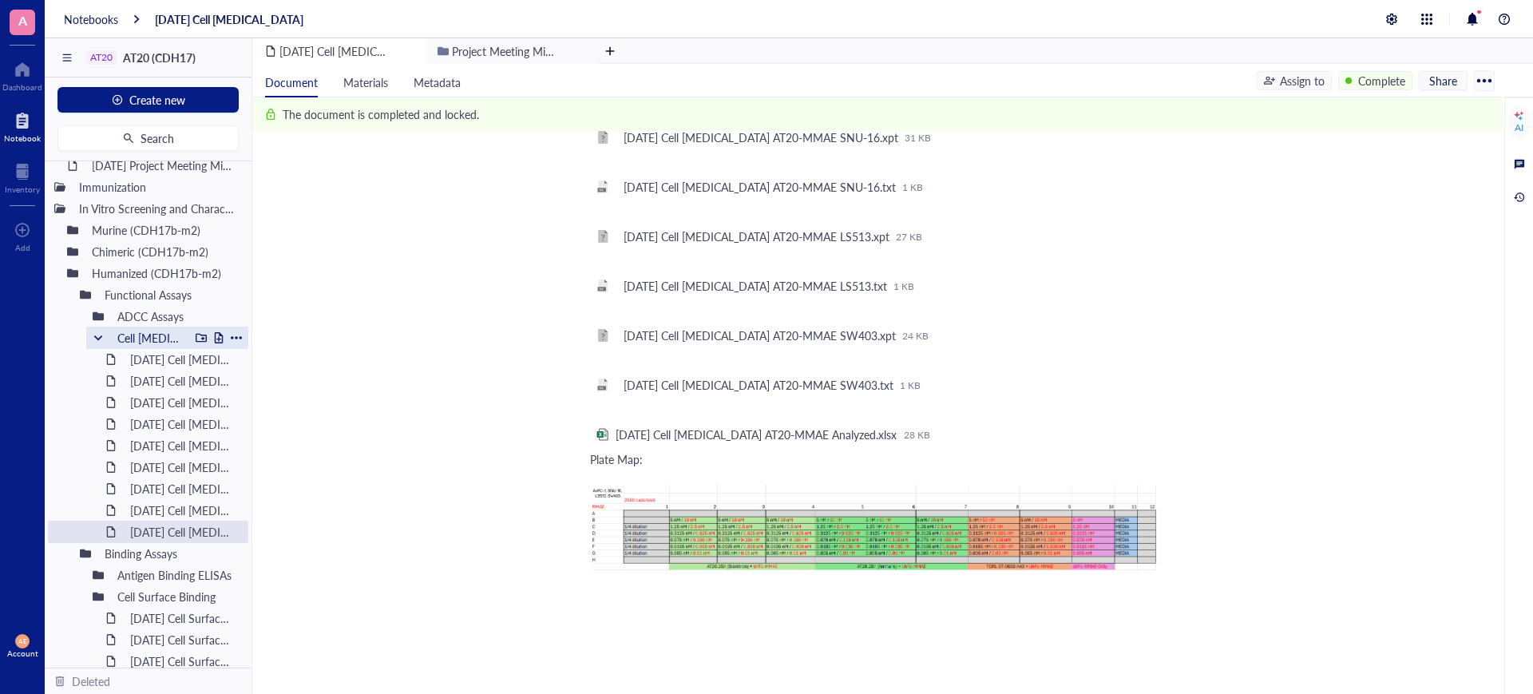
click at [96, 337] on div at bounding box center [98, 337] width 11 height 11
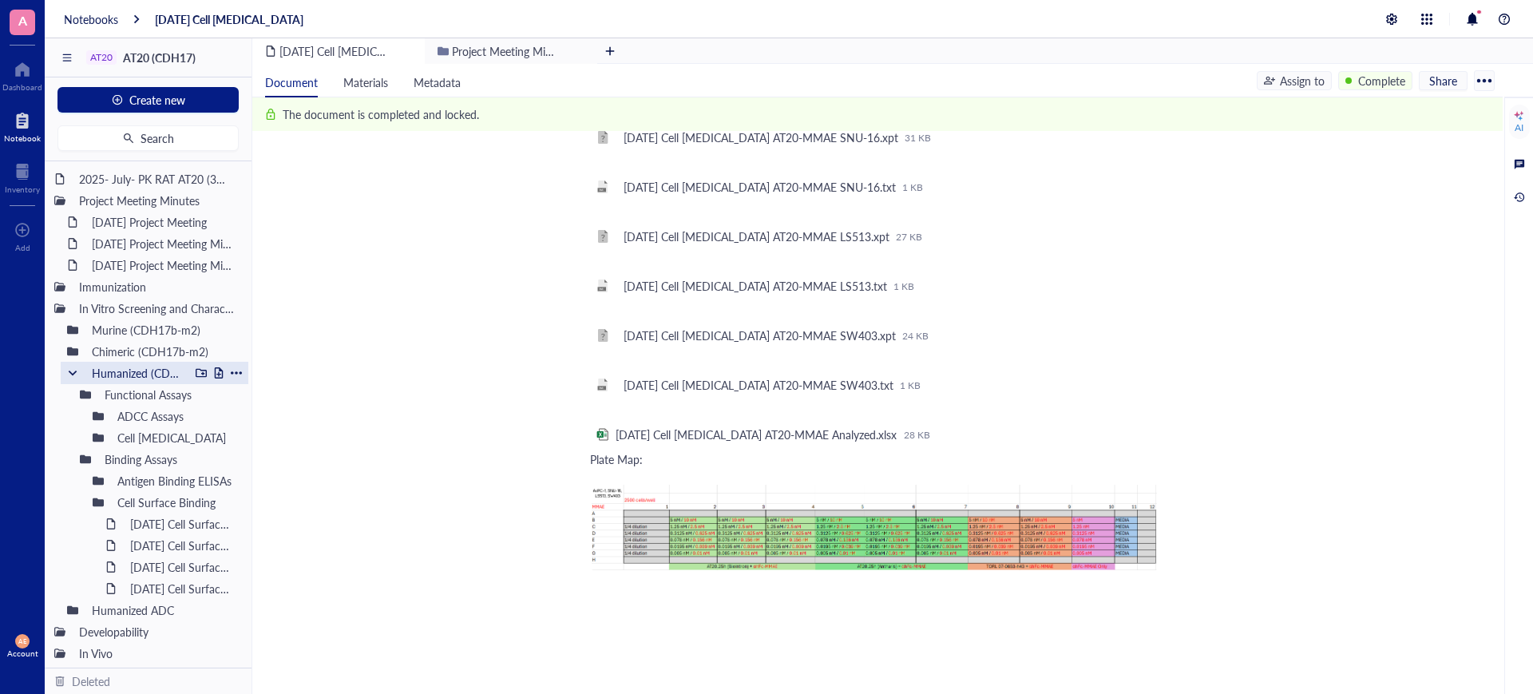
click at [75, 367] on div at bounding box center [72, 372] width 11 height 11
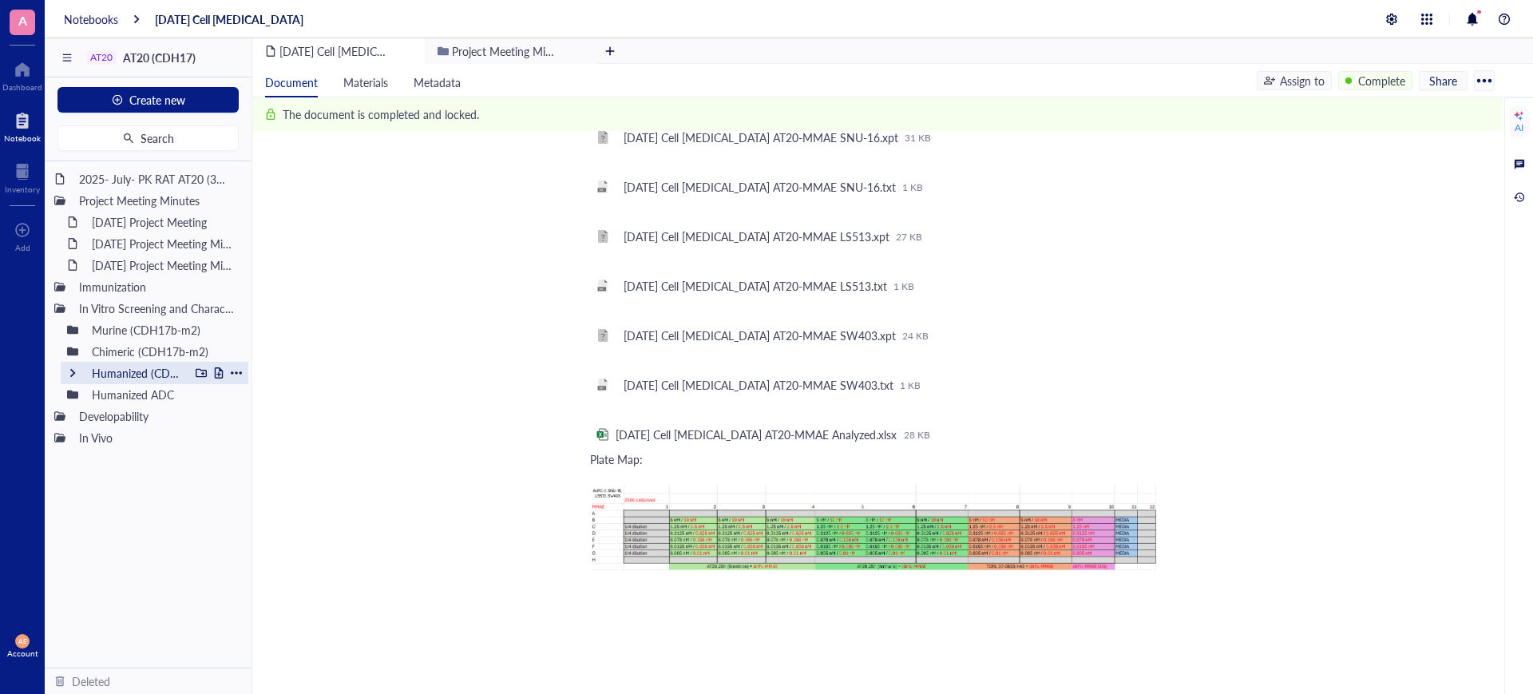
click at [75, 367] on div at bounding box center [72, 372] width 11 height 11
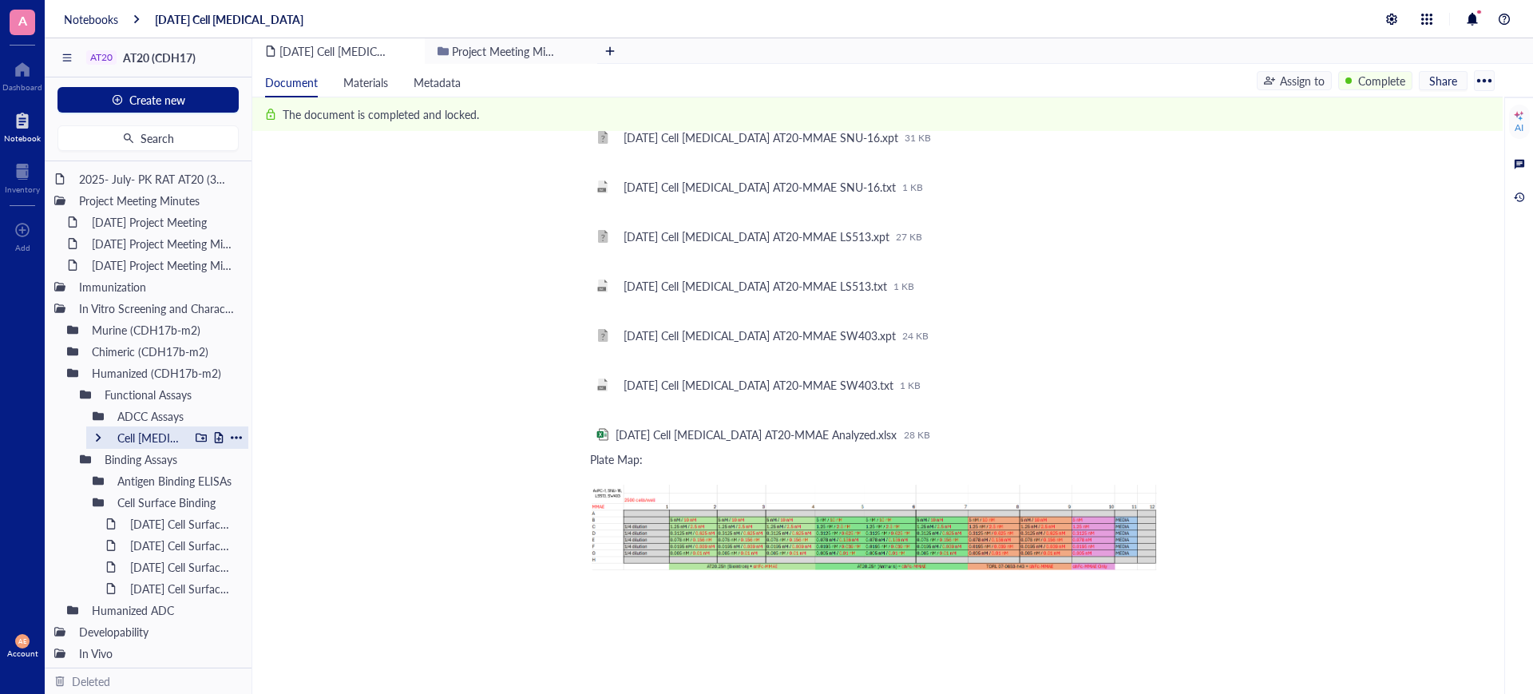
click at [101, 435] on div at bounding box center [98, 437] width 11 height 11
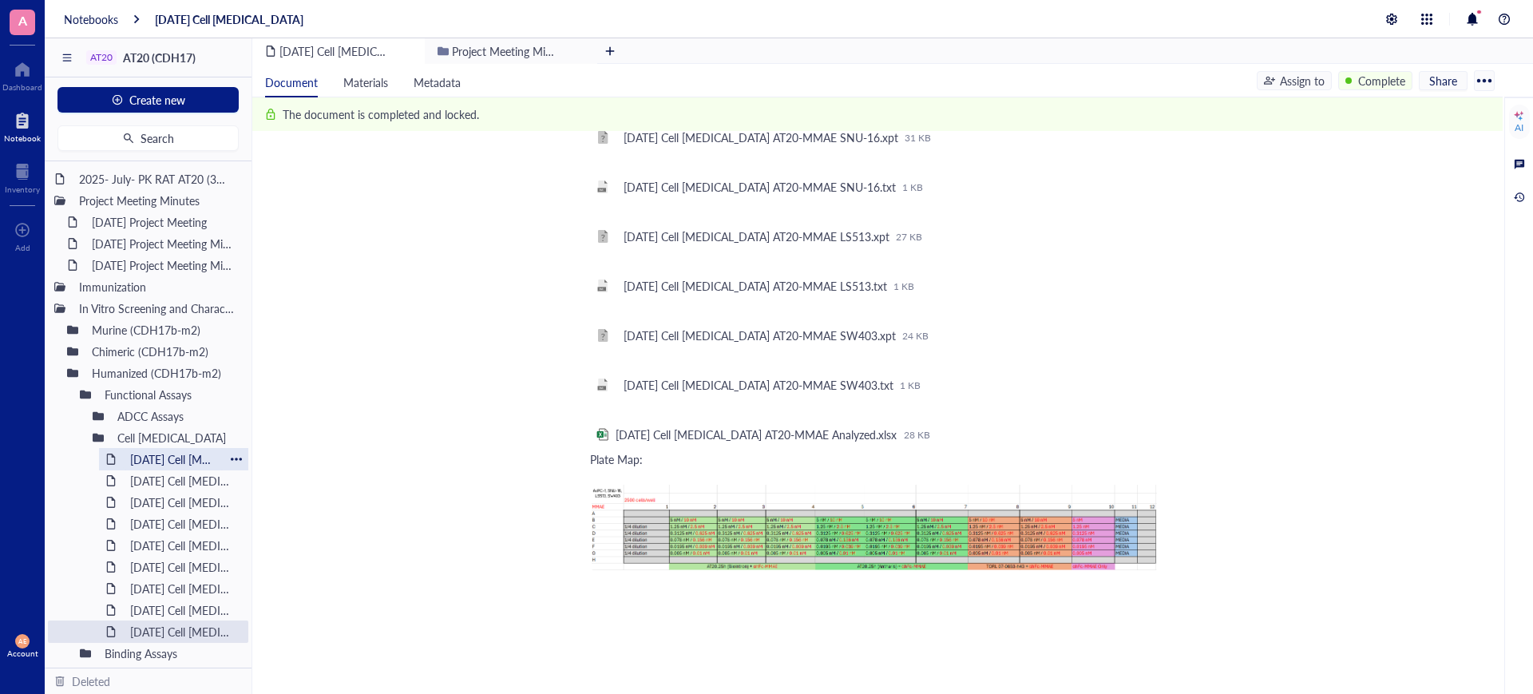
click at [144, 459] on div "[DATE] Cell [MEDICAL_DATA]" at bounding box center [173, 459] width 101 height 22
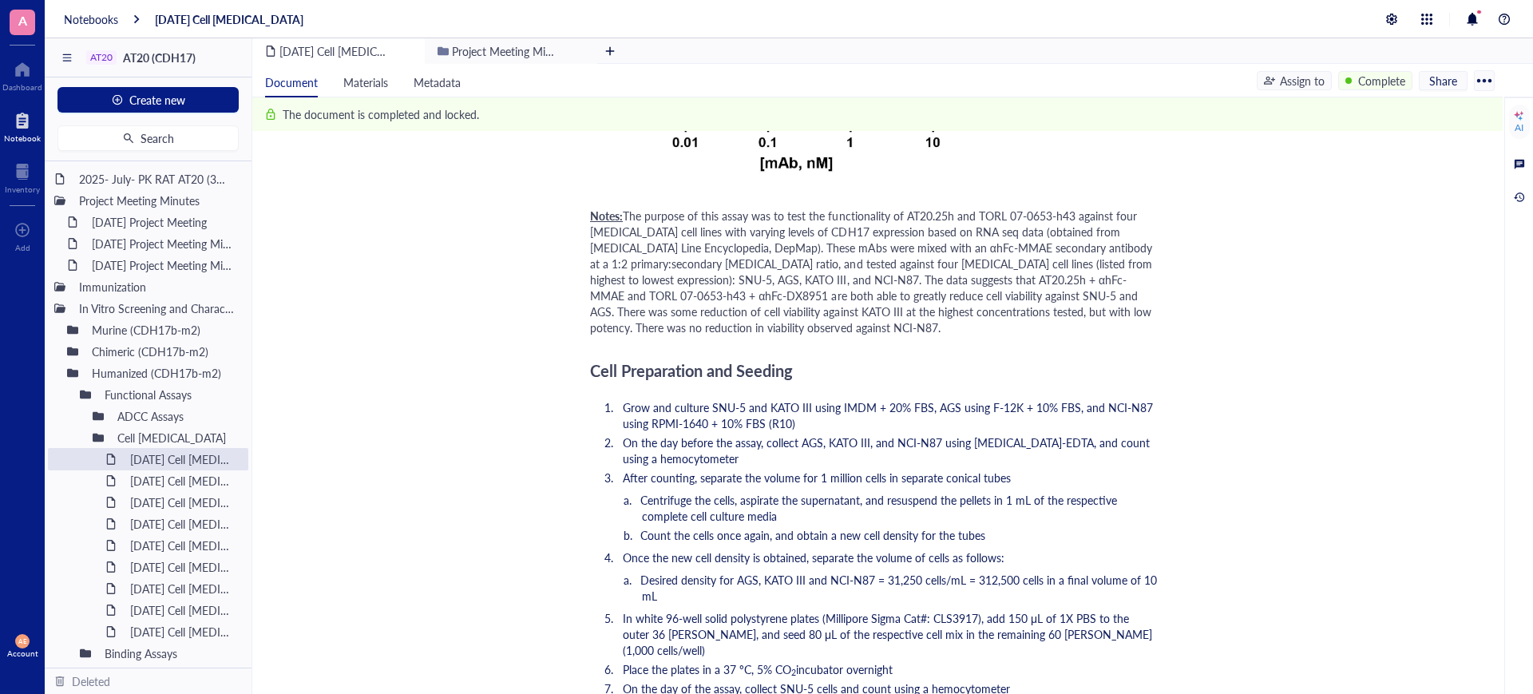
scroll to position [1697, 0]
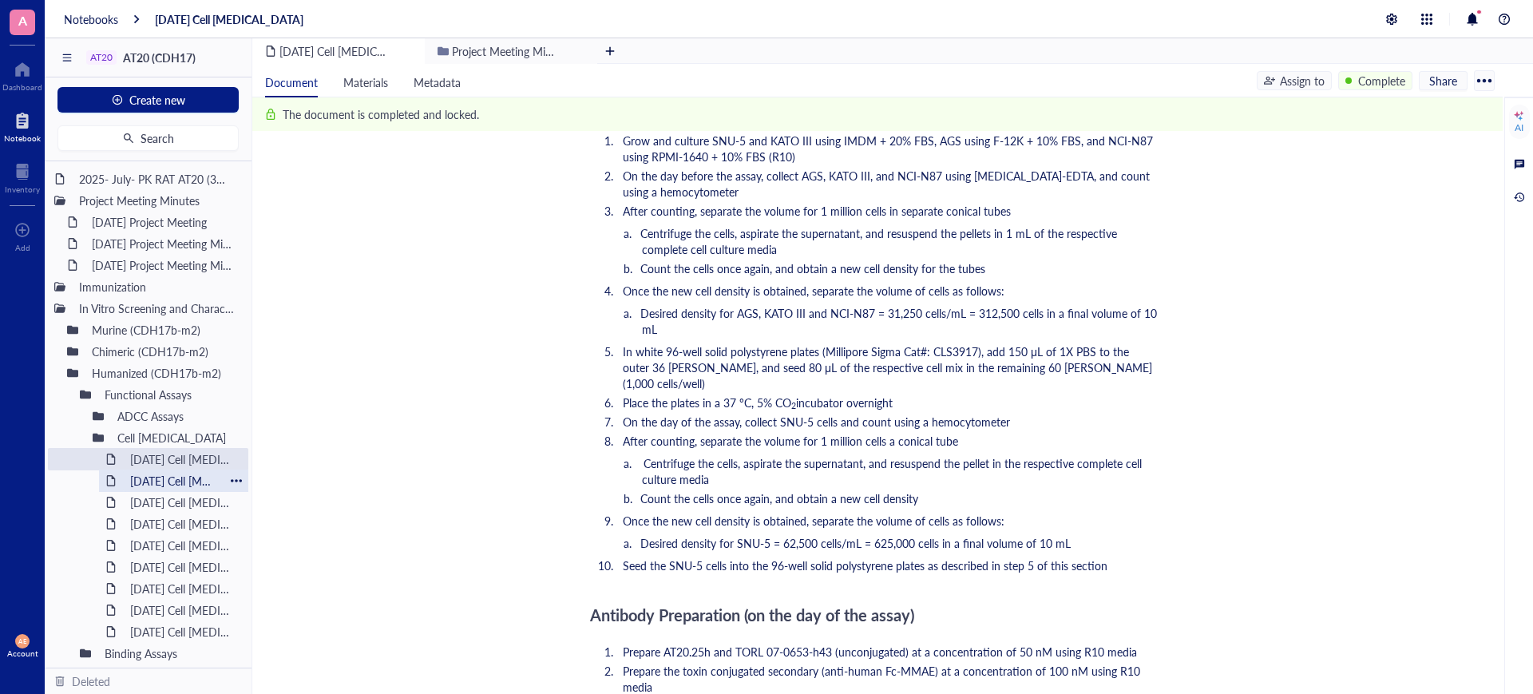
click at [188, 481] on div "[DATE] Cell [MEDICAL_DATA]" at bounding box center [173, 480] width 101 height 22
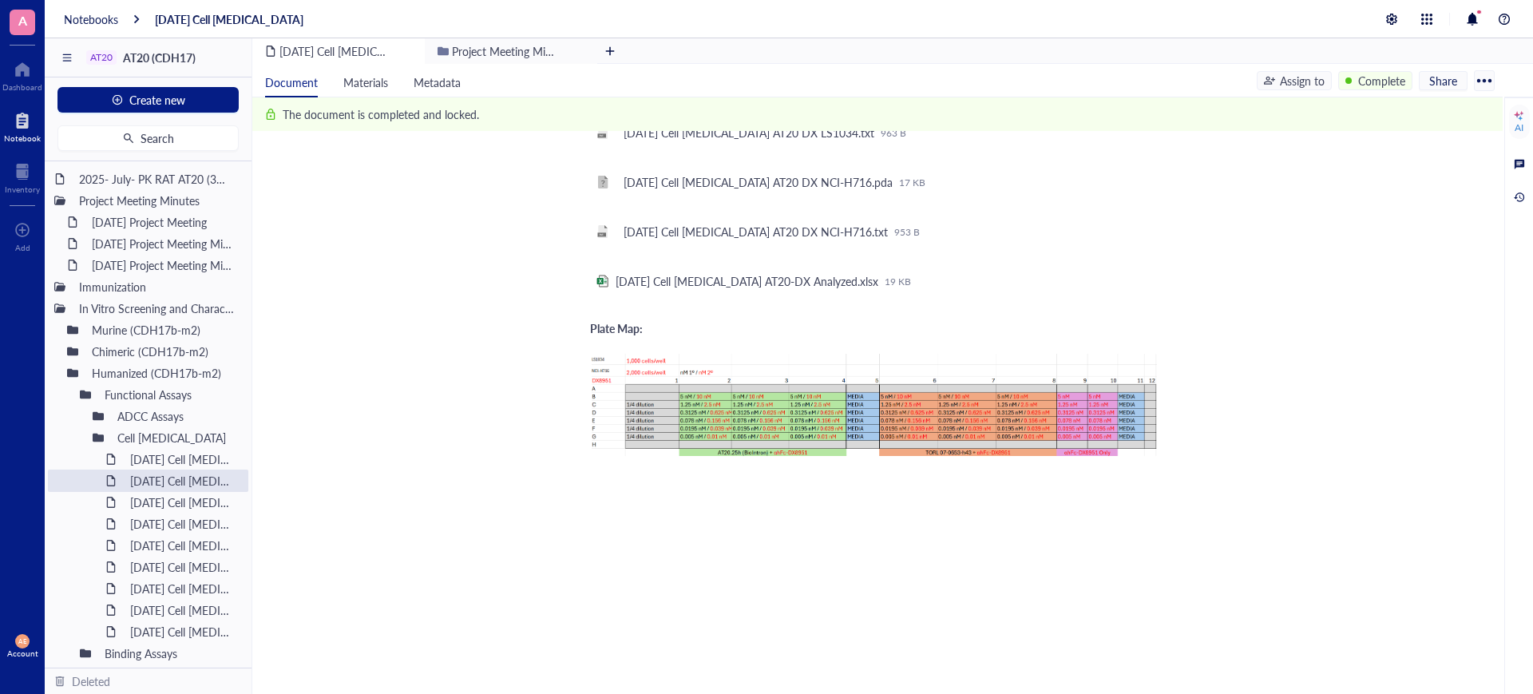
scroll to position [2295, 0]
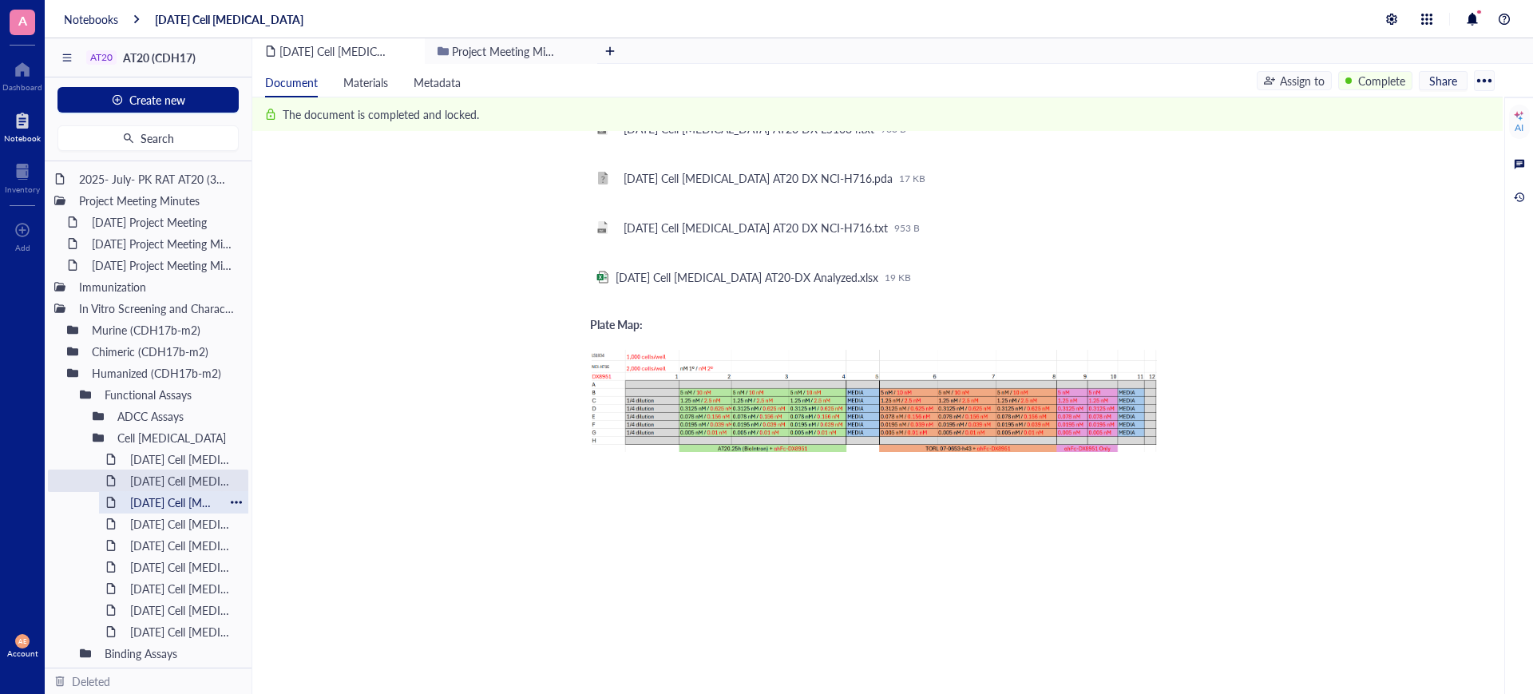
click at [189, 498] on div "[DATE] Cell [MEDICAL_DATA]" at bounding box center [173, 502] width 101 height 22
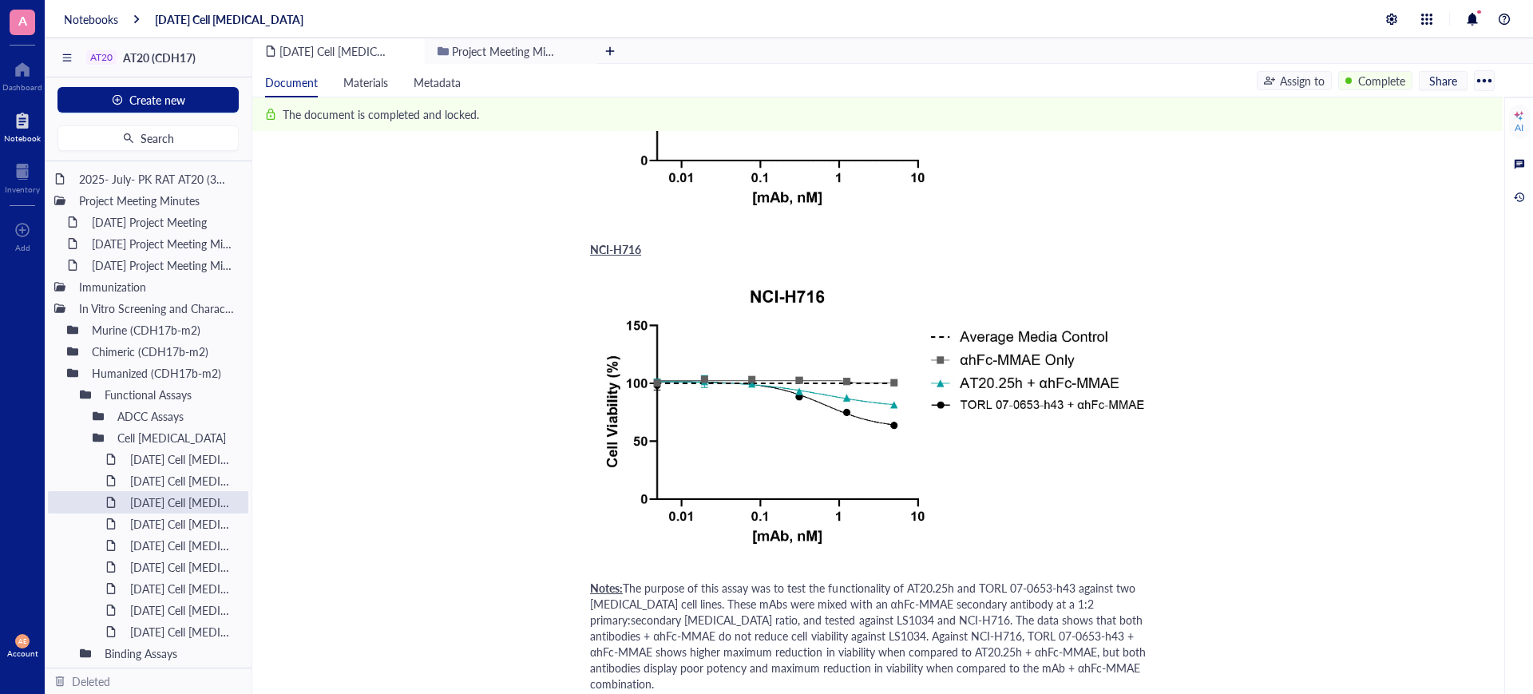
scroll to position [399, 0]
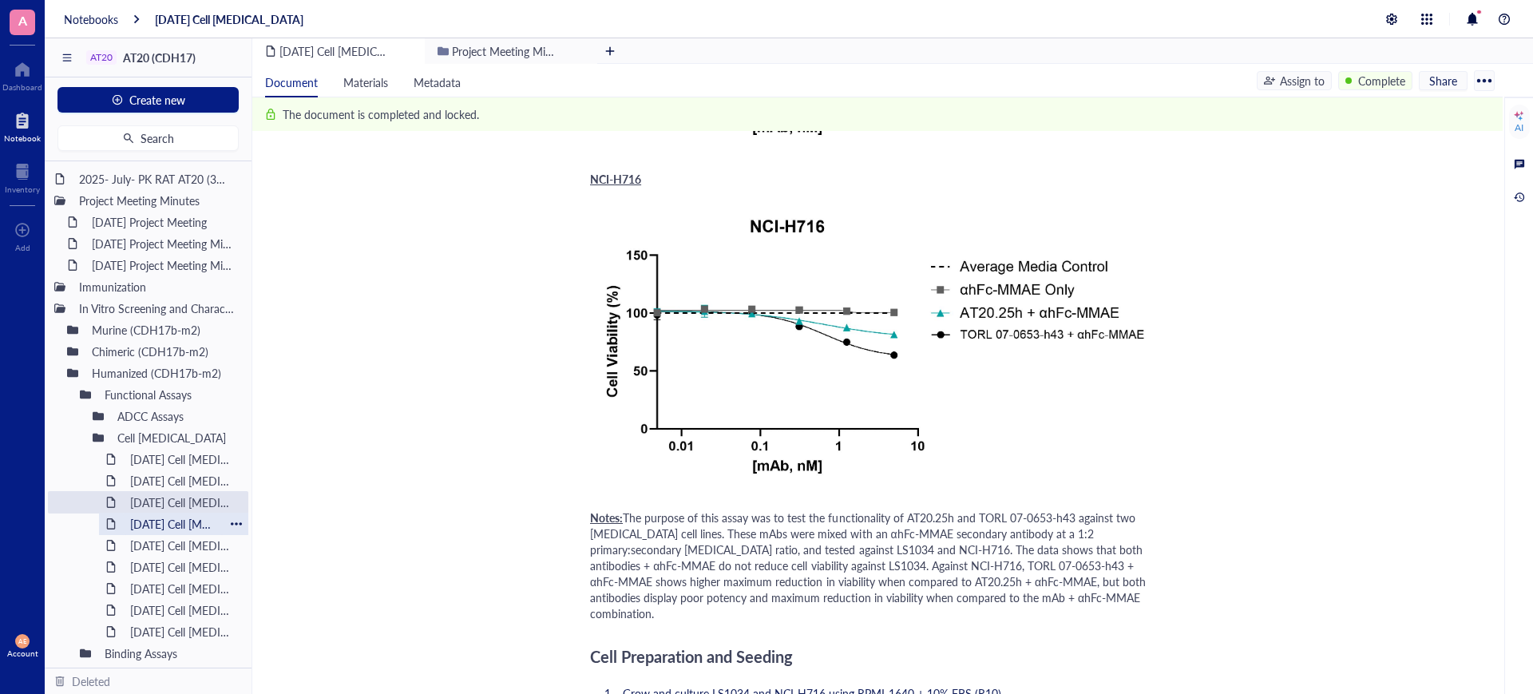
click at [192, 523] on div "[DATE] Cell [MEDICAL_DATA]" at bounding box center [173, 524] width 101 height 22
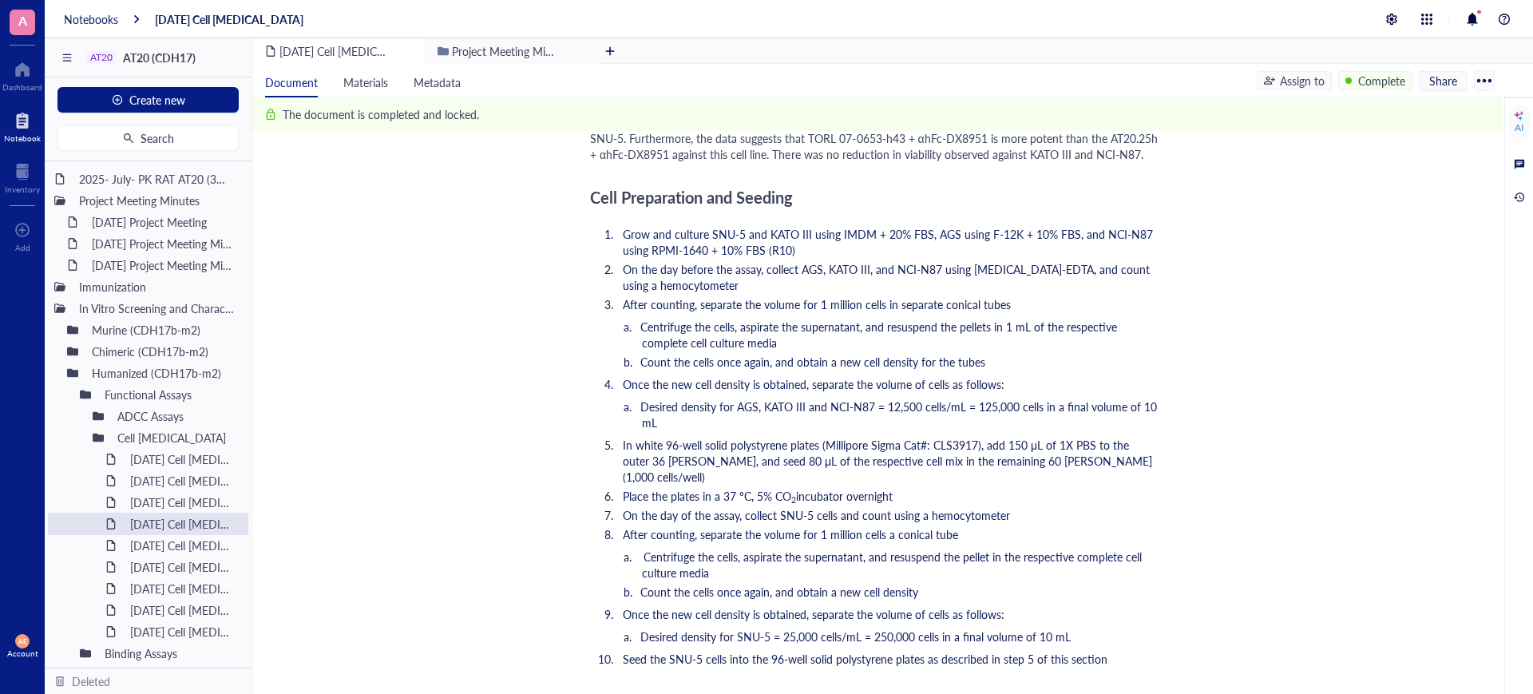
scroll to position [1796, 0]
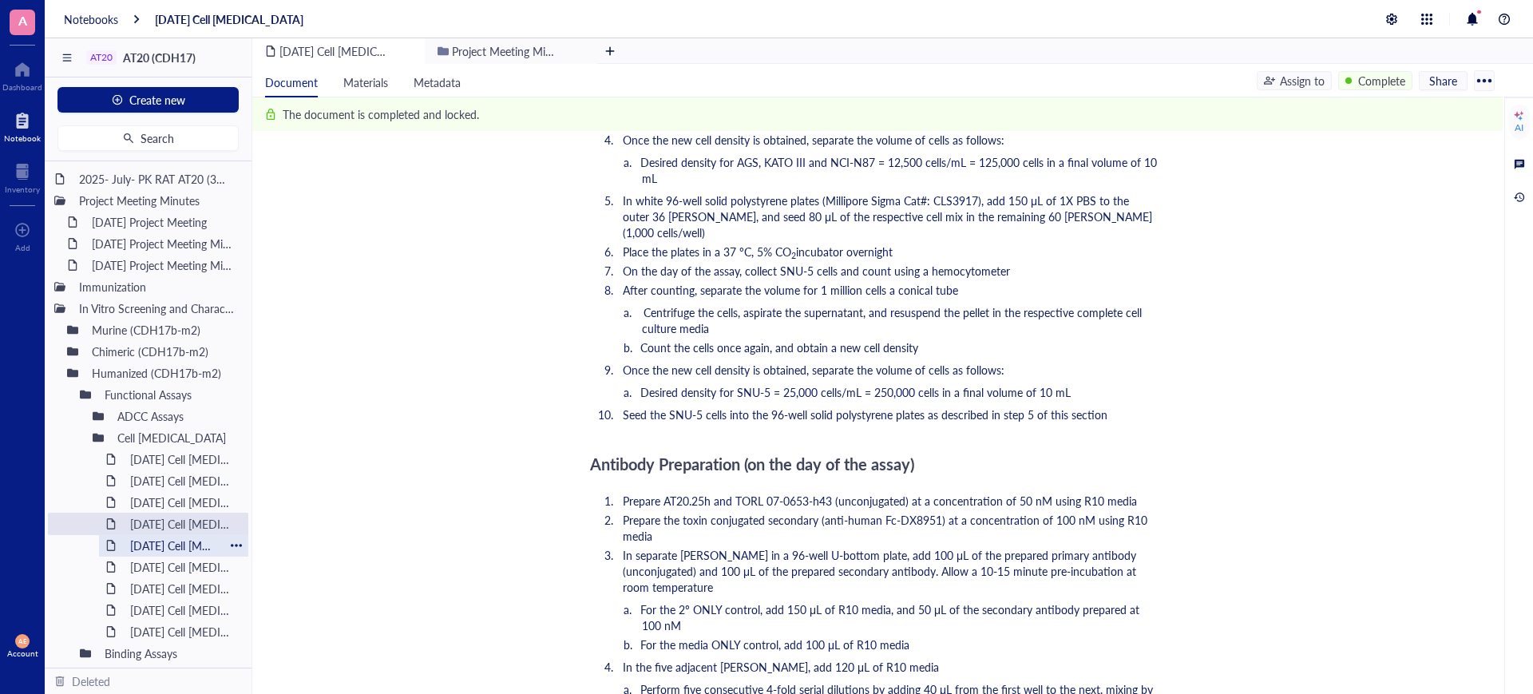
click at [196, 546] on div "[DATE] Cell [MEDICAL_DATA]" at bounding box center [173, 545] width 101 height 22
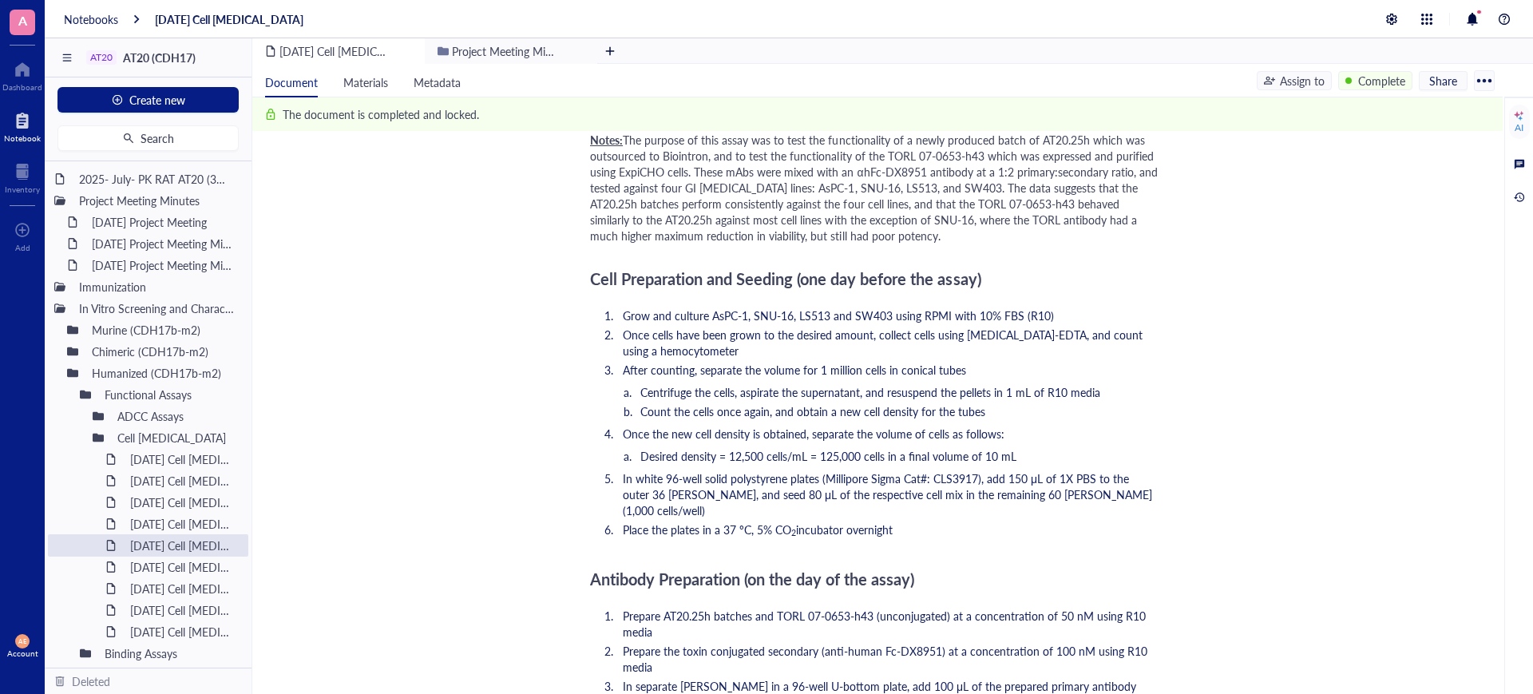
scroll to position [1597, 0]
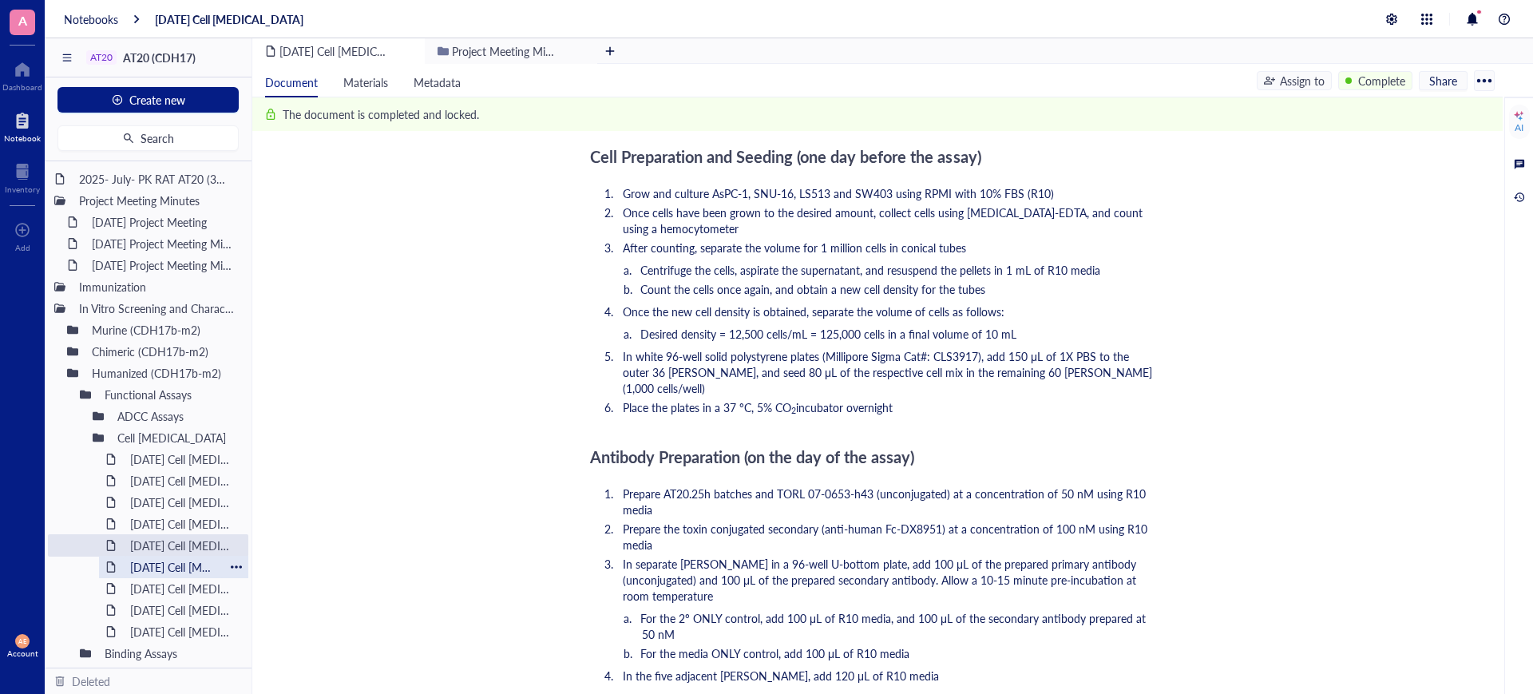
click at [192, 566] on div "[DATE] Cell [MEDICAL_DATA]" at bounding box center [173, 567] width 101 height 22
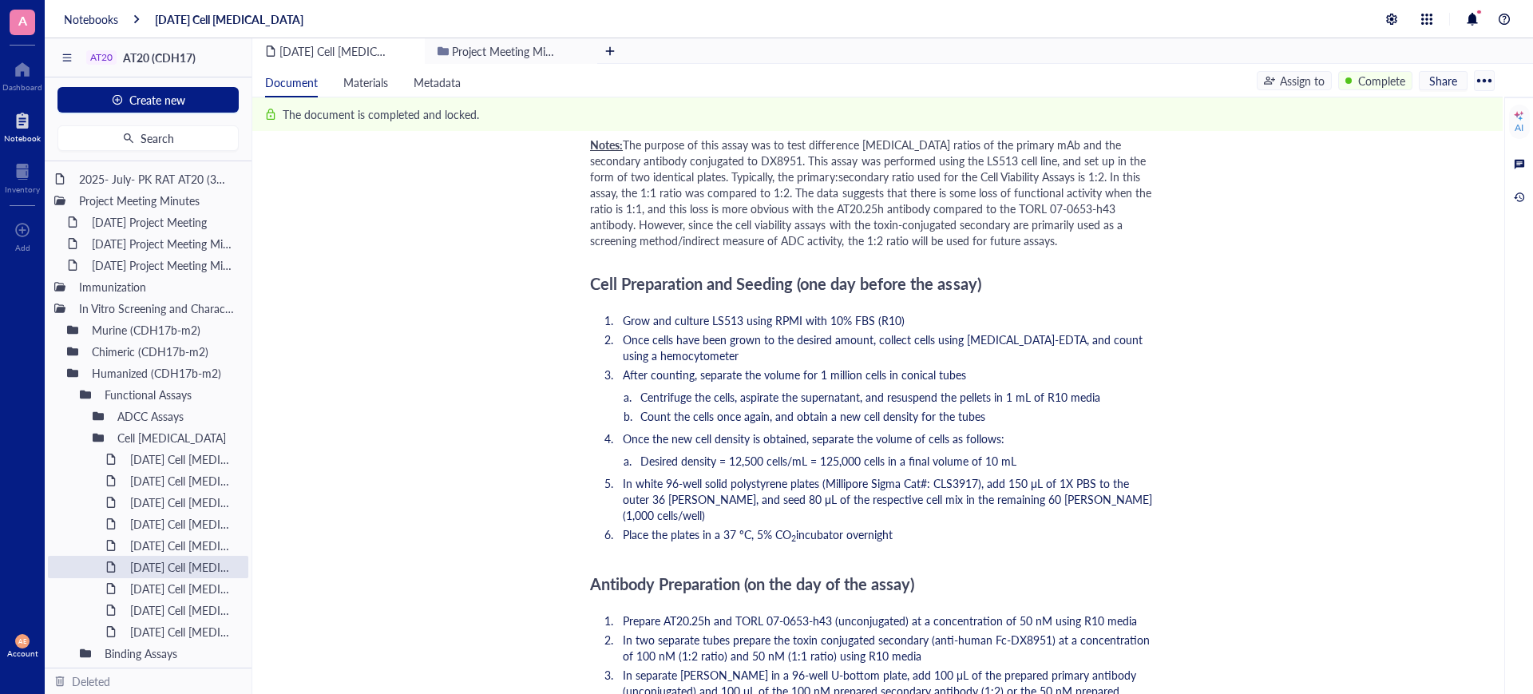
scroll to position [100, 0]
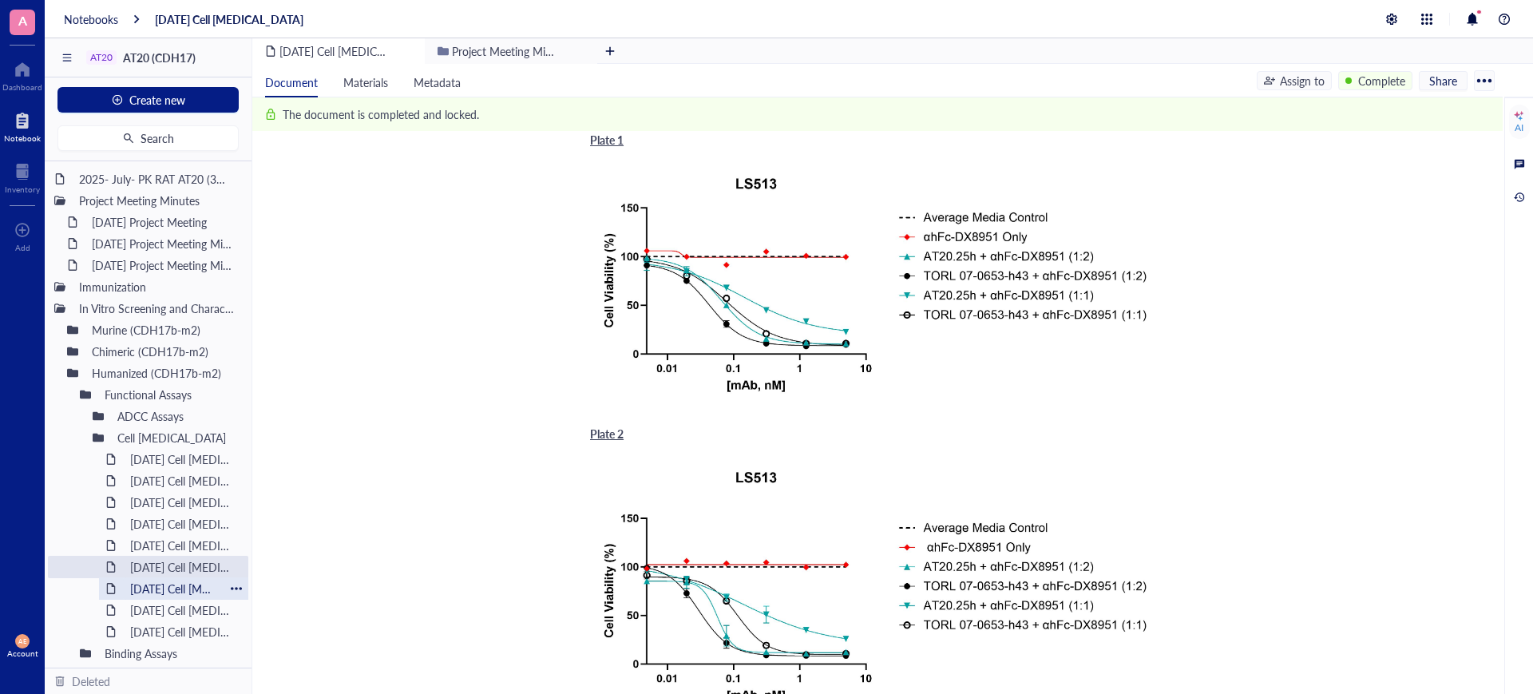
click at [168, 588] on div "[DATE] Cell [MEDICAL_DATA] (DX8951)" at bounding box center [173, 588] width 101 height 22
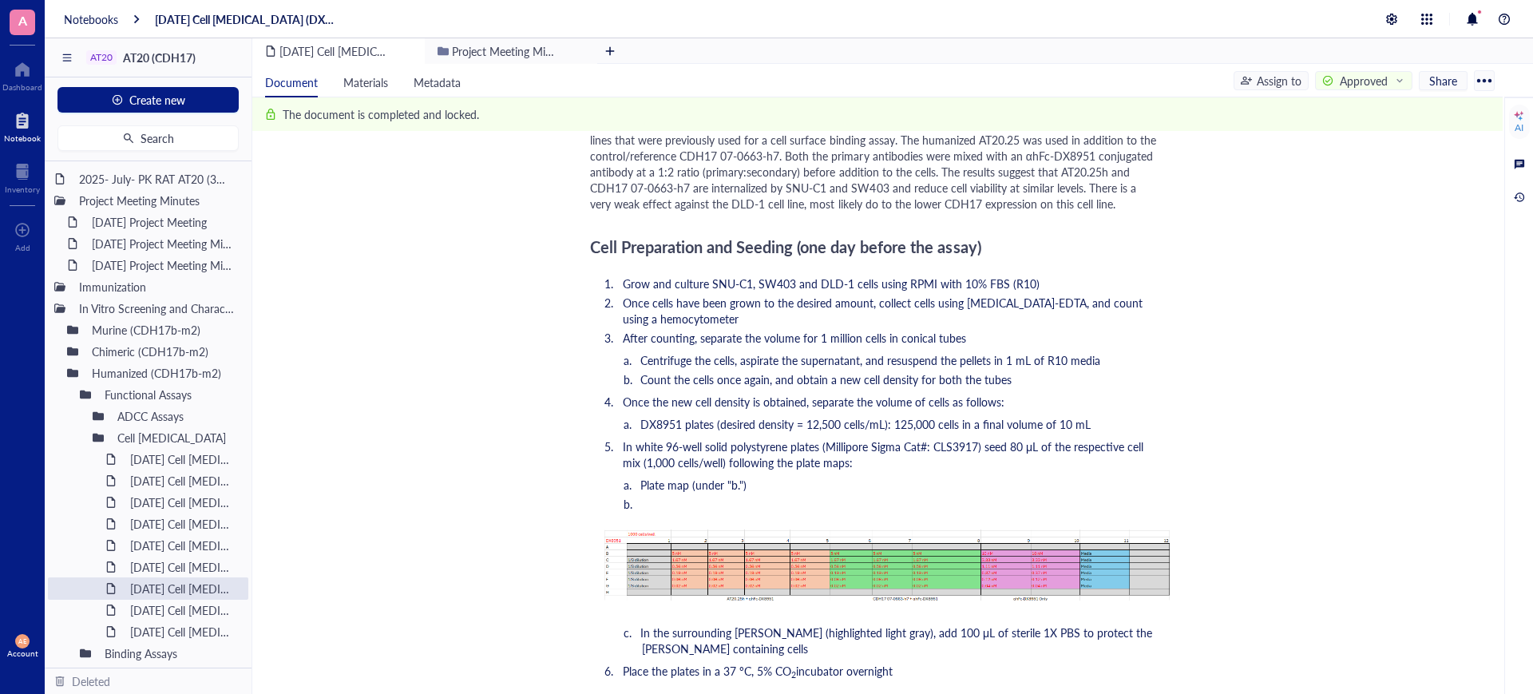
scroll to position [1098, 0]
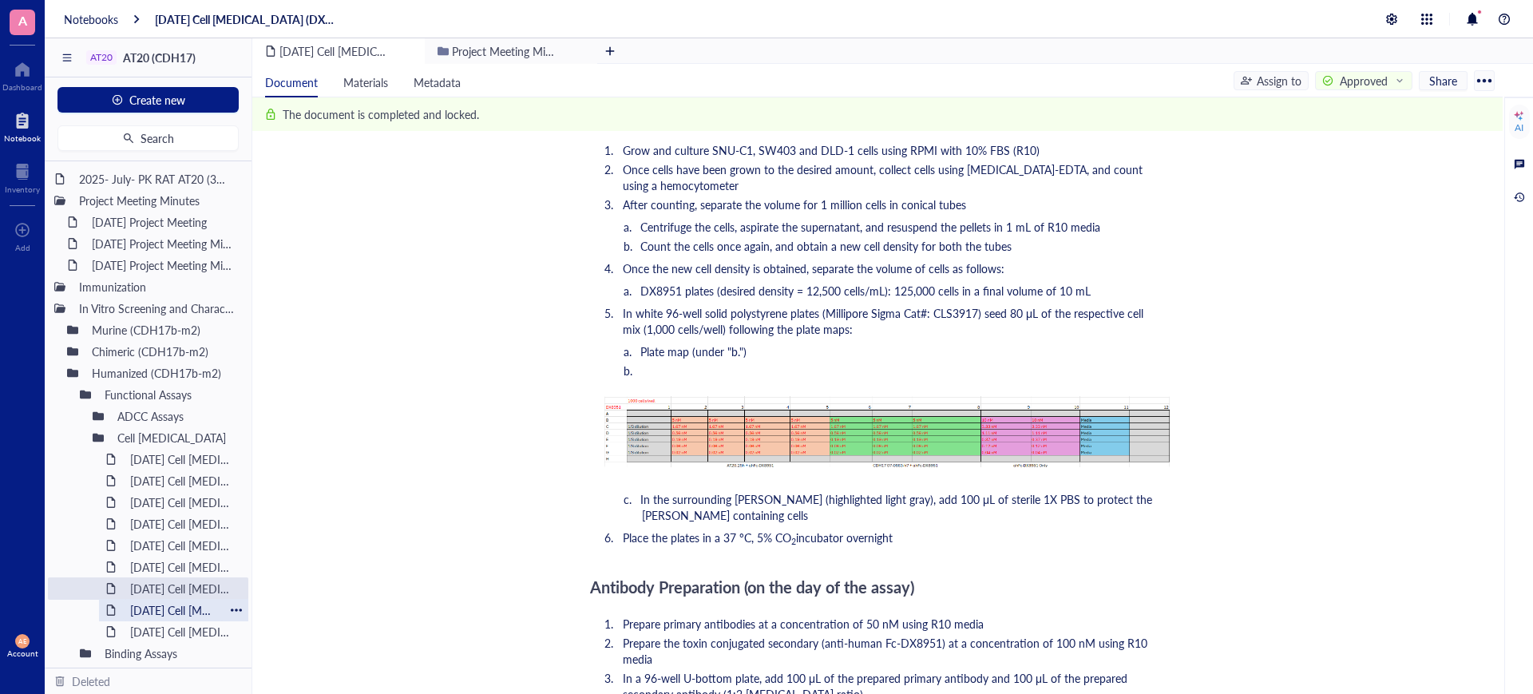
click at [166, 606] on div "[DATE] Cell [MEDICAL_DATA] (MMAE)" at bounding box center [173, 610] width 101 height 22
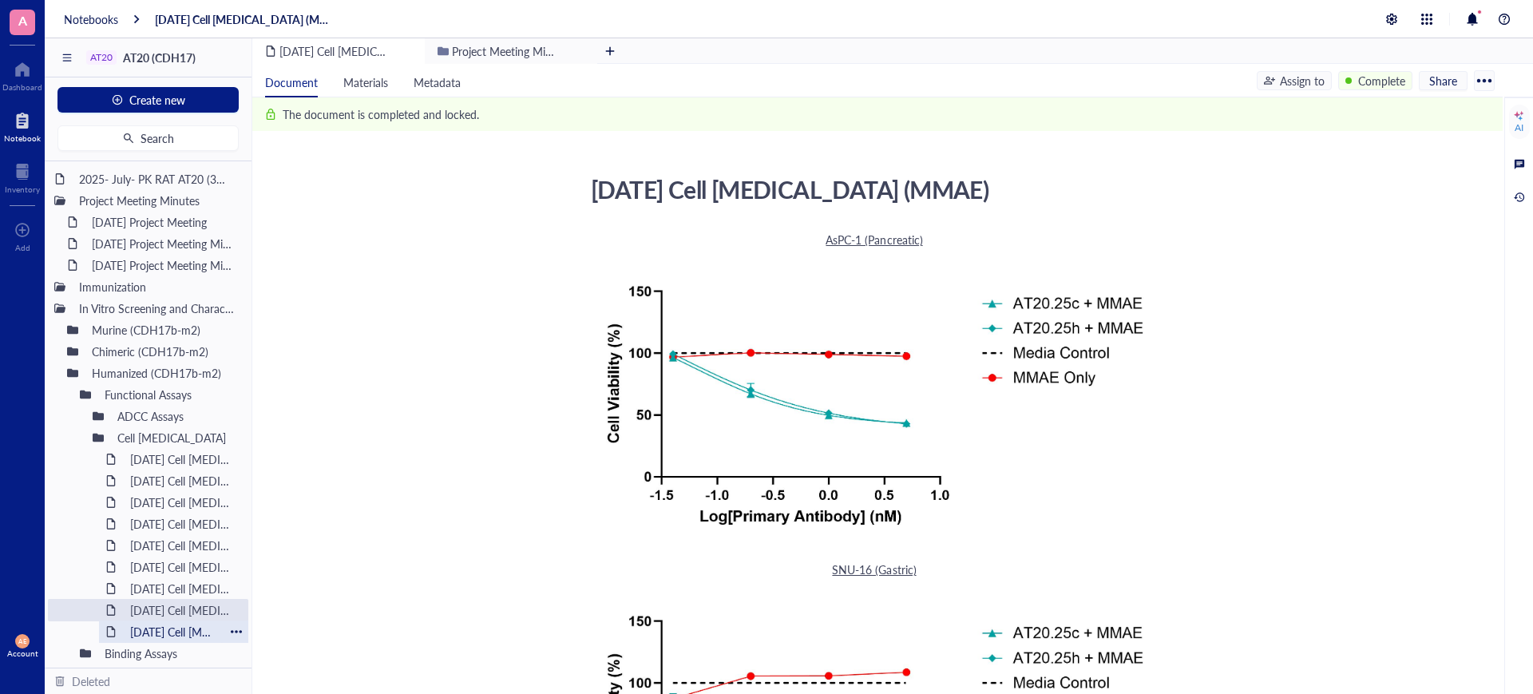
drag, startPoint x: 142, startPoint y: 623, endPoint x: 173, endPoint y: 627, distance: 31.4
click at [141, 623] on div "[DATE] Cell [MEDICAL_DATA]" at bounding box center [173, 631] width 101 height 22
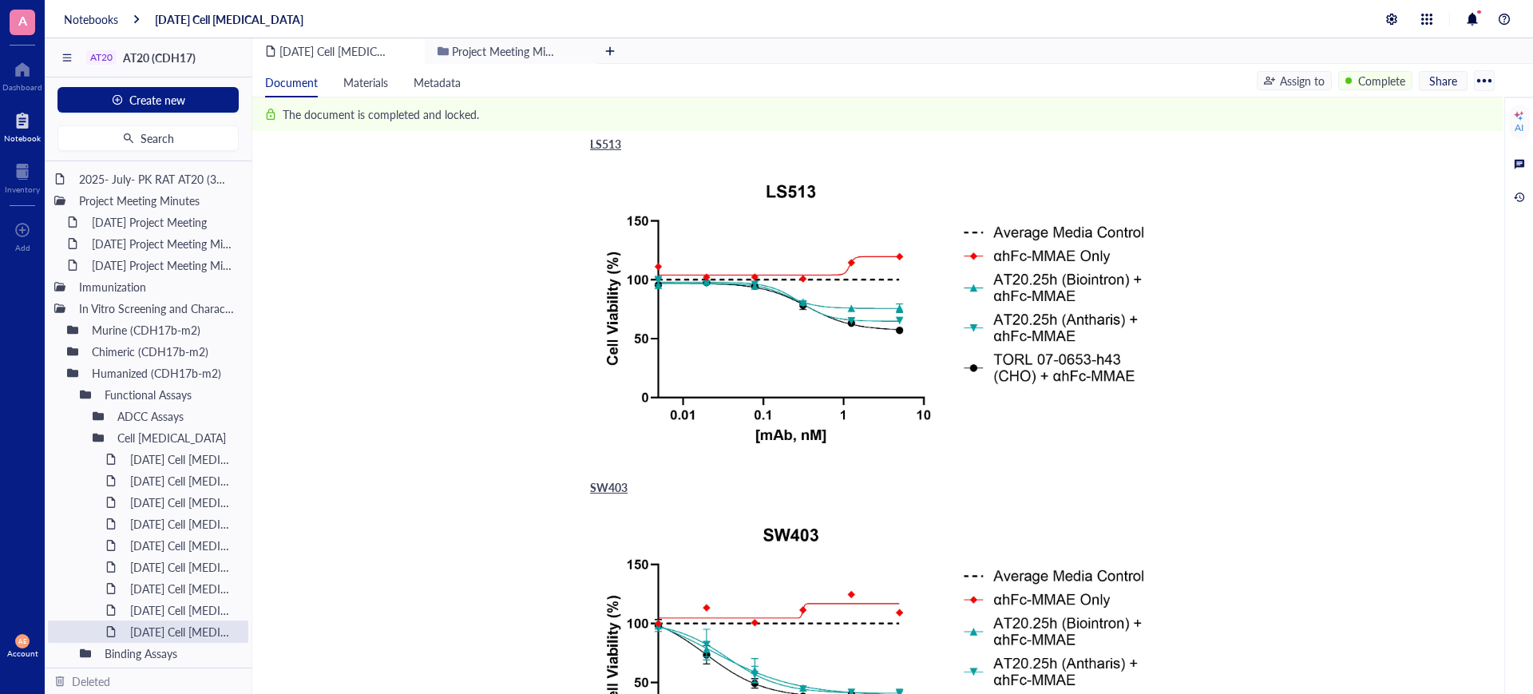
scroll to position [998, 0]
